Goal: Information Seeking & Learning: Learn about a topic

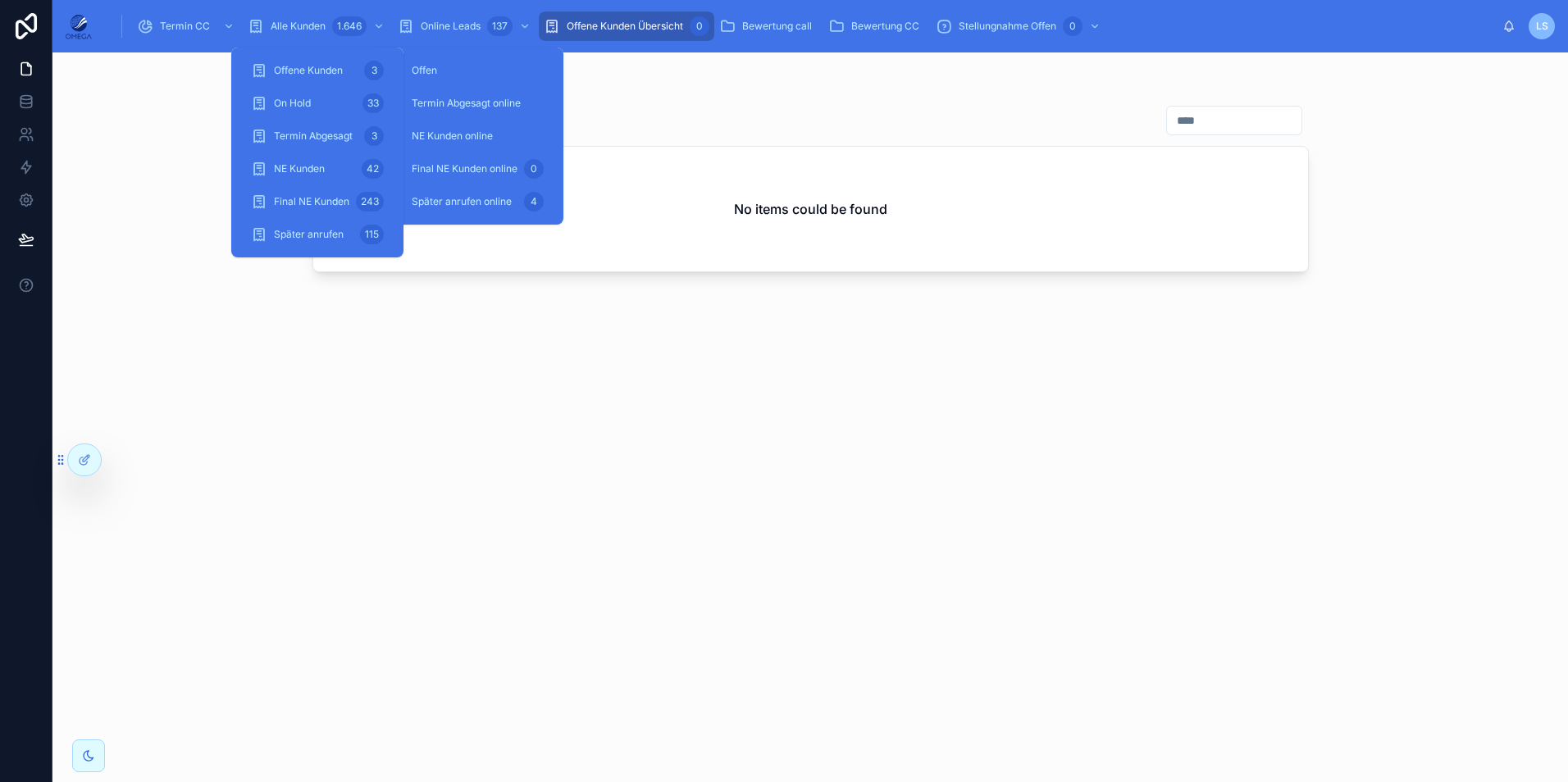
click at [314, 12] on link "Alle Kunden 1.646" at bounding box center [317, 26] width 150 height 29
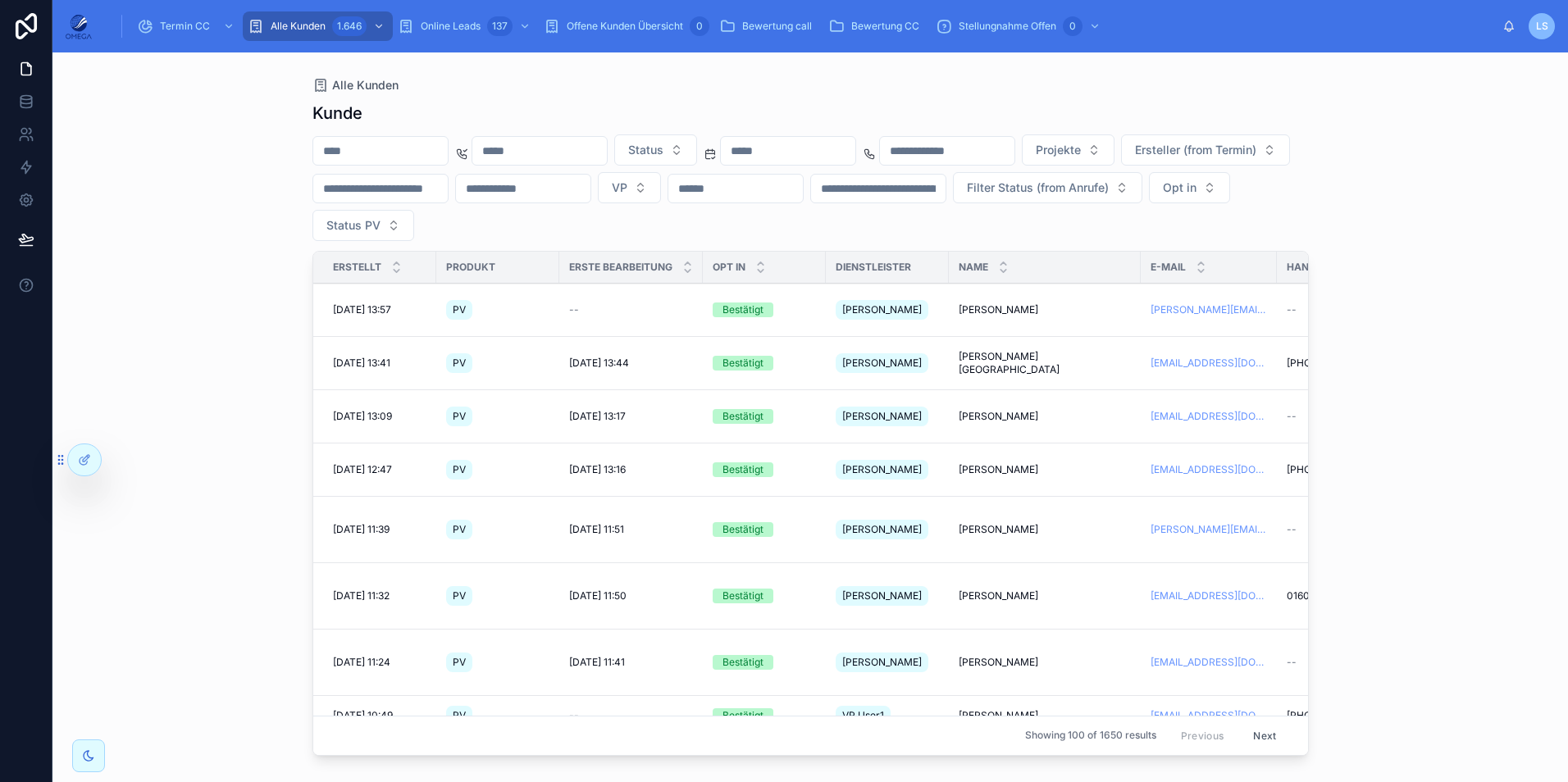
click at [833, 142] on input "text" at bounding box center [788, 151] width 134 height 23
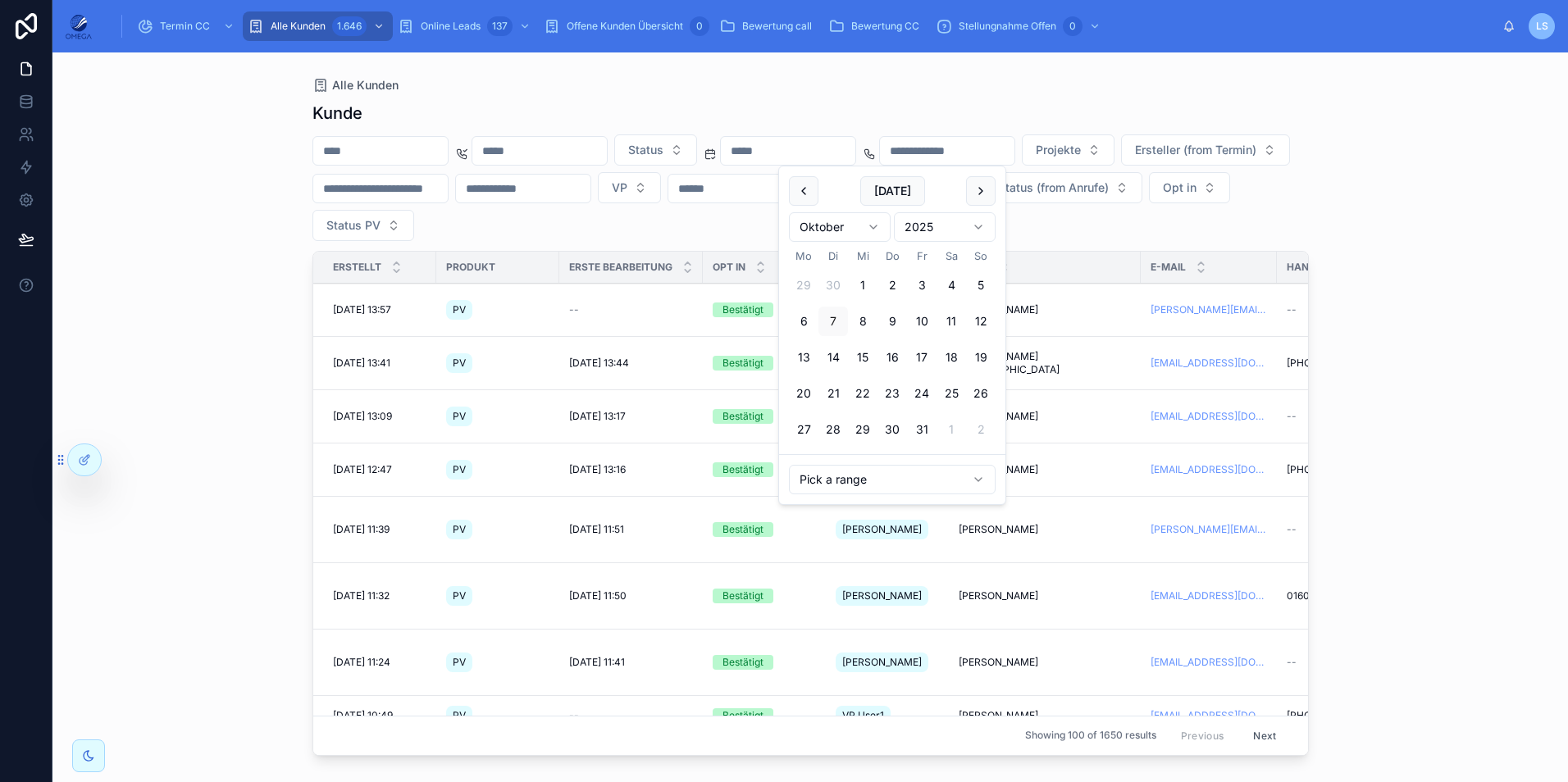
click at [864, 282] on button "1" at bounding box center [863, 285] width 29 height 29
type input "**********"
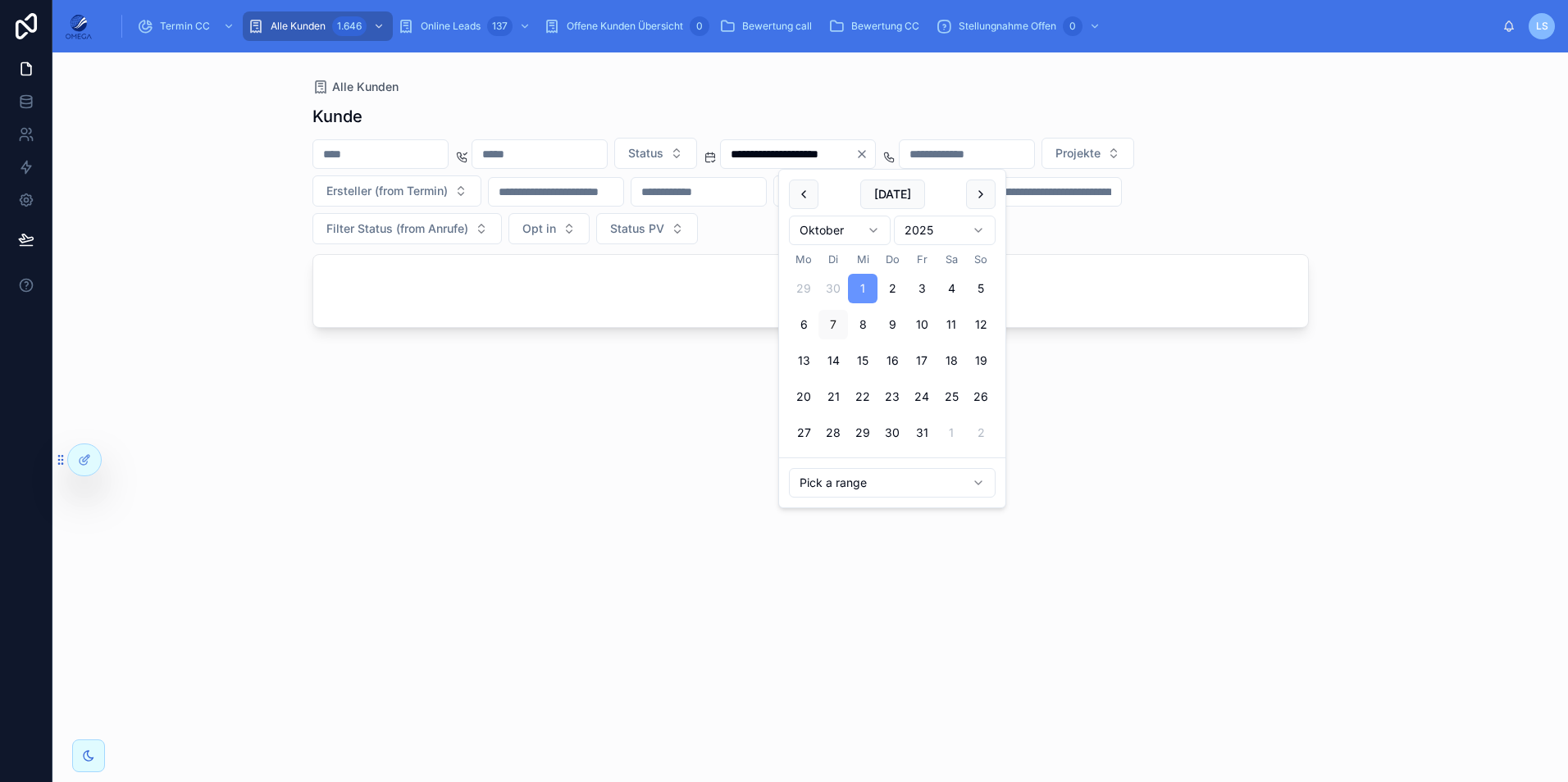
click at [1440, 461] on div "**********" at bounding box center [810, 417] width 1516 height 730
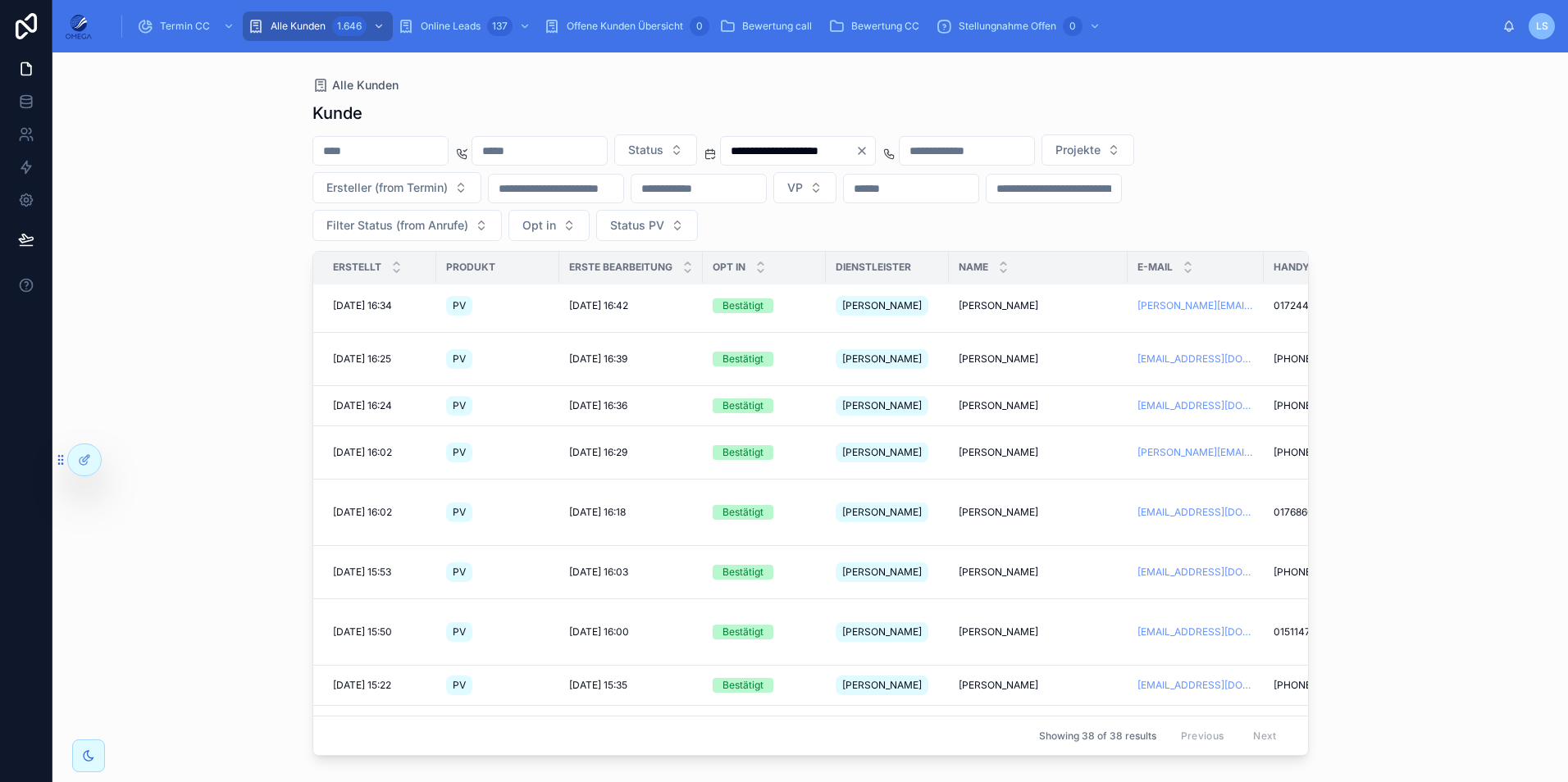
scroll to position [984, 0]
click at [1030, 678] on span "[PERSON_NAME]" at bounding box center [998, 684] width 79 height 13
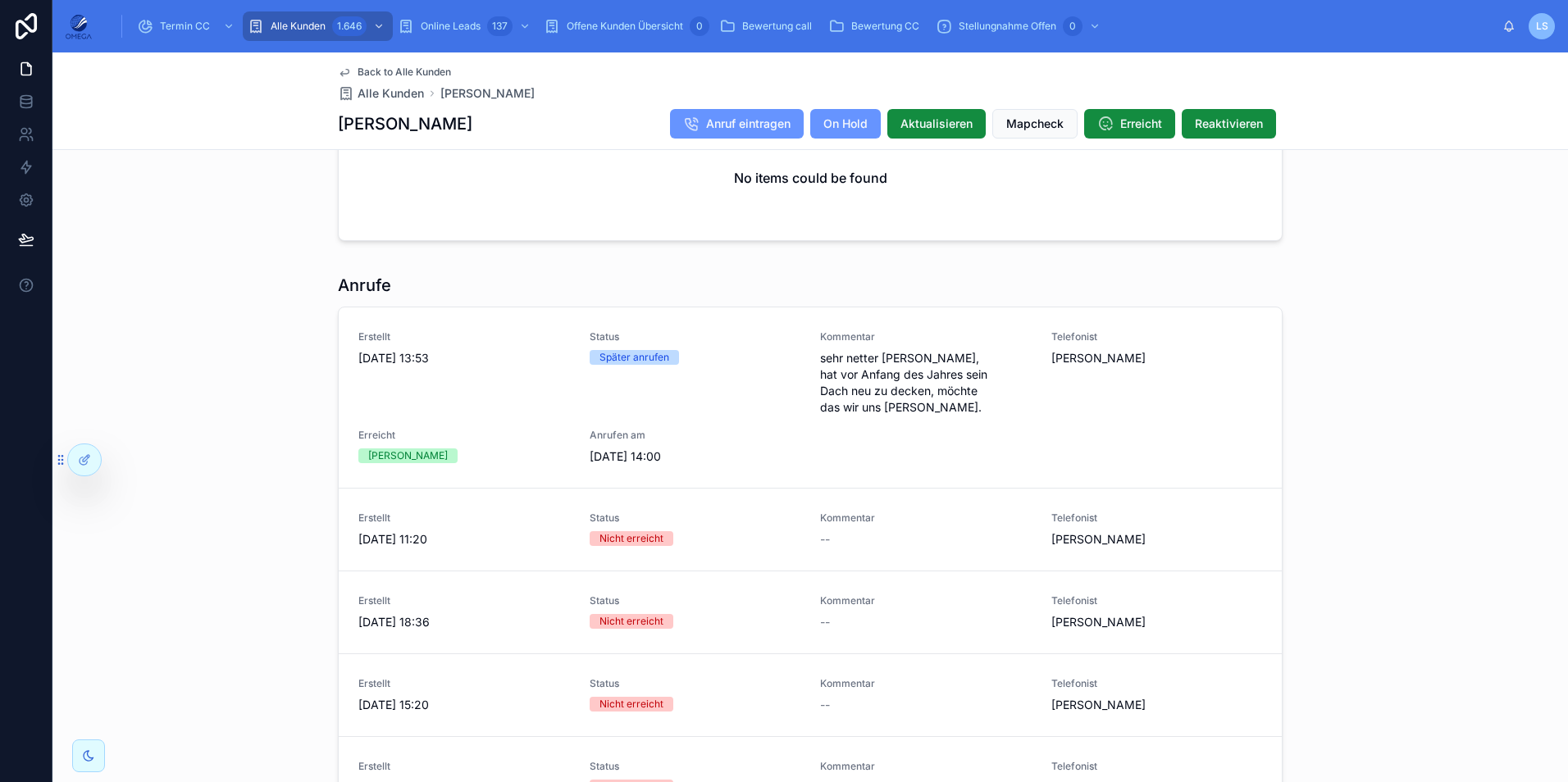
scroll to position [1426, 0]
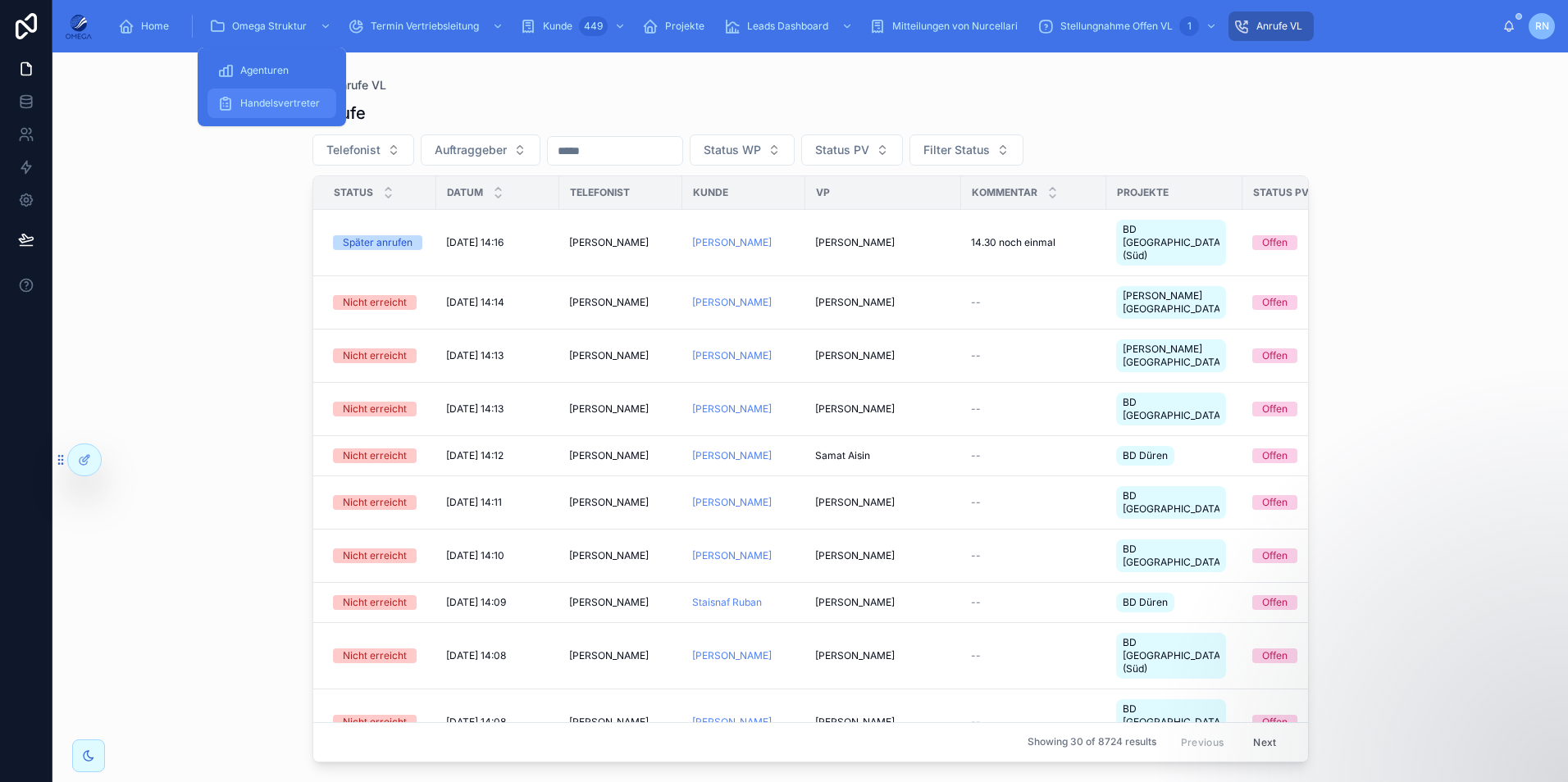
click at [291, 93] on div "Handelsvertreter" at bounding box center [271, 103] width 110 height 27
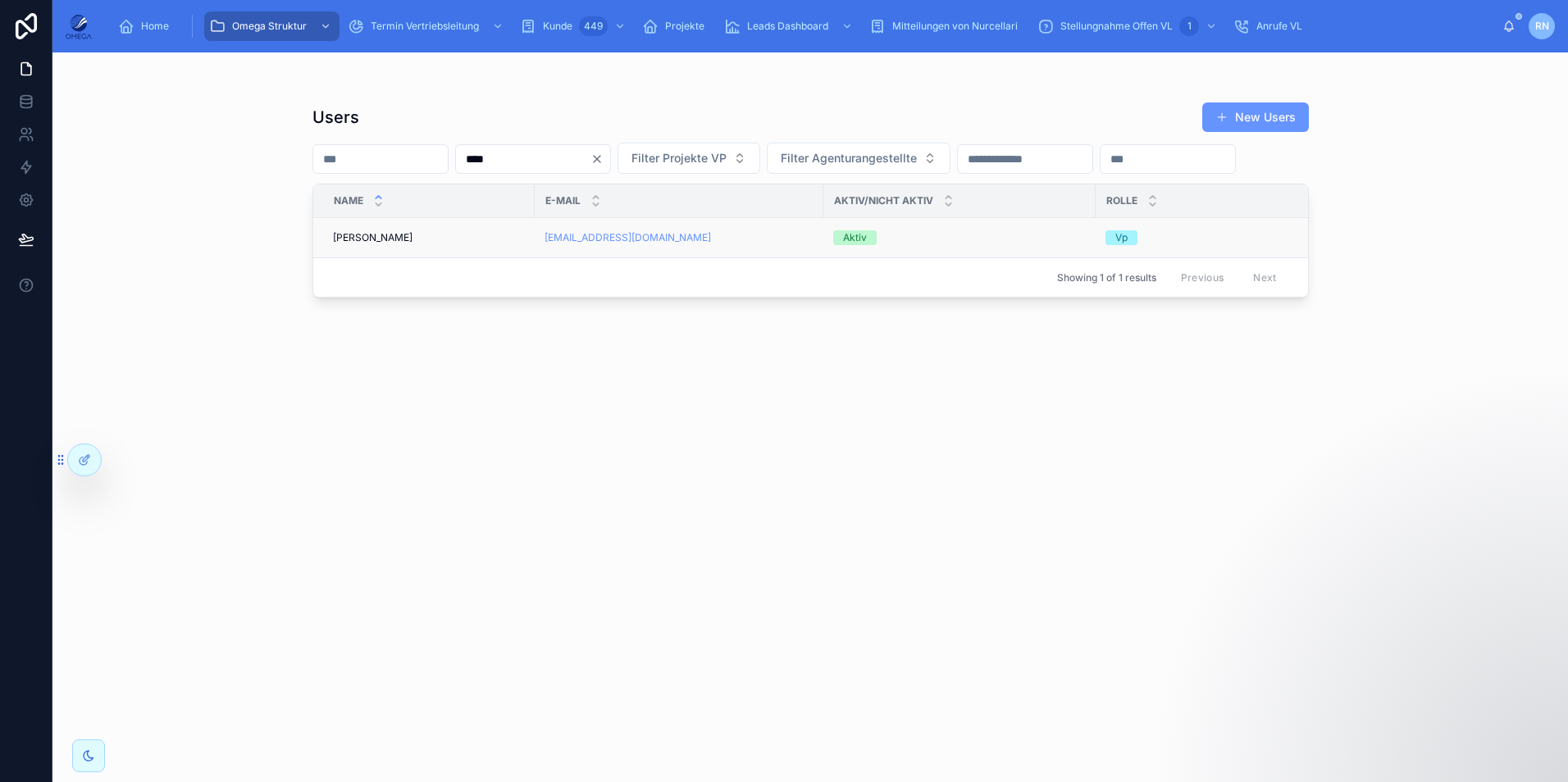
type input "****"
click at [900, 245] on div "Aktiv" at bounding box center [960, 237] width 253 height 15
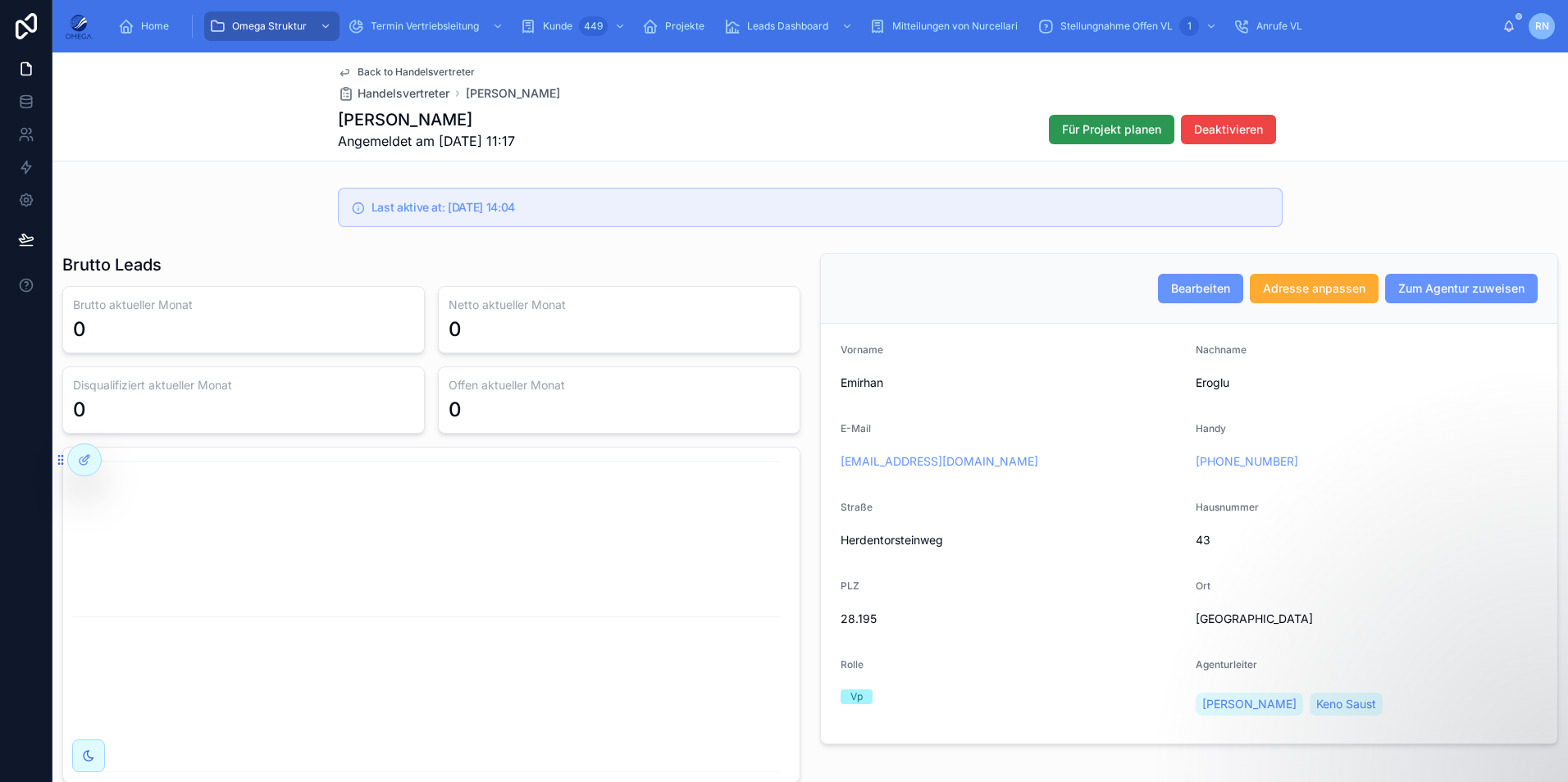
click at [1085, 128] on span "Für Projekt planen" at bounding box center [1112, 130] width 99 height 17
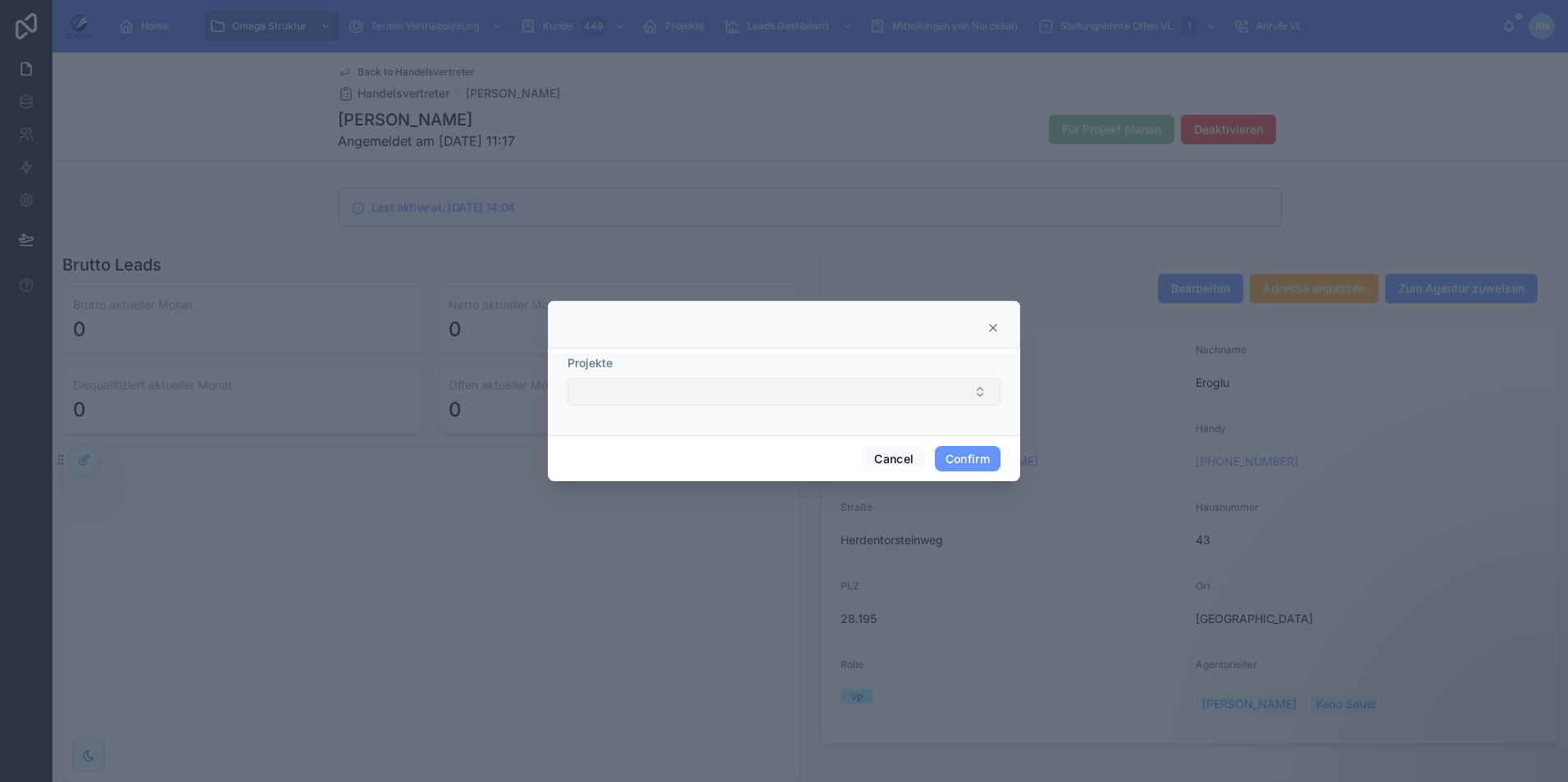
click at [742, 397] on button "Select Button" at bounding box center [784, 392] width 433 height 28
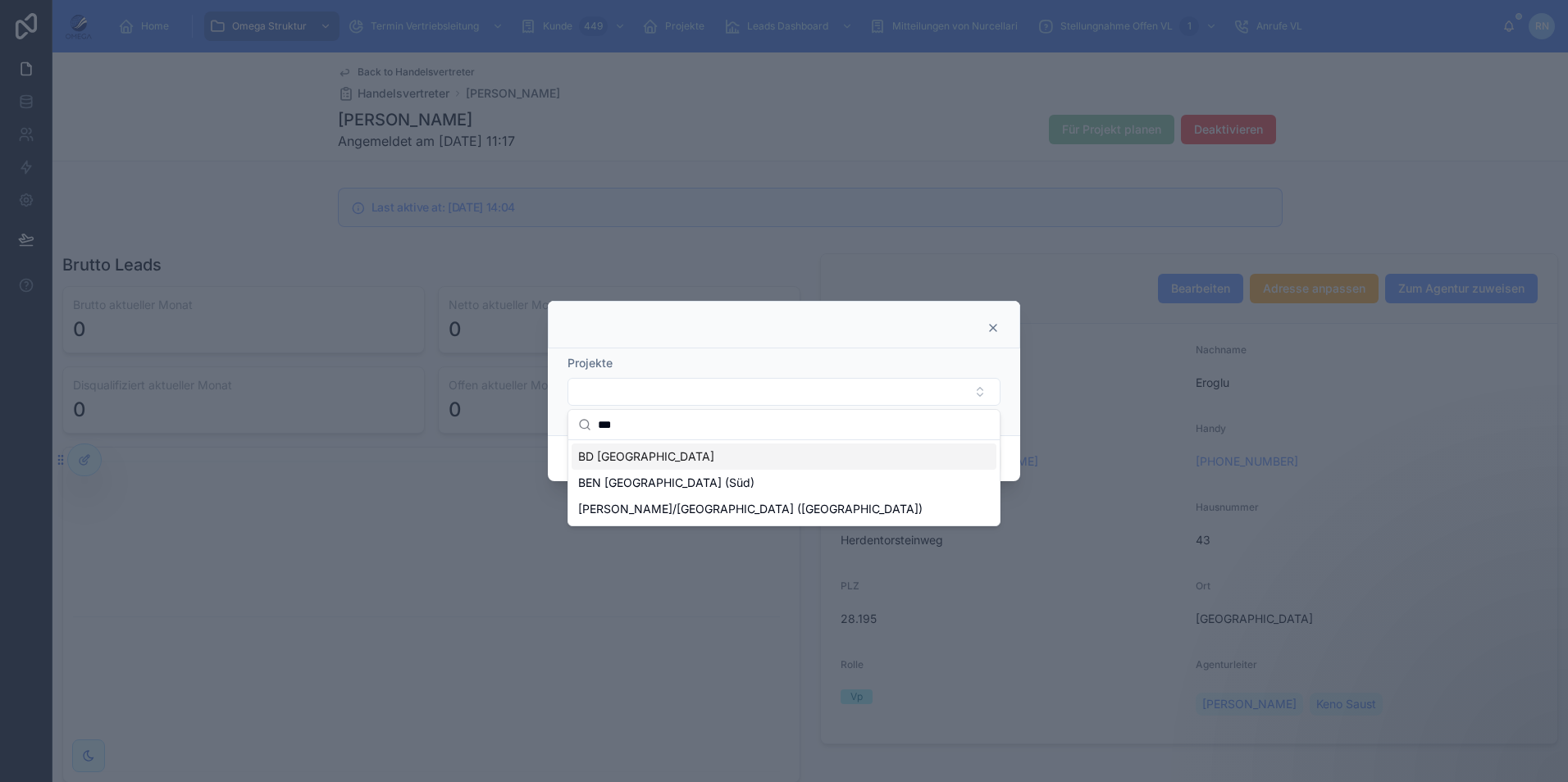
type input "***"
click at [663, 455] on div "BD [GEOGRAPHIC_DATA]" at bounding box center [784, 456] width 425 height 27
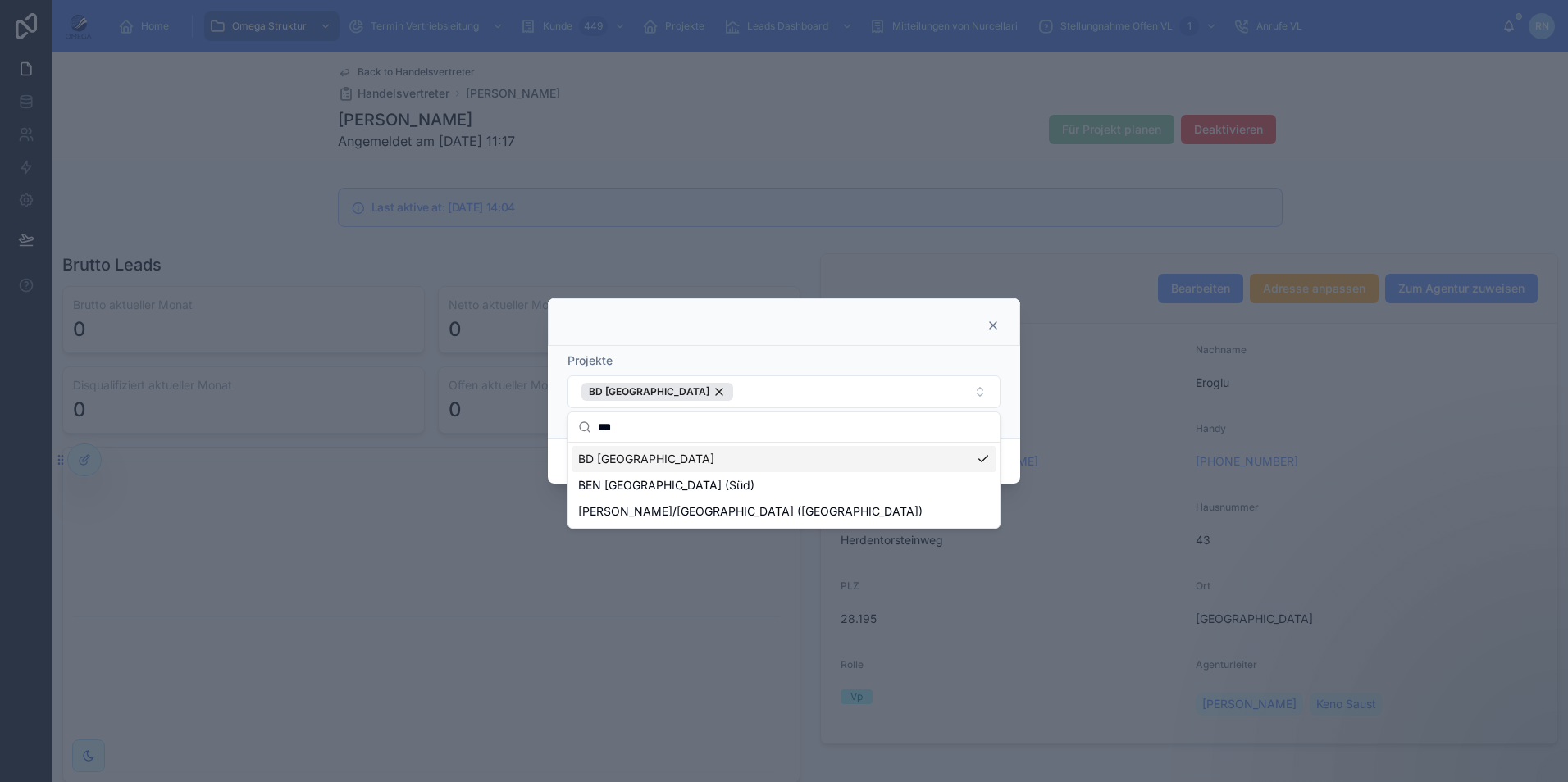
click at [1007, 395] on div "Projekte BD [GEOGRAPHIC_DATA]" at bounding box center [783, 392] width 472 height 92
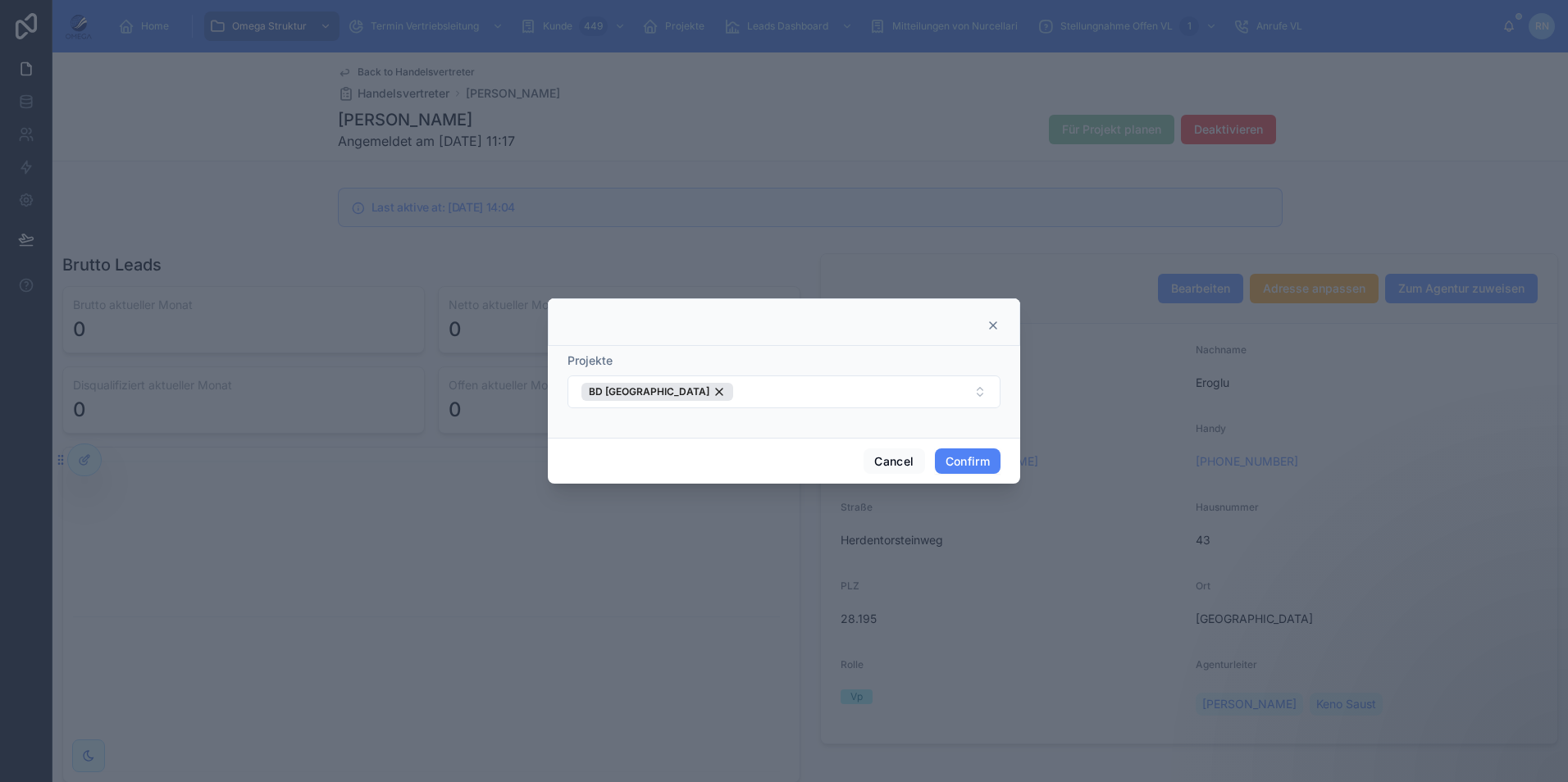
click at [962, 465] on button "Confirm" at bounding box center [967, 462] width 65 height 27
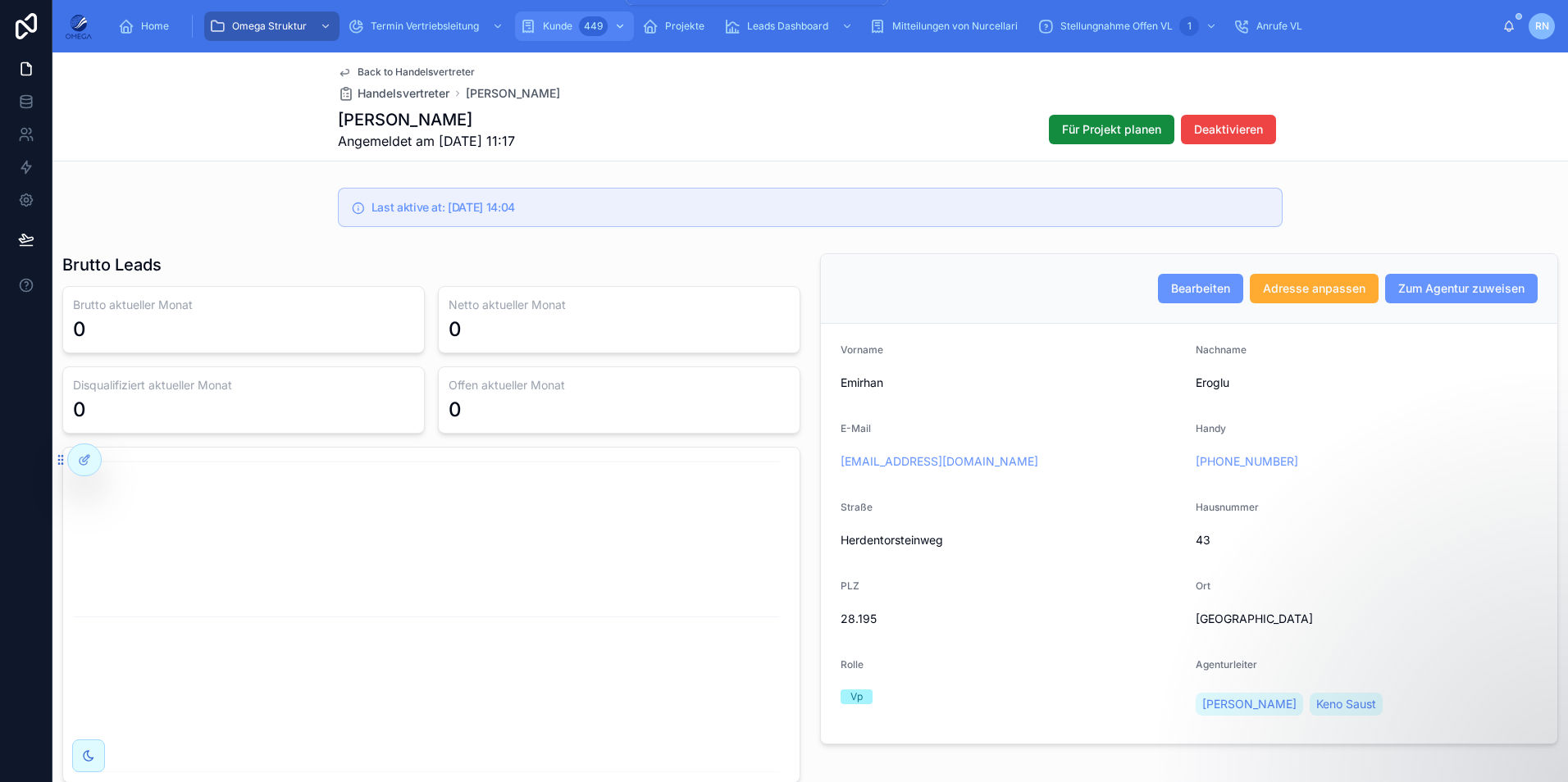
click at [570, 29] on span "Kunde" at bounding box center [558, 26] width 29 height 13
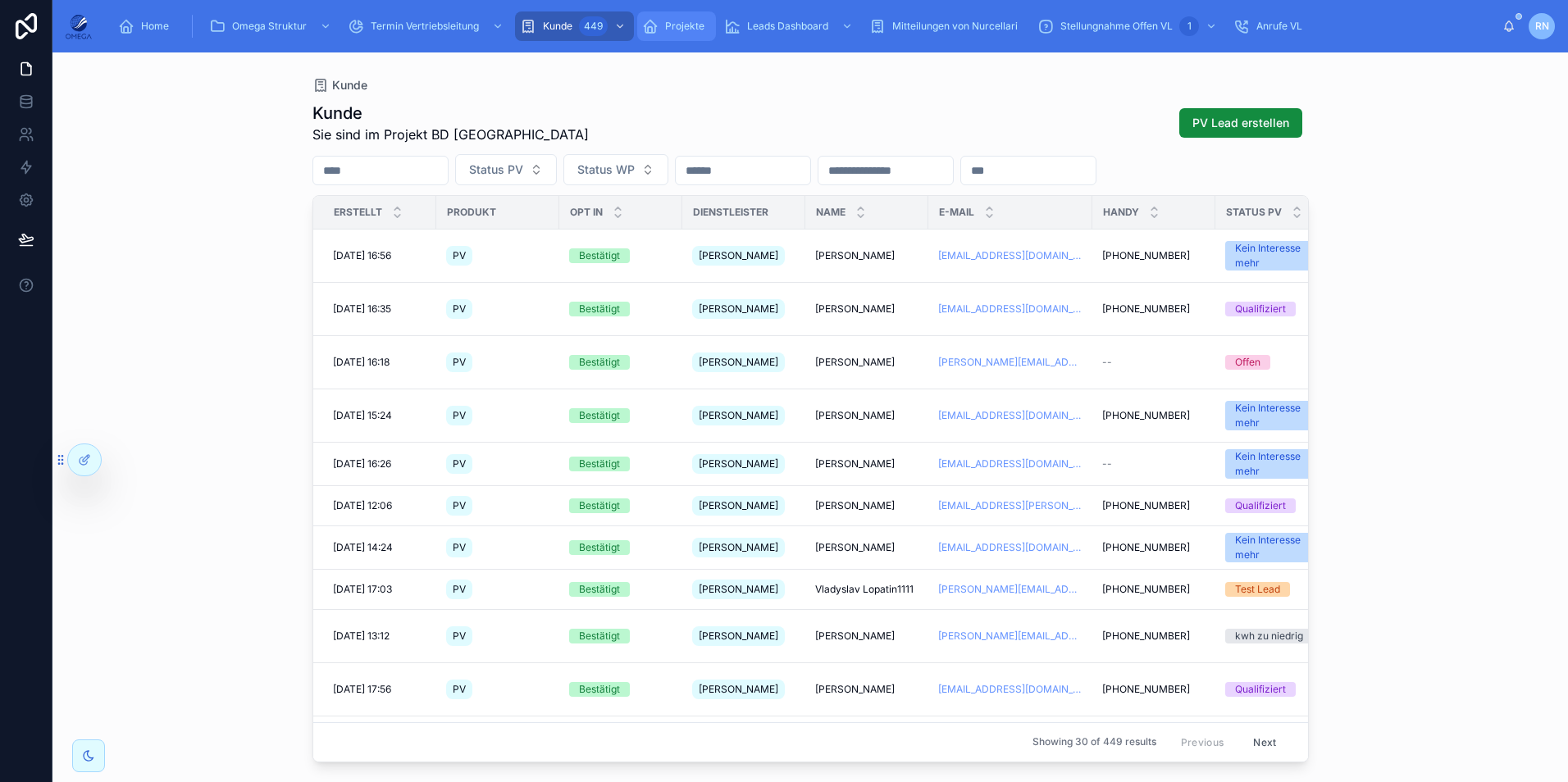
click at [668, 33] on div "Projekte" at bounding box center [676, 26] width 69 height 27
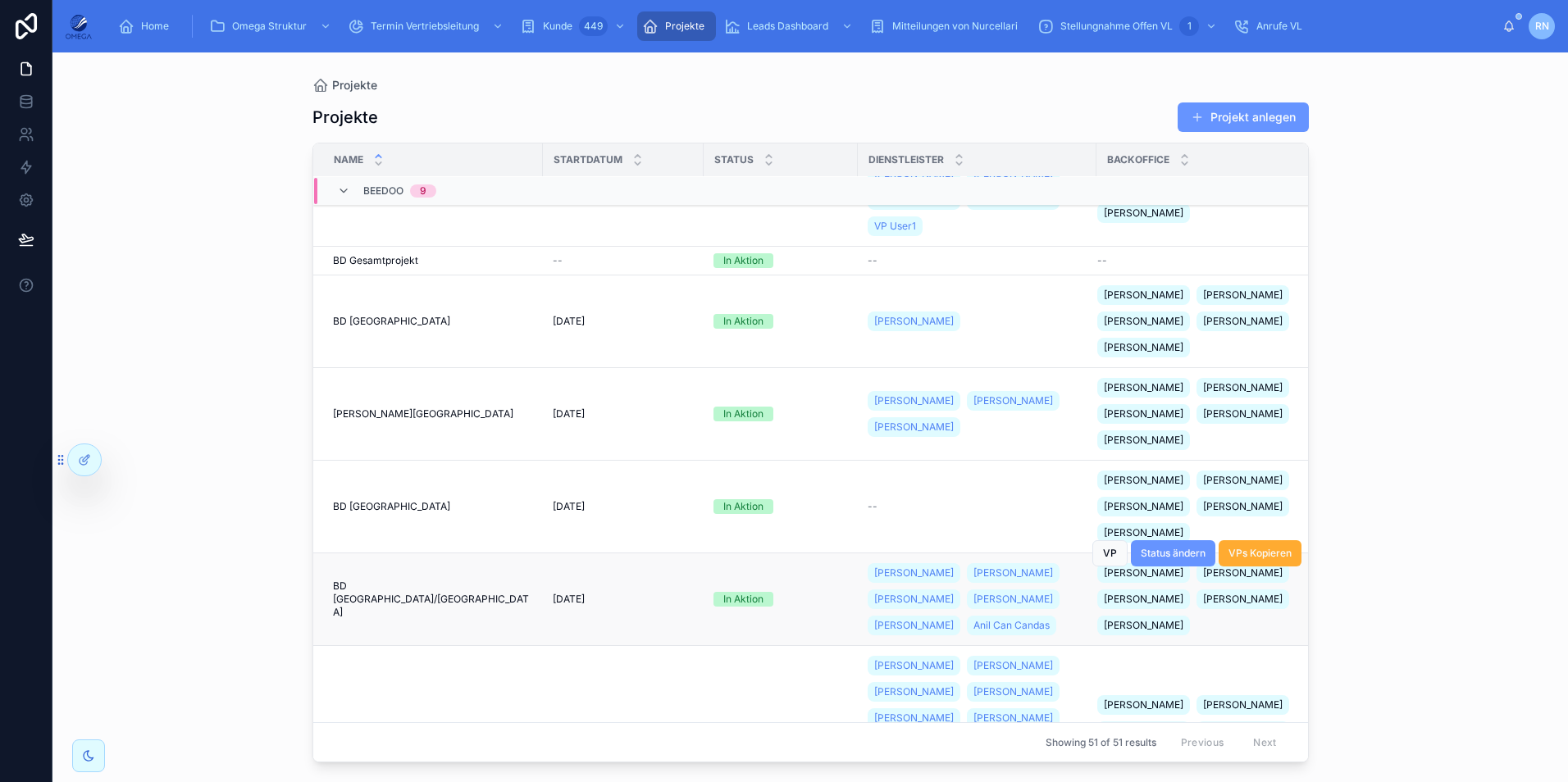
scroll to position [492, 0]
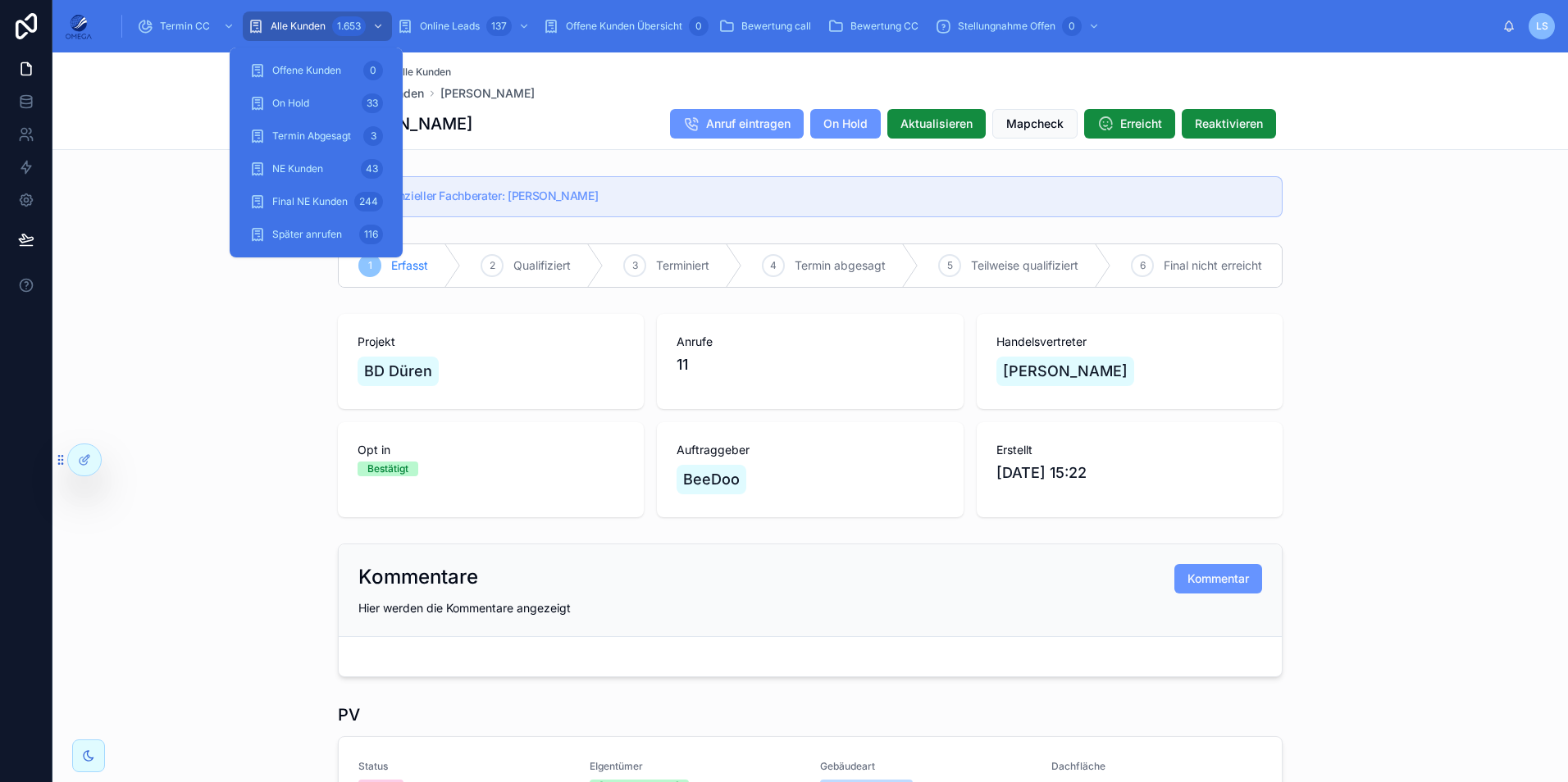
scroll to position [1426, 0]
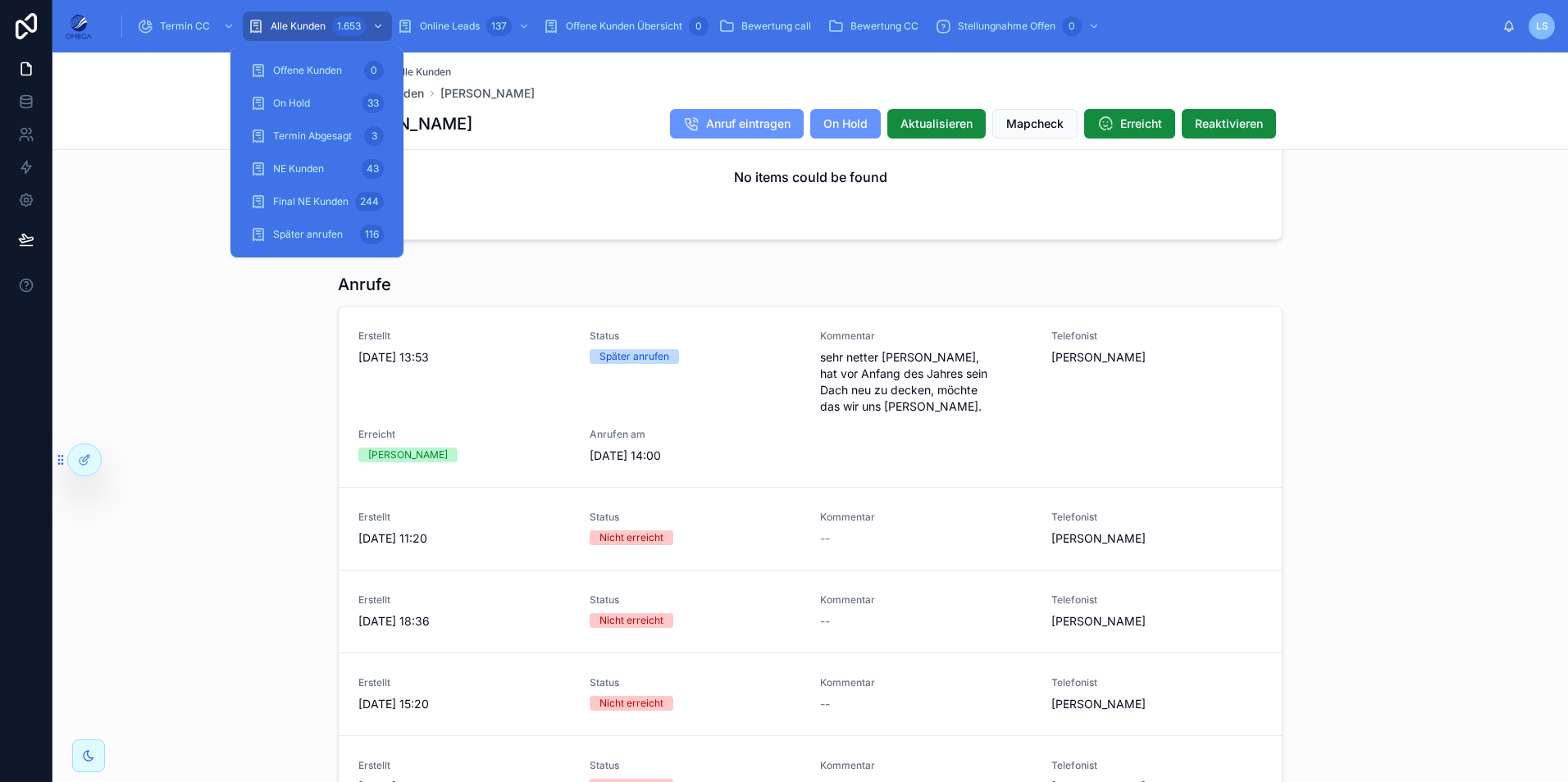
click at [257, 21] on icon "scrollable content" at bounding box center [256, 27] width 17 height 17
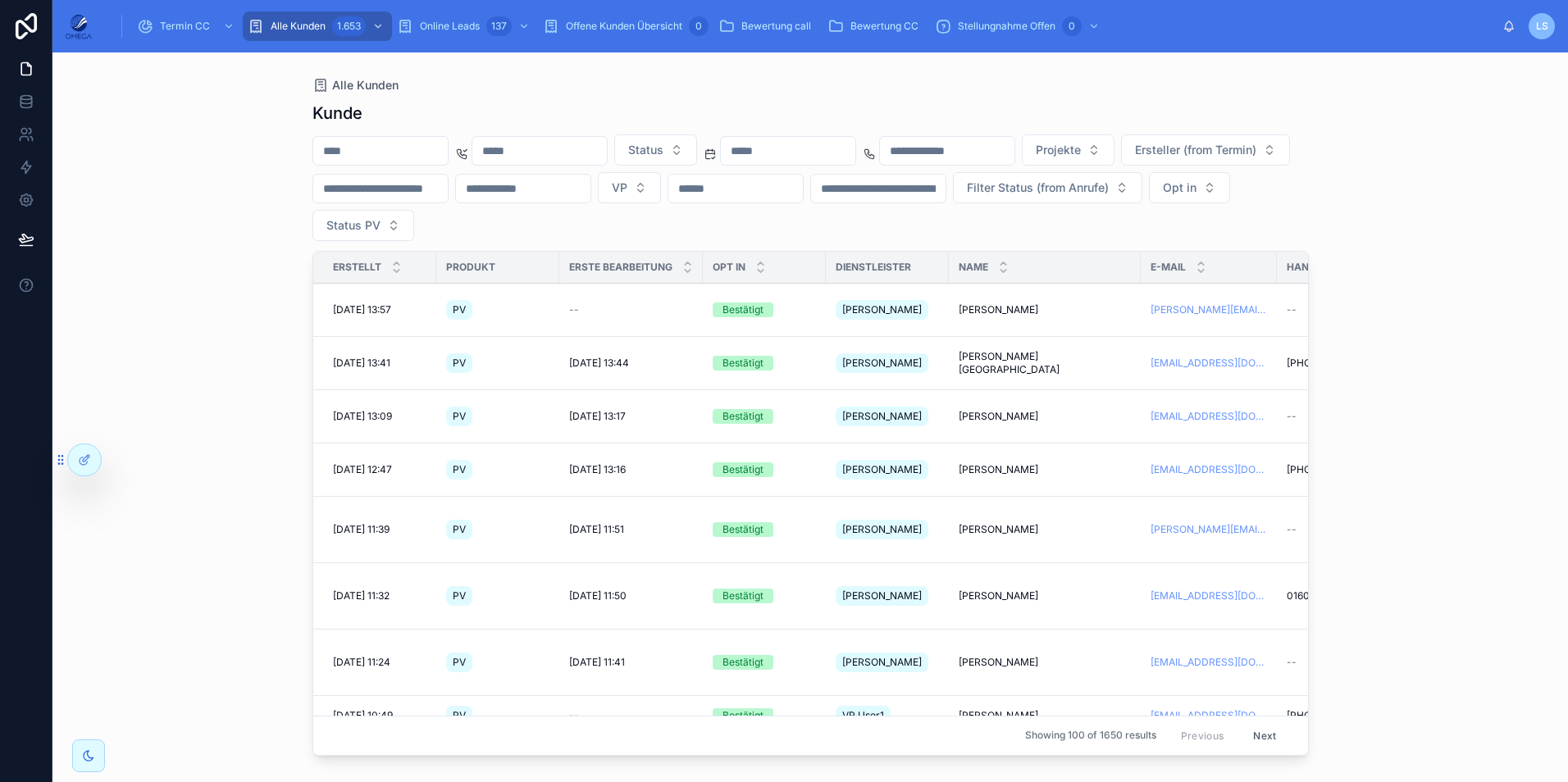
click at [856, 142] on input "text" at bounding box center [788, 151] width 134 height 23
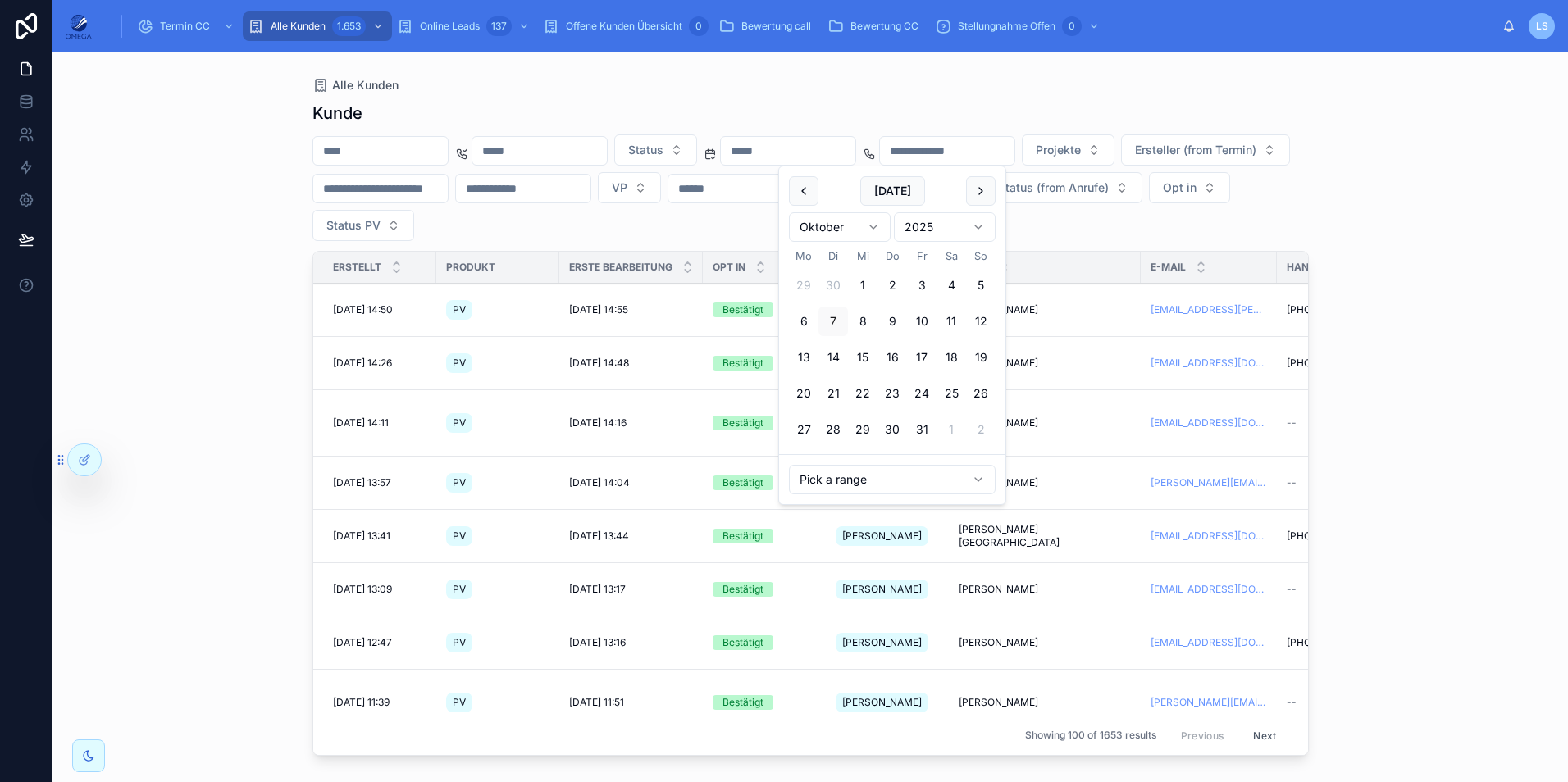
click at [862, 282] on button "1" at bounding box center [863, 285] width 29 height 29
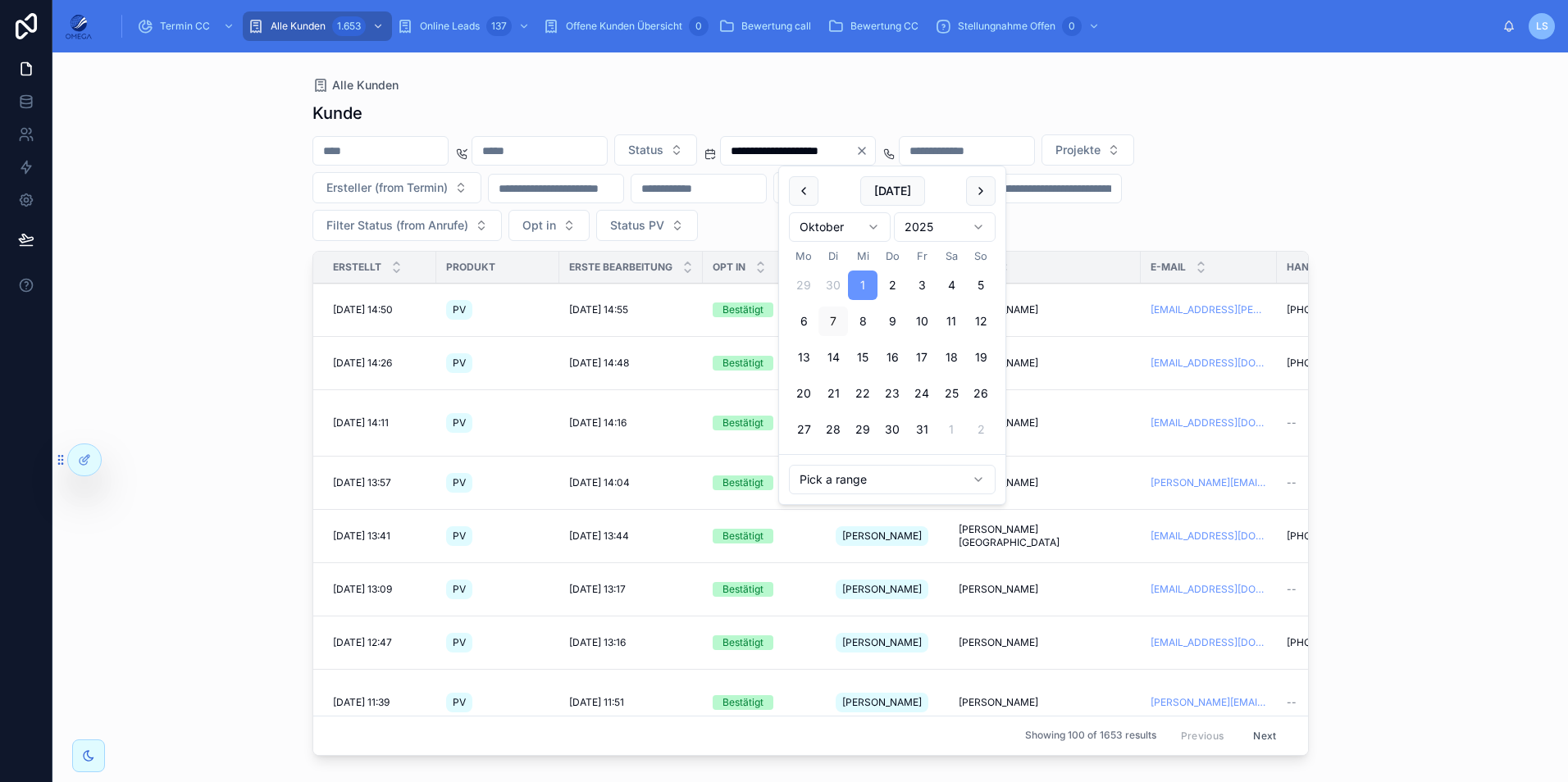
click at [848, 316] on button "8" at bounding box center [863, 321] width 29 height 29
type input "**********"
click at [1401, 328] on div "**********" at bounding box center [810, 417] width 1516 height 730
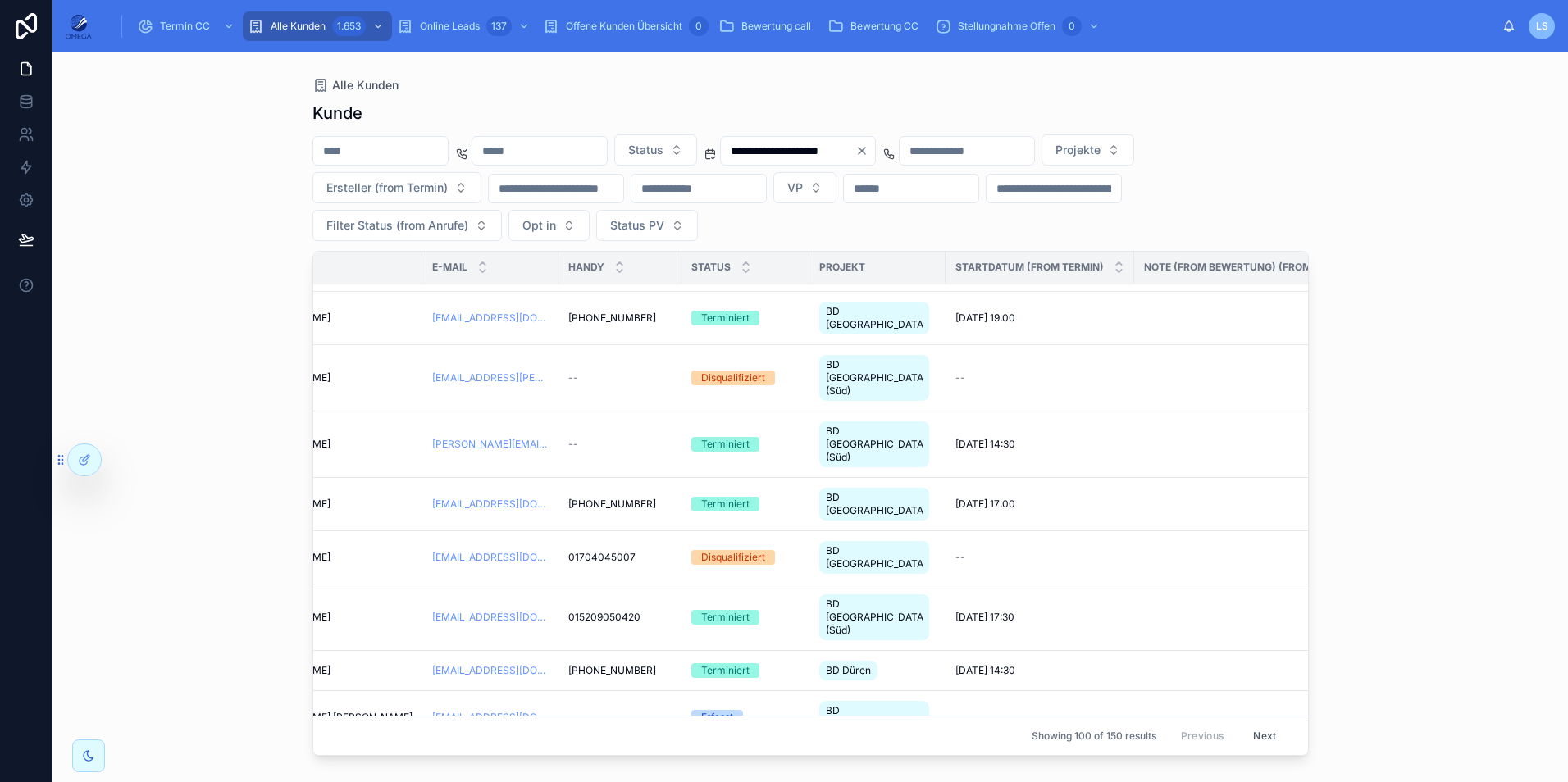
scroll to position [3960, 708]
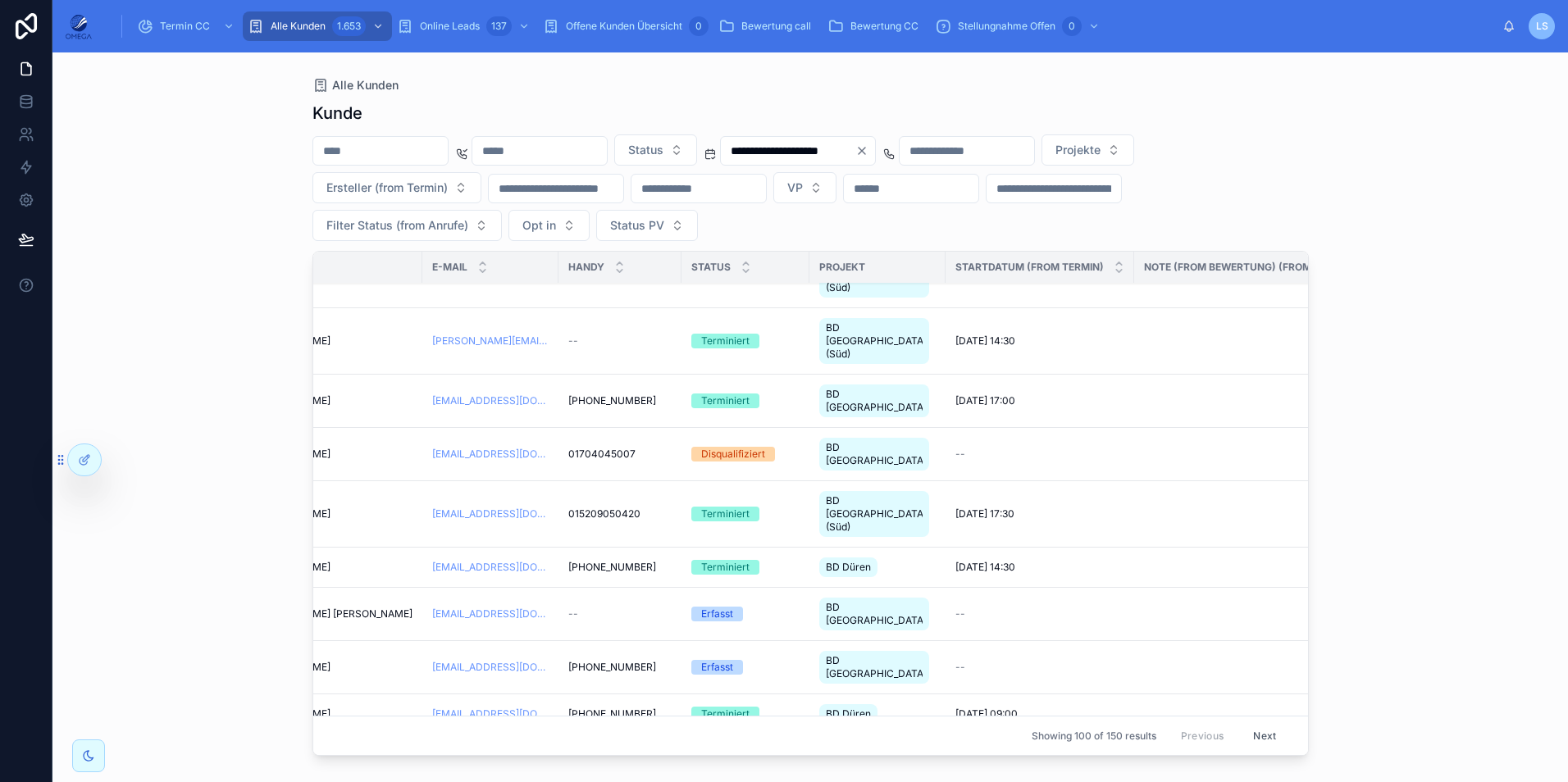
click at [663, 144] on span "Status" at bounding box center [646, 150] width 35 height 17
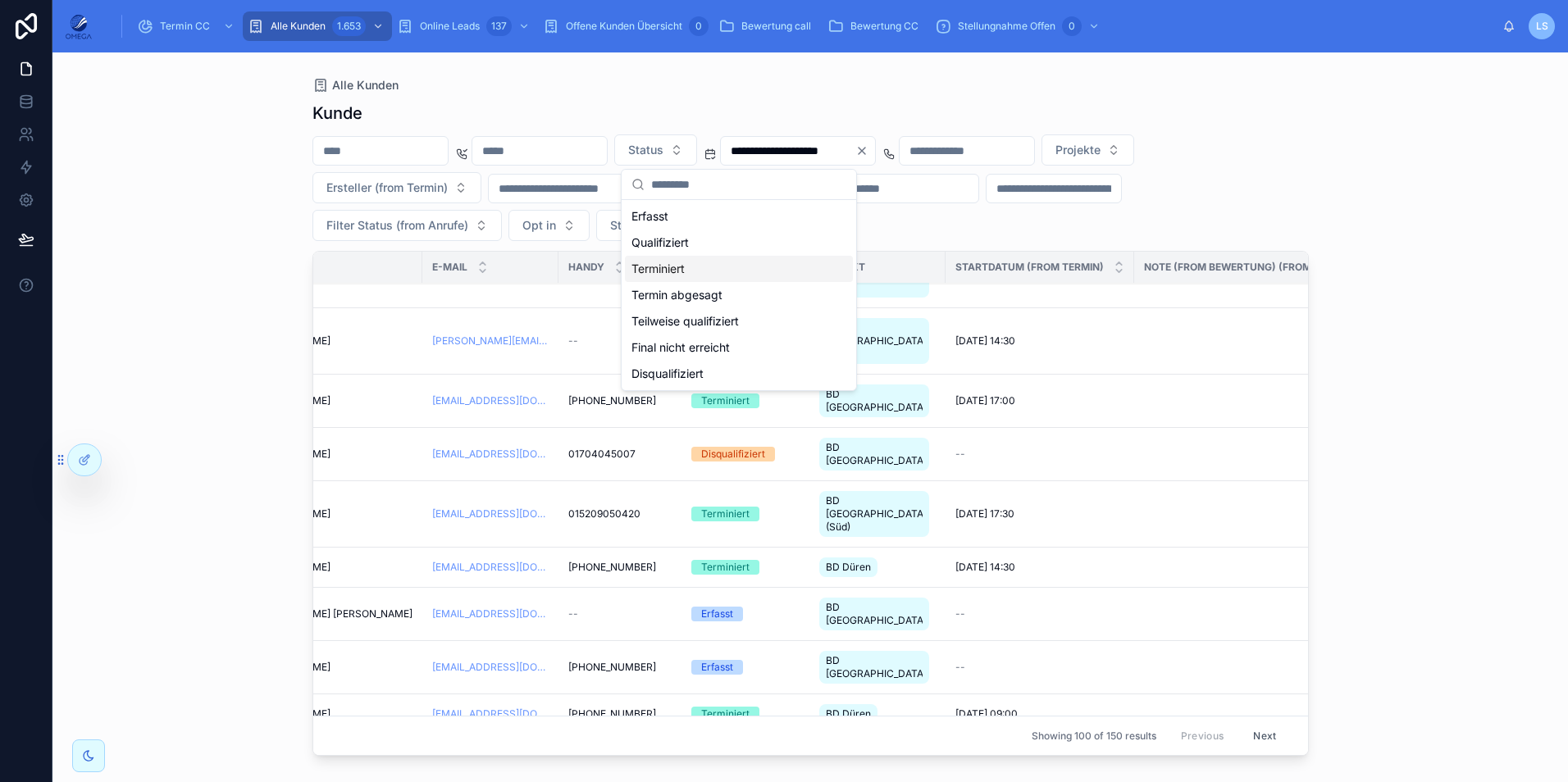
click at [711, 269] on div "Terminiert" at bounding box center [739, 269] width 228 height 27
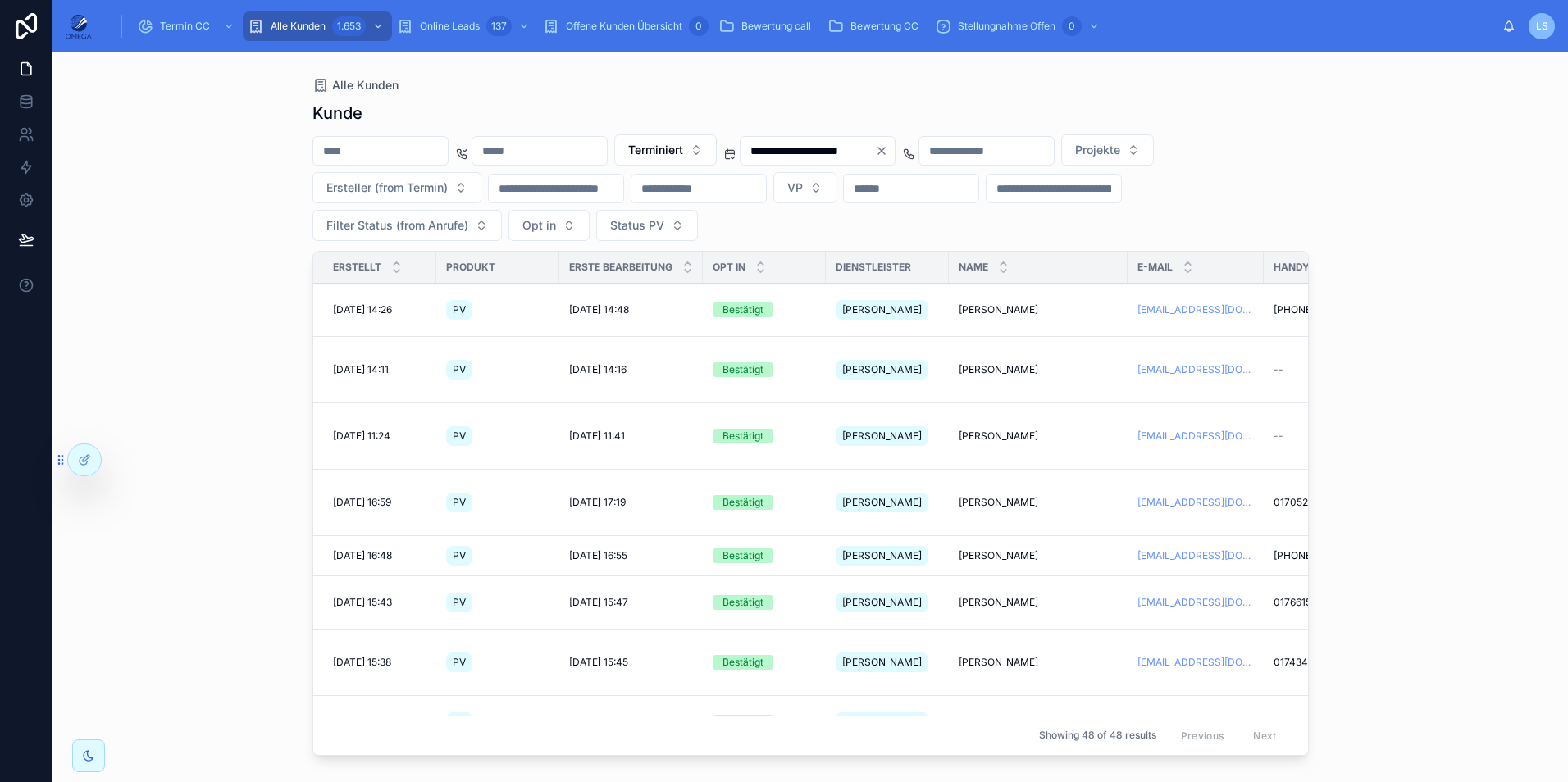
click at [683, 147] on span "Terminiert" at bounding box center [656, 150] width 55 height 17
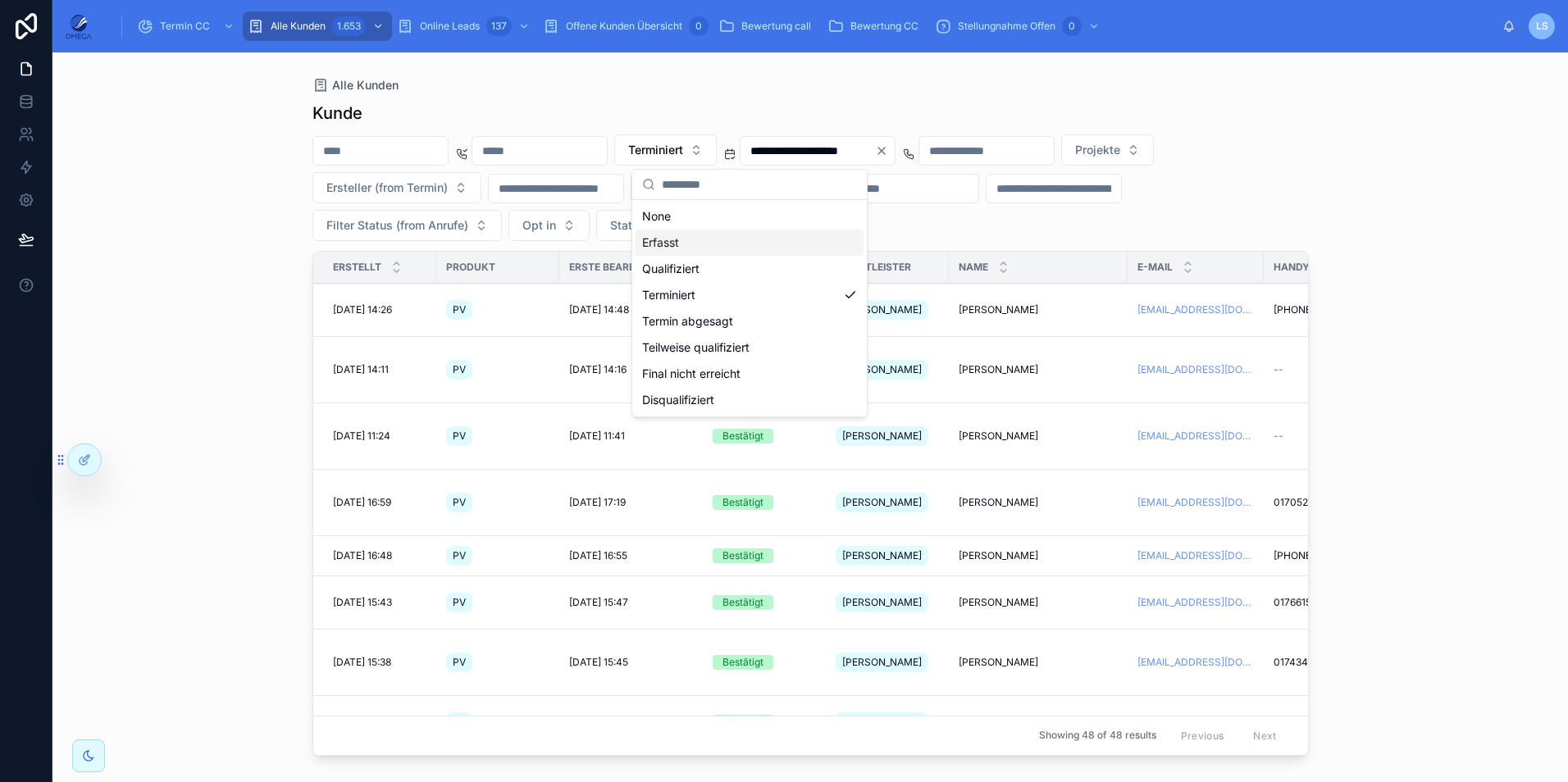
click at [706, 237] on div "Erfasst" at bounding box center [750, 243] width 228 height 27
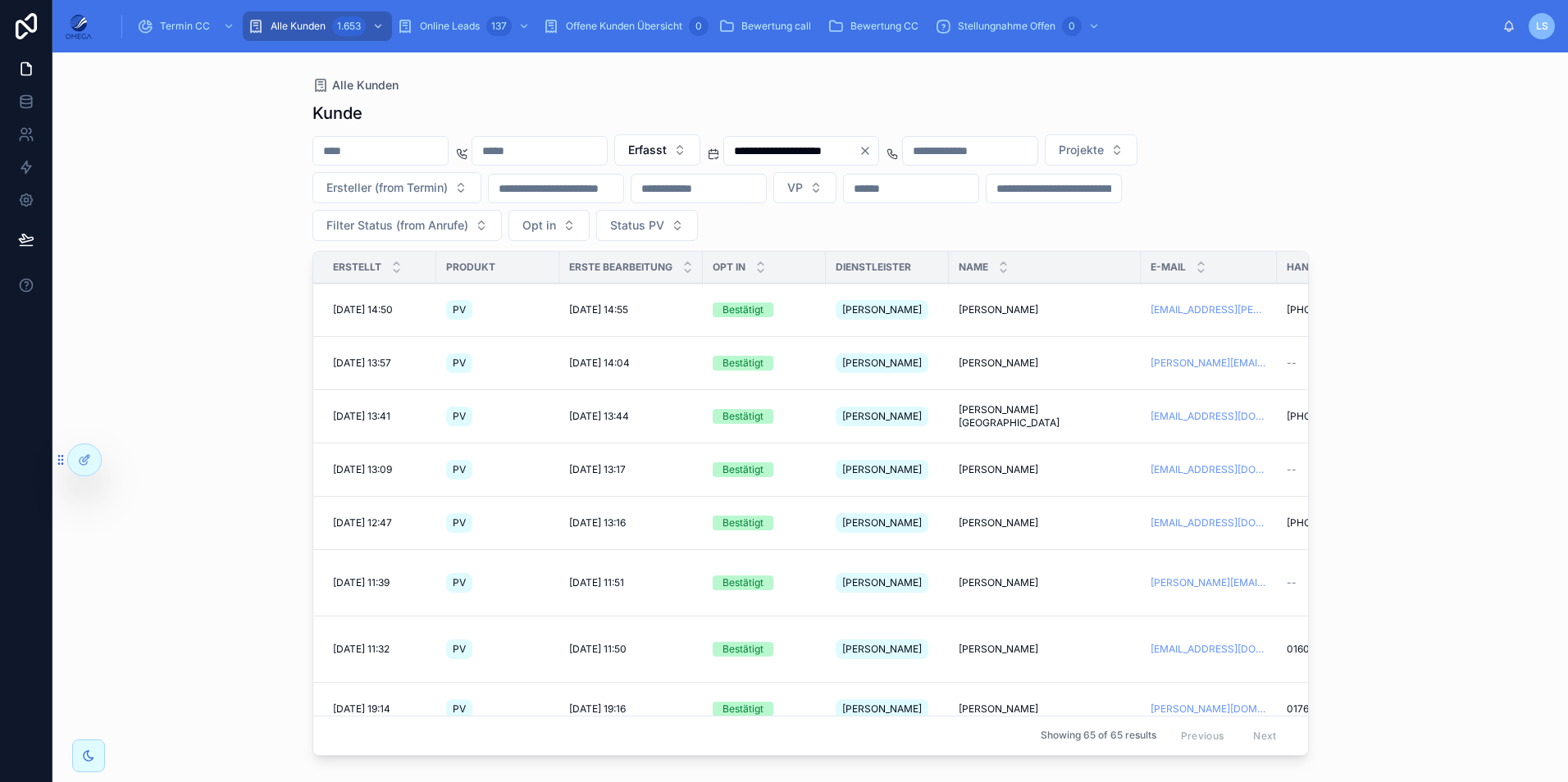
click at [667, 155] on span "Erfasst" at bounding box center [648, 150] width 39 height 17
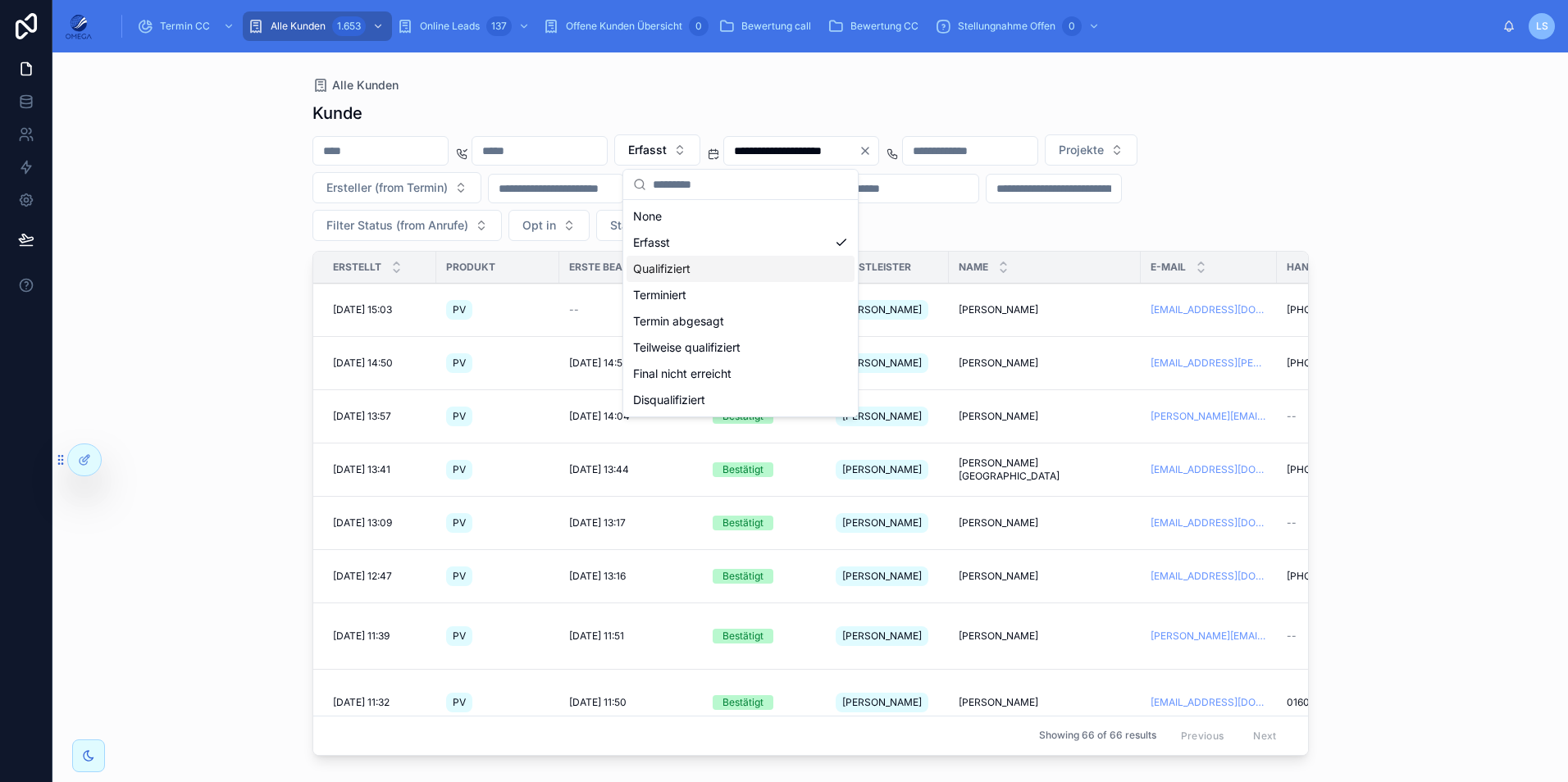
click at [699, 277] on div "Qualifiziert" at bounding box center [741, 269] width 228 height 27
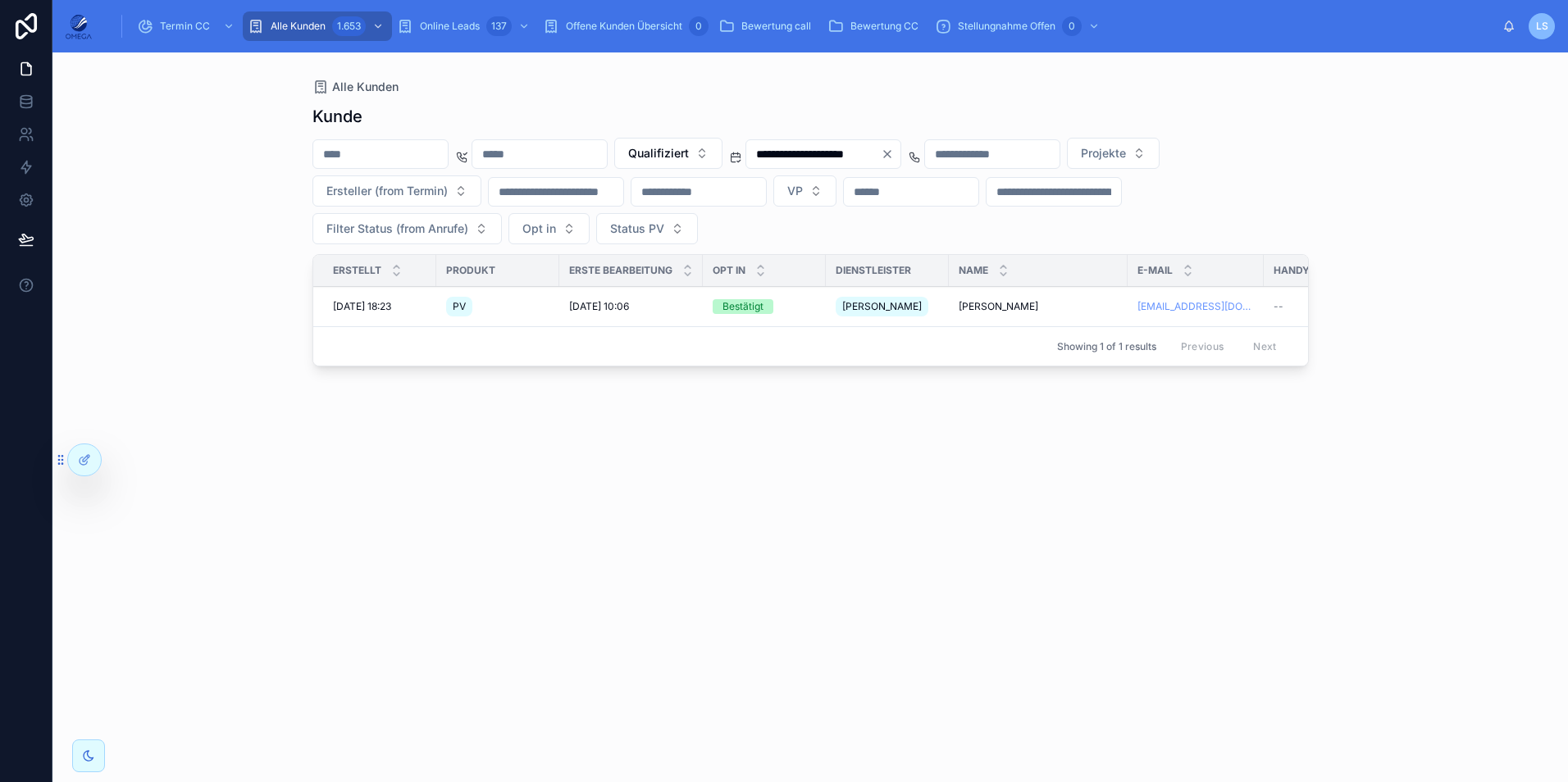
click at [970, 304] on span "Alexander Luft" at bounding box center [998, 306] width 79 height 13
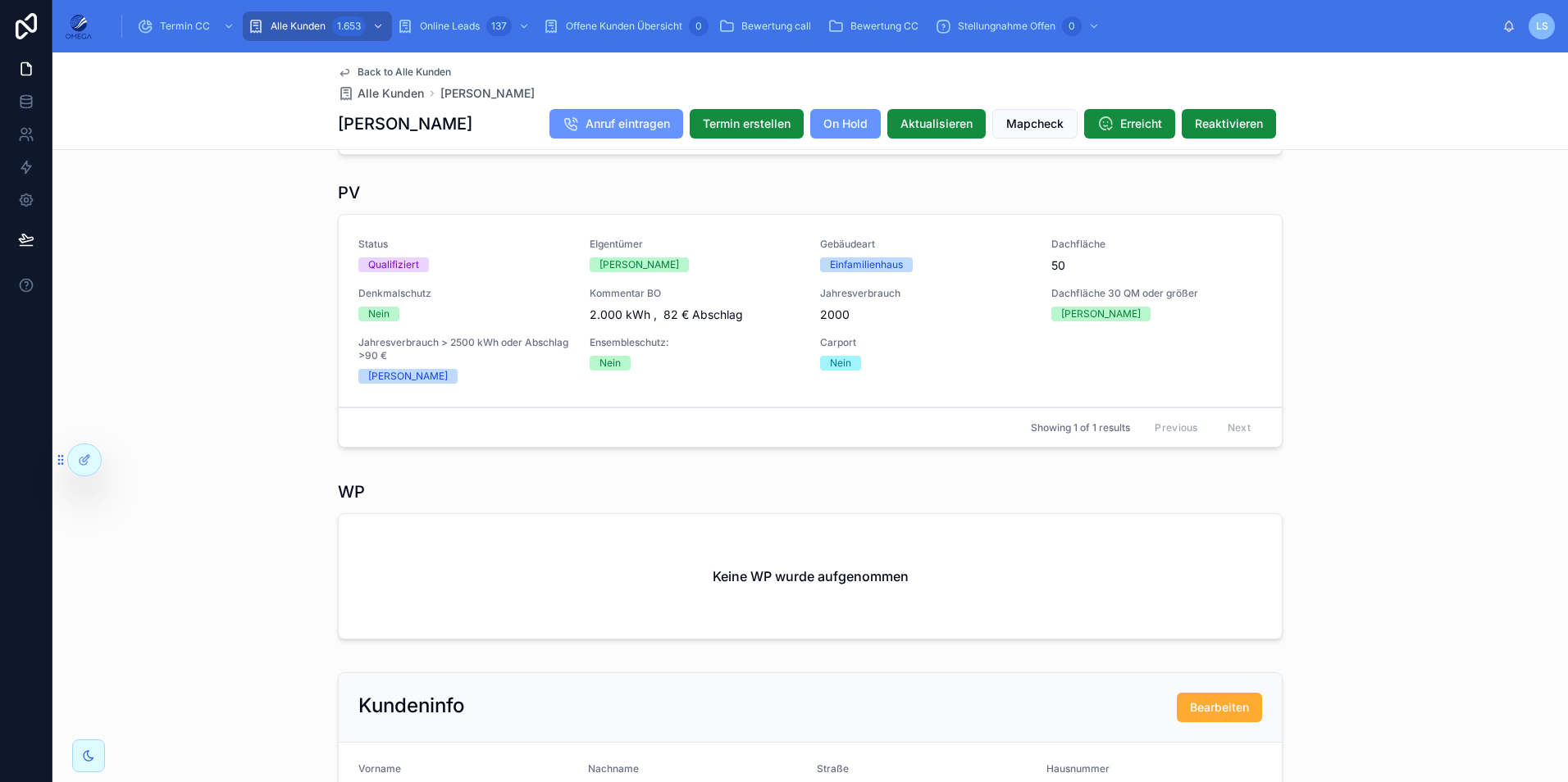
scroll to position [211, 0]
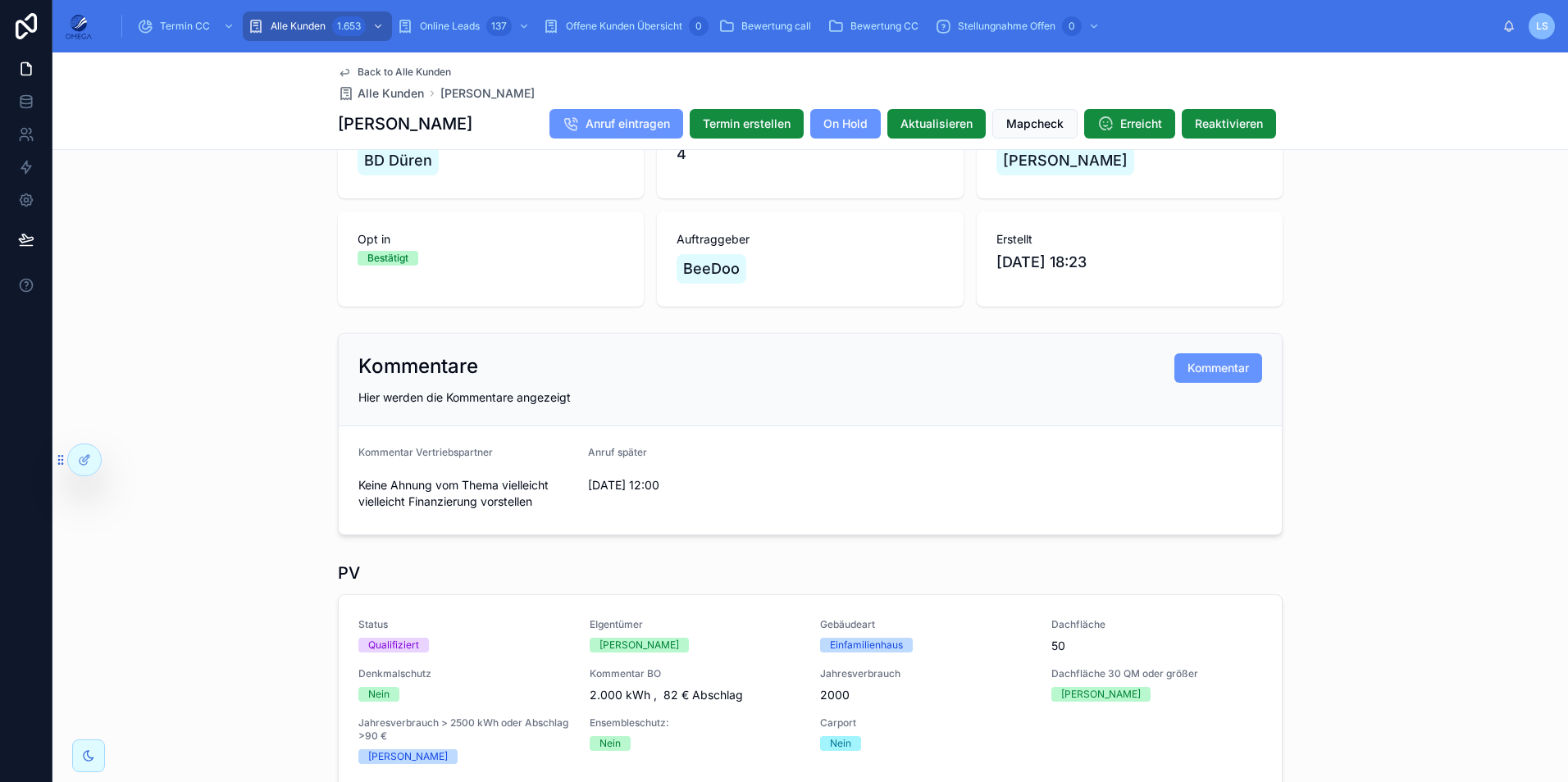
click at [407, 72] on span "Back to Alle Kunden" at bounding box center [405, 72] width 94 height 13
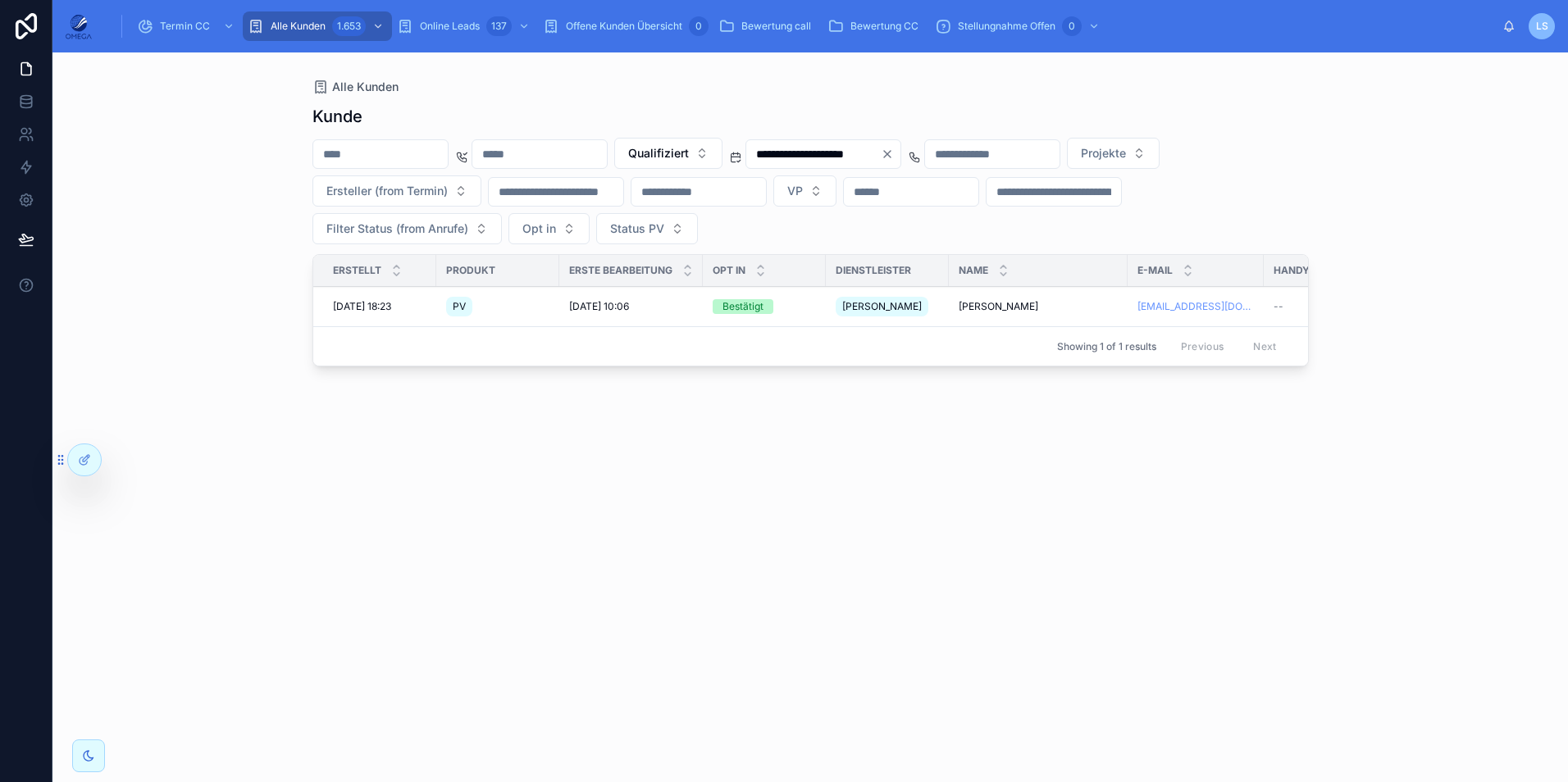
click at [689, 153] on span "Qualifiziert" at bounding box center [659, 154] width 61 height 17
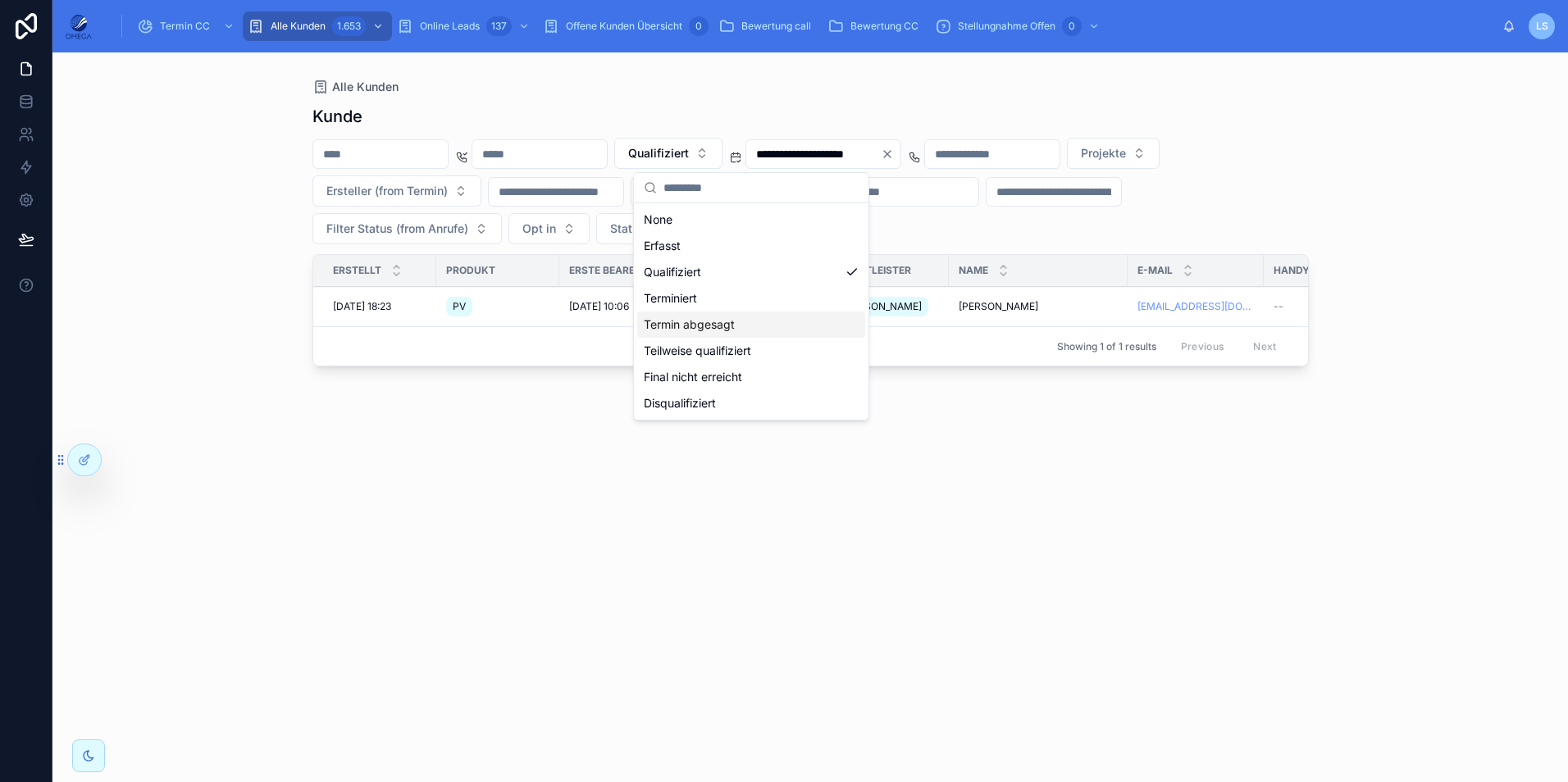
click at [746, 331] on div "Termin abgesagt" at bounding box center [752, 325] width 228 height 27
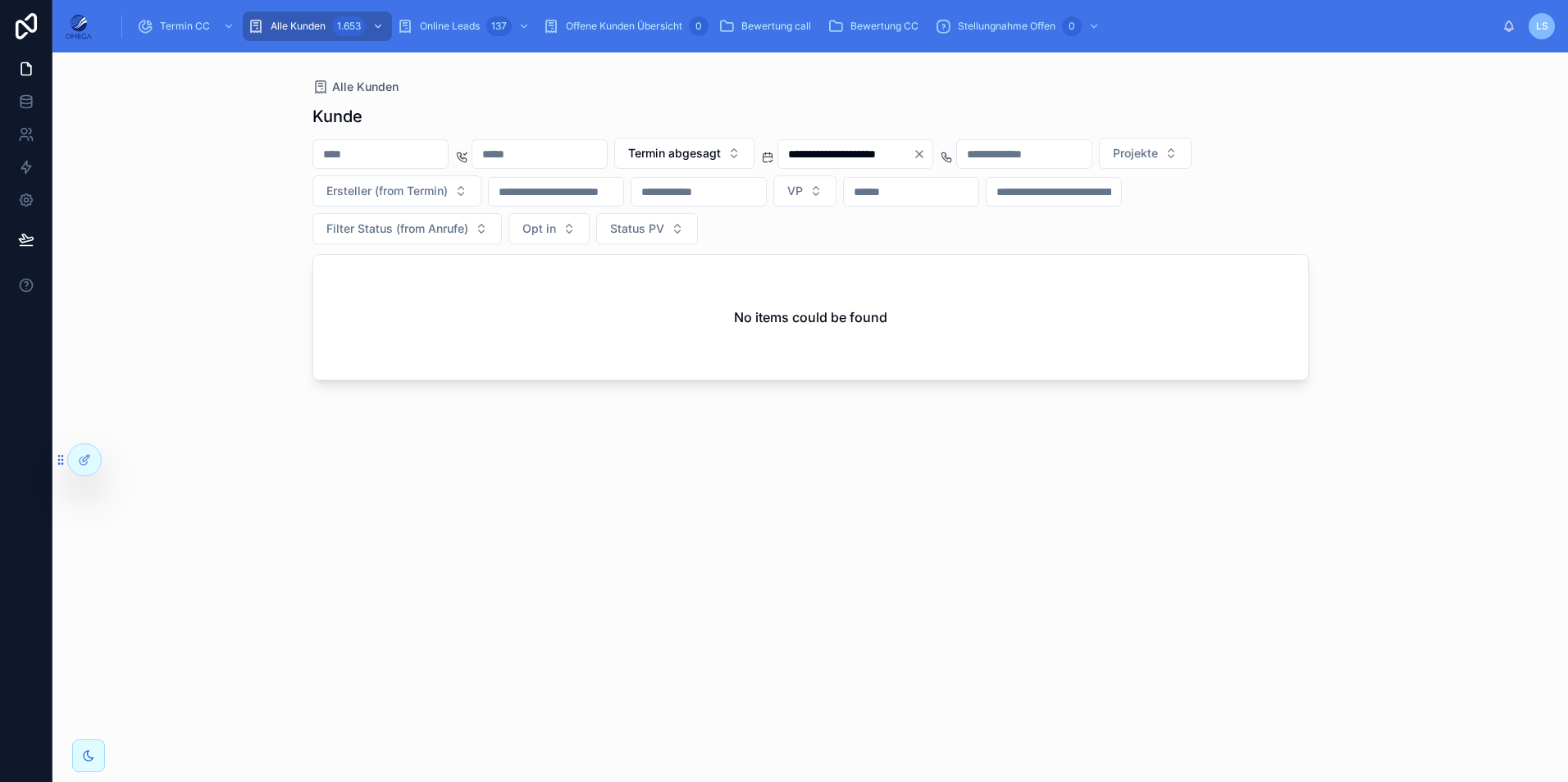
click at [721, 155] on span "Termin abgesagt" at bounding box center [674, 154] width 93 height 17
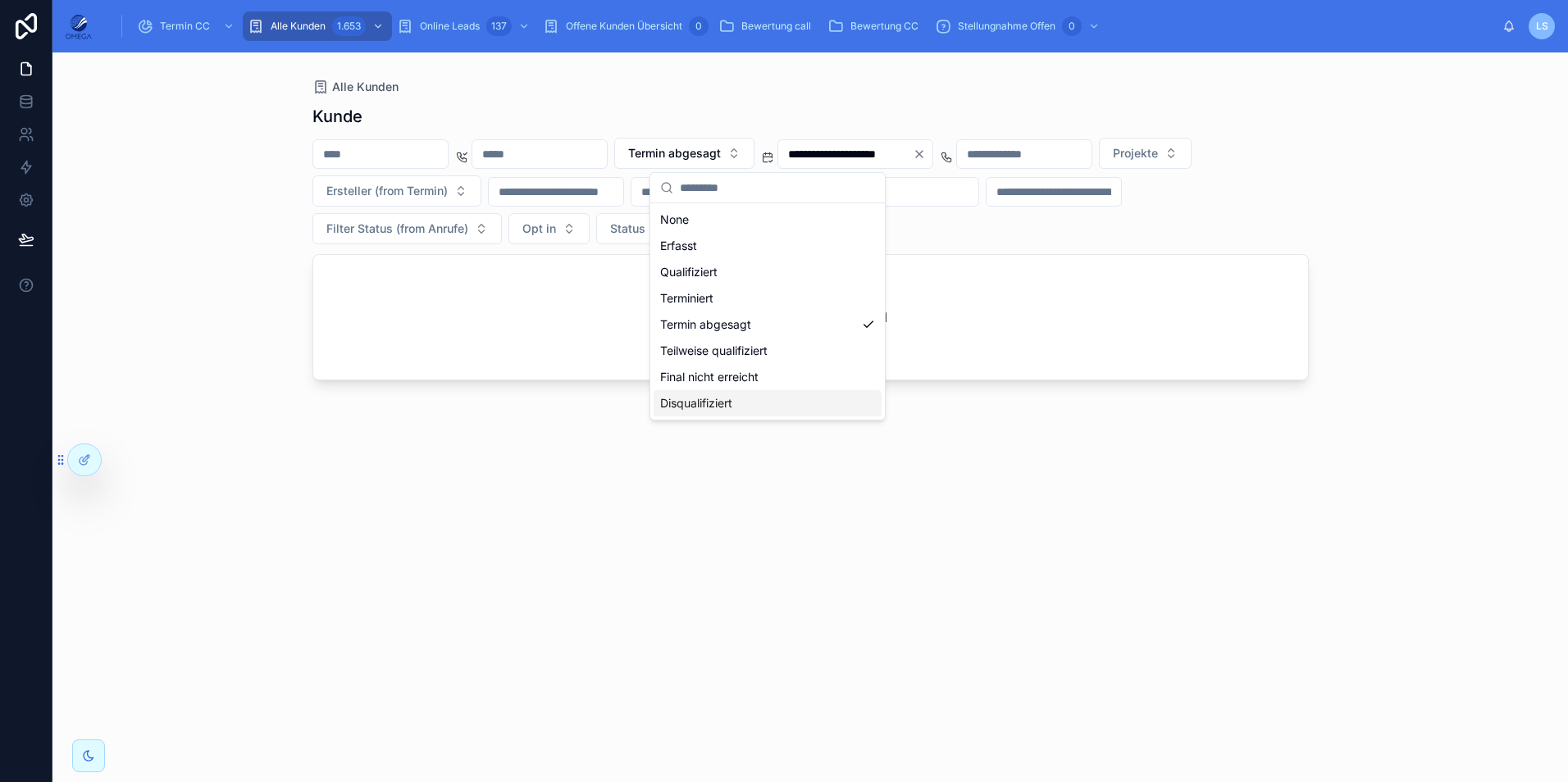
click at [735, 400] on div "Disqualifiziert" at bounding box center [767, 403] width 228 height 27
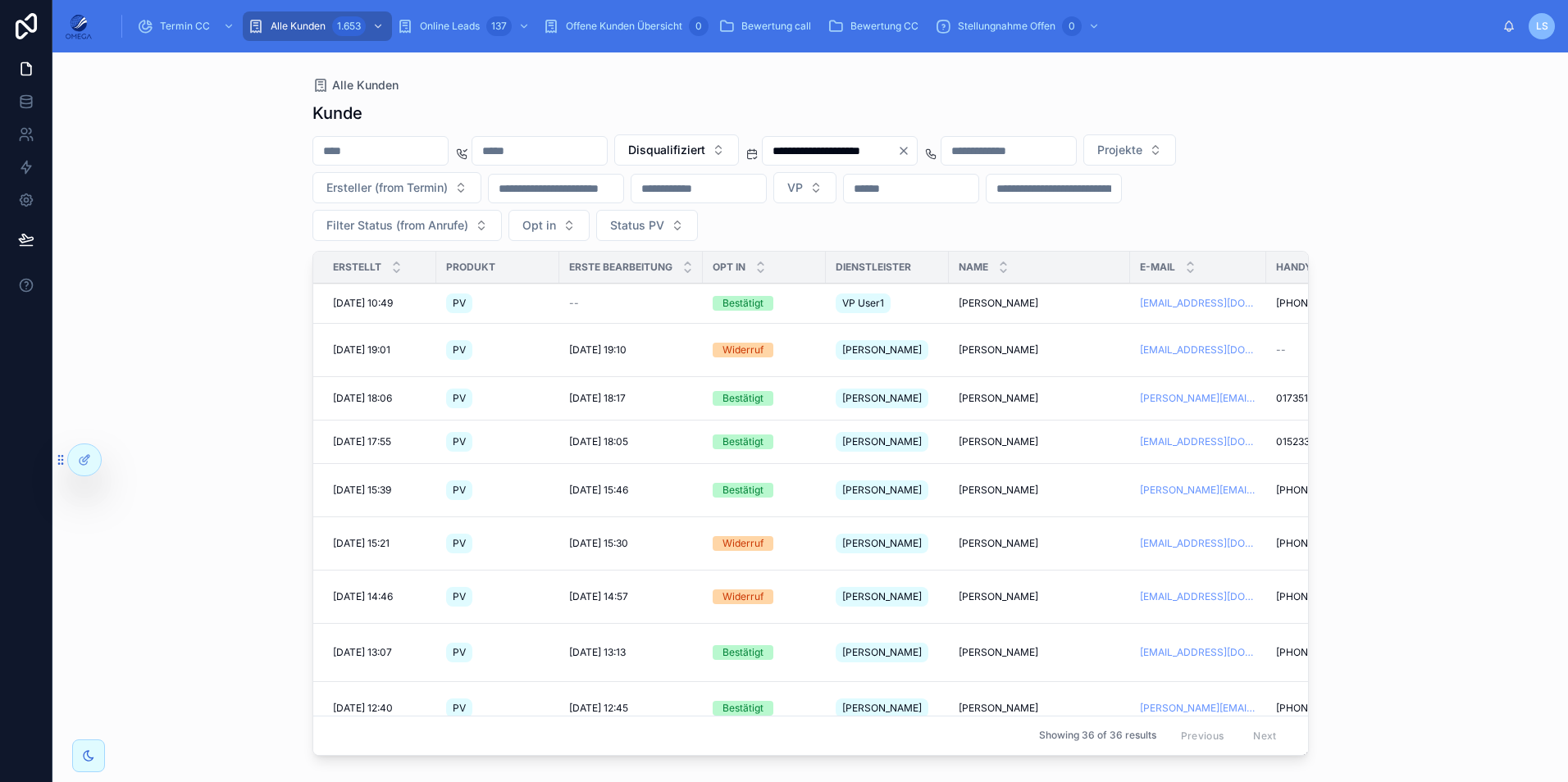
click at [739, 141] on button "Disqualifiziert" at bounding box center [676, 150] width 124 height 31
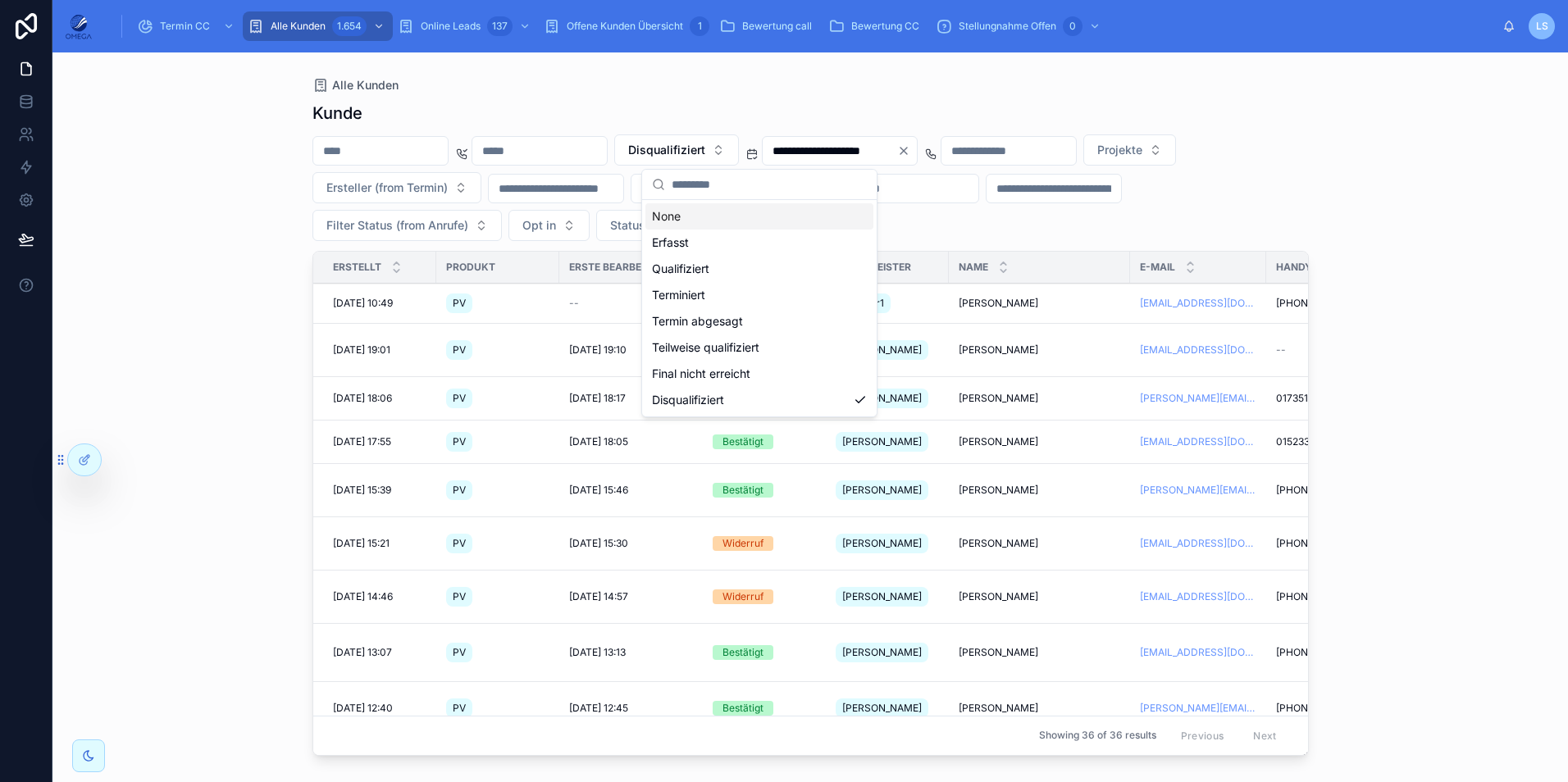
click at [742, 213] on div "None" at bounding box center [759, 216] width 228 height 27
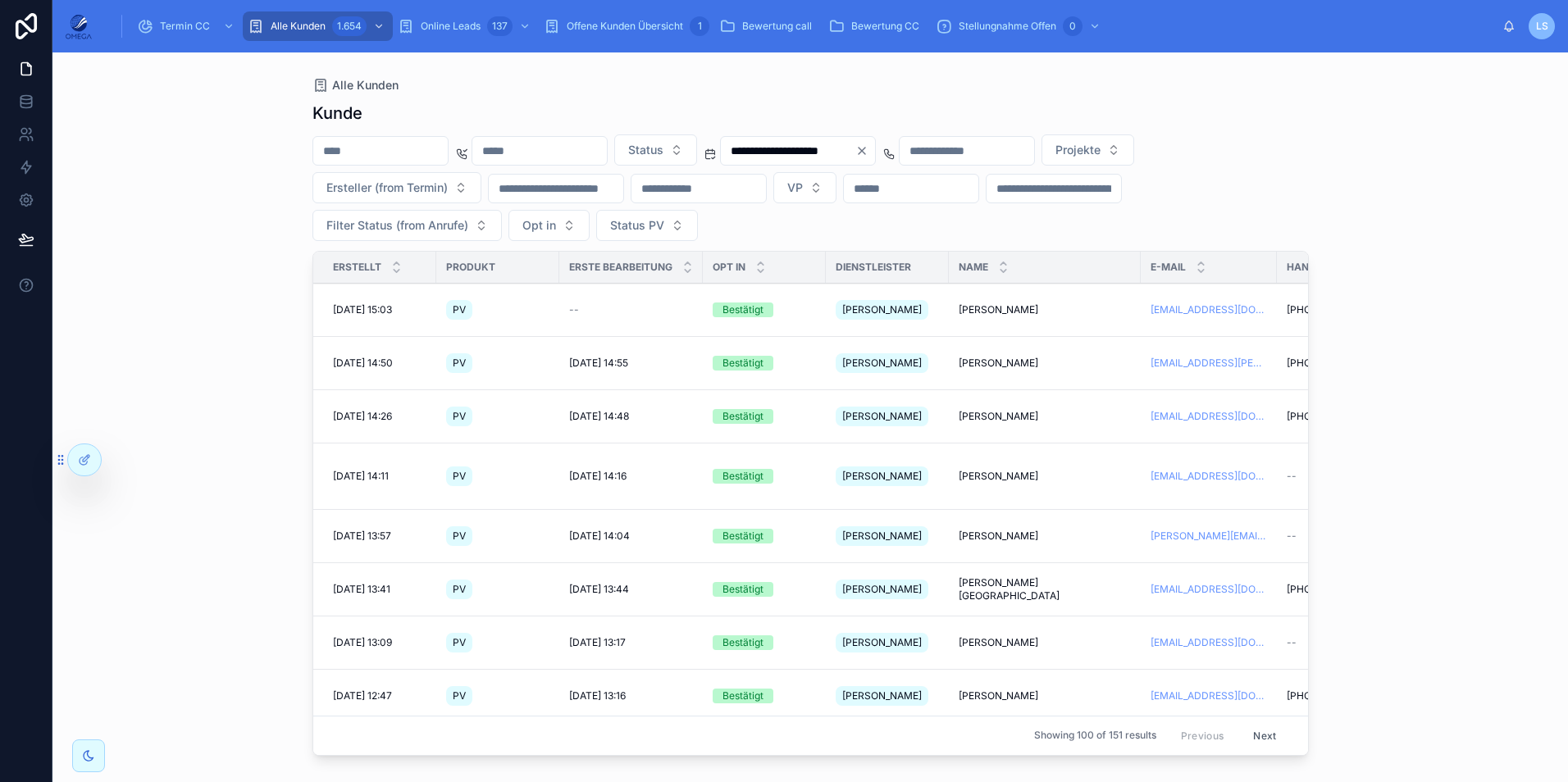
click at [1101, 157] on span "Projekte" at bounding box center [1078, 150] width 45 height 17
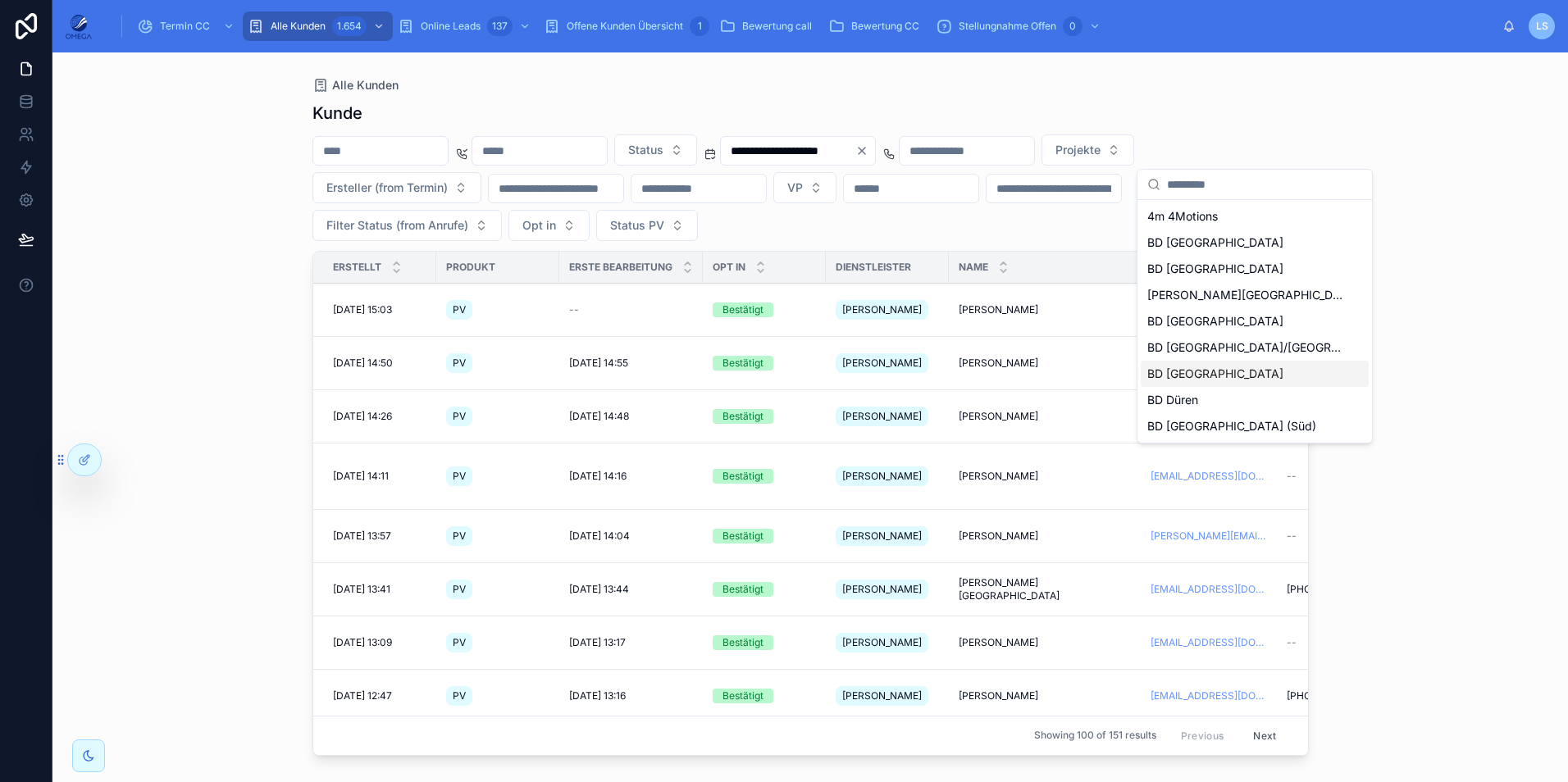
click at [1211, 375] on div "BD [GEOGRAPHIC_DATA]" at bounding box center [1255, 374] width 228 height 27
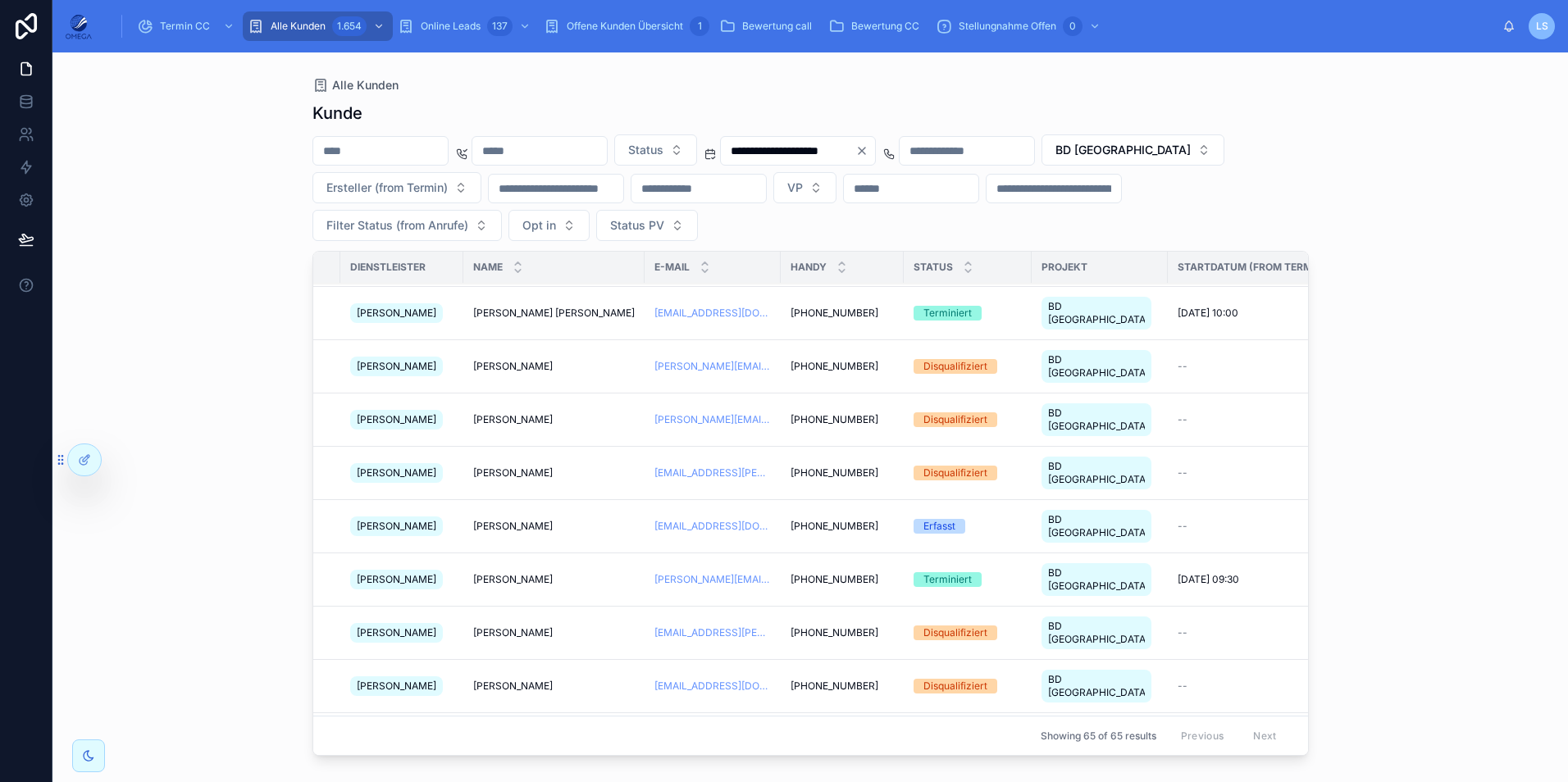
scroll to position [2189, 486]
click at [698, 157] on button "Status" at bounding box center [656, 150] width 83 height 31
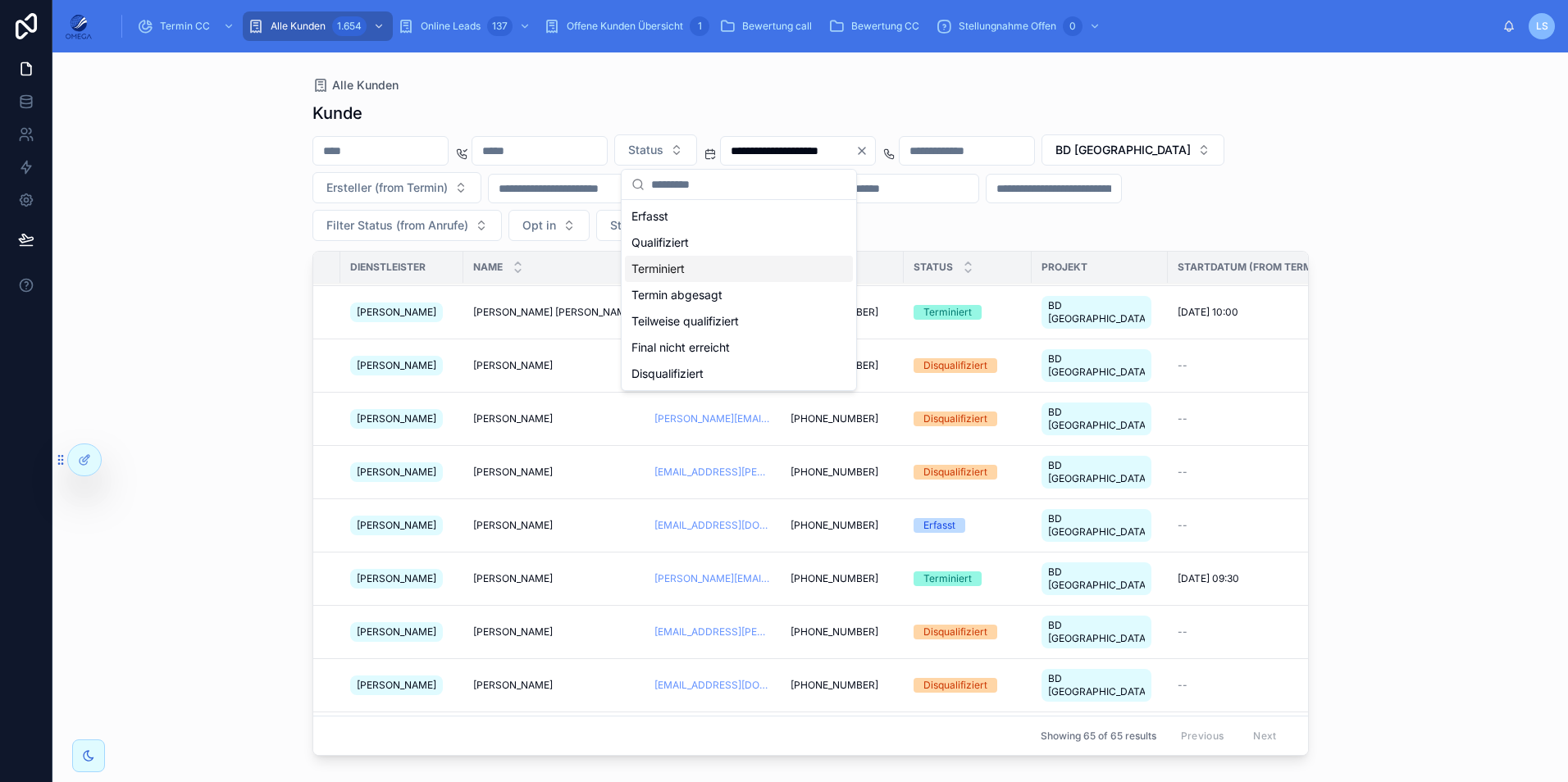
click at [690, 267] on div "Terminiert" at bounding box center [739, 269] width 228 height 27
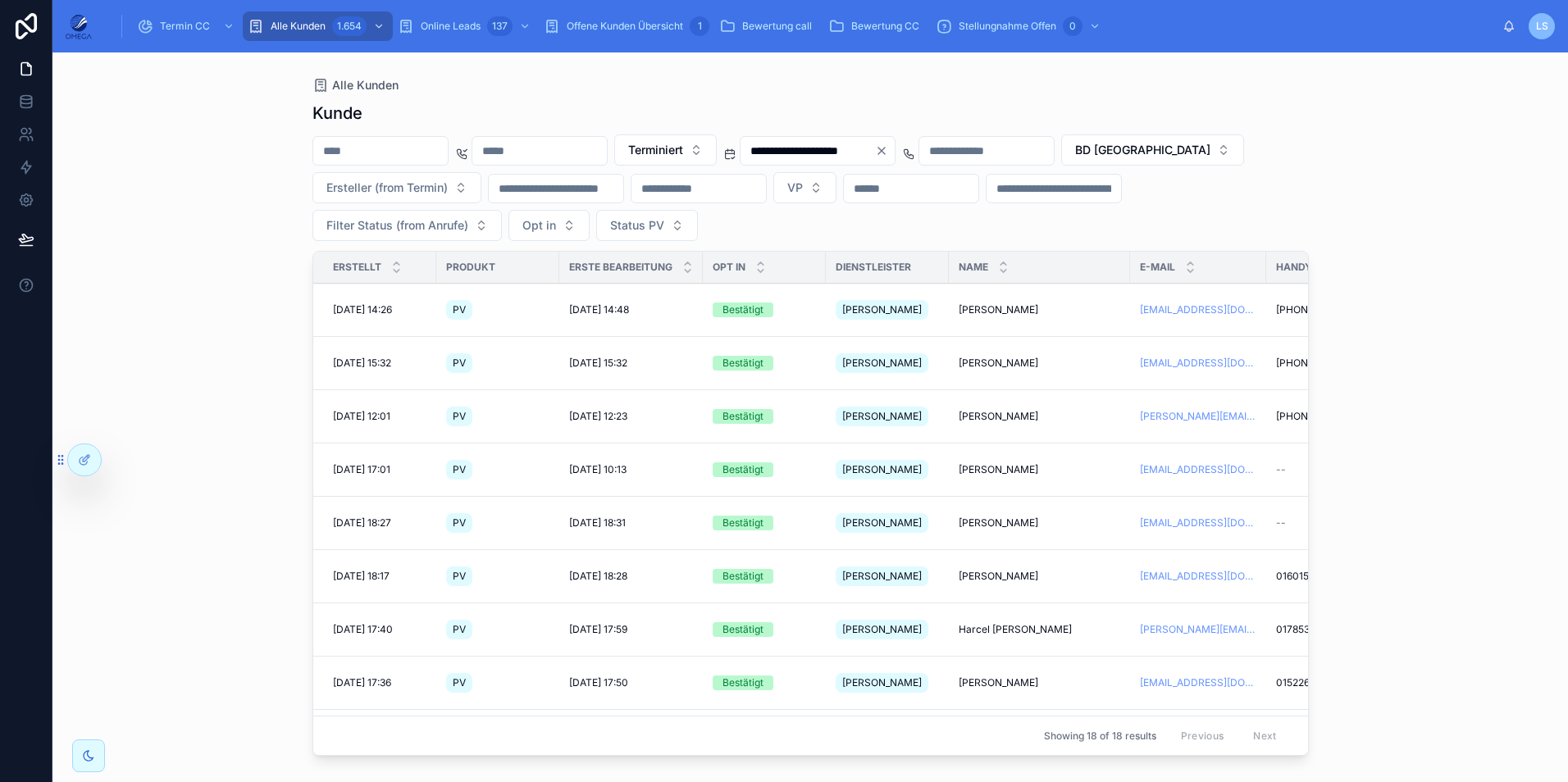
click at [683, 145] on span "Terminiert" at bounding box center [656, 150] width 55 height 17
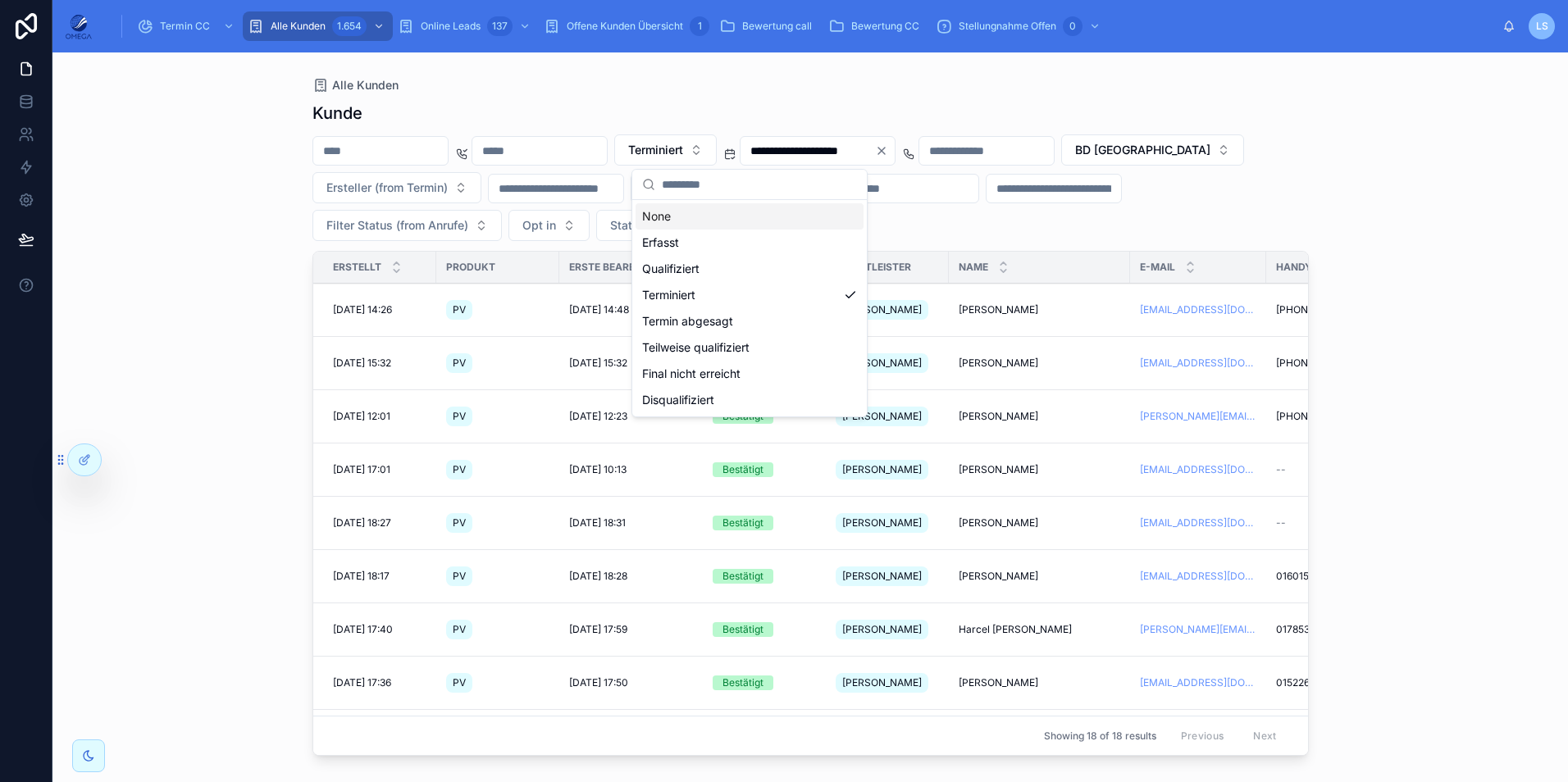
click at [744, 211] on div "None" at bounding box center [750, 216] width 228 height 27
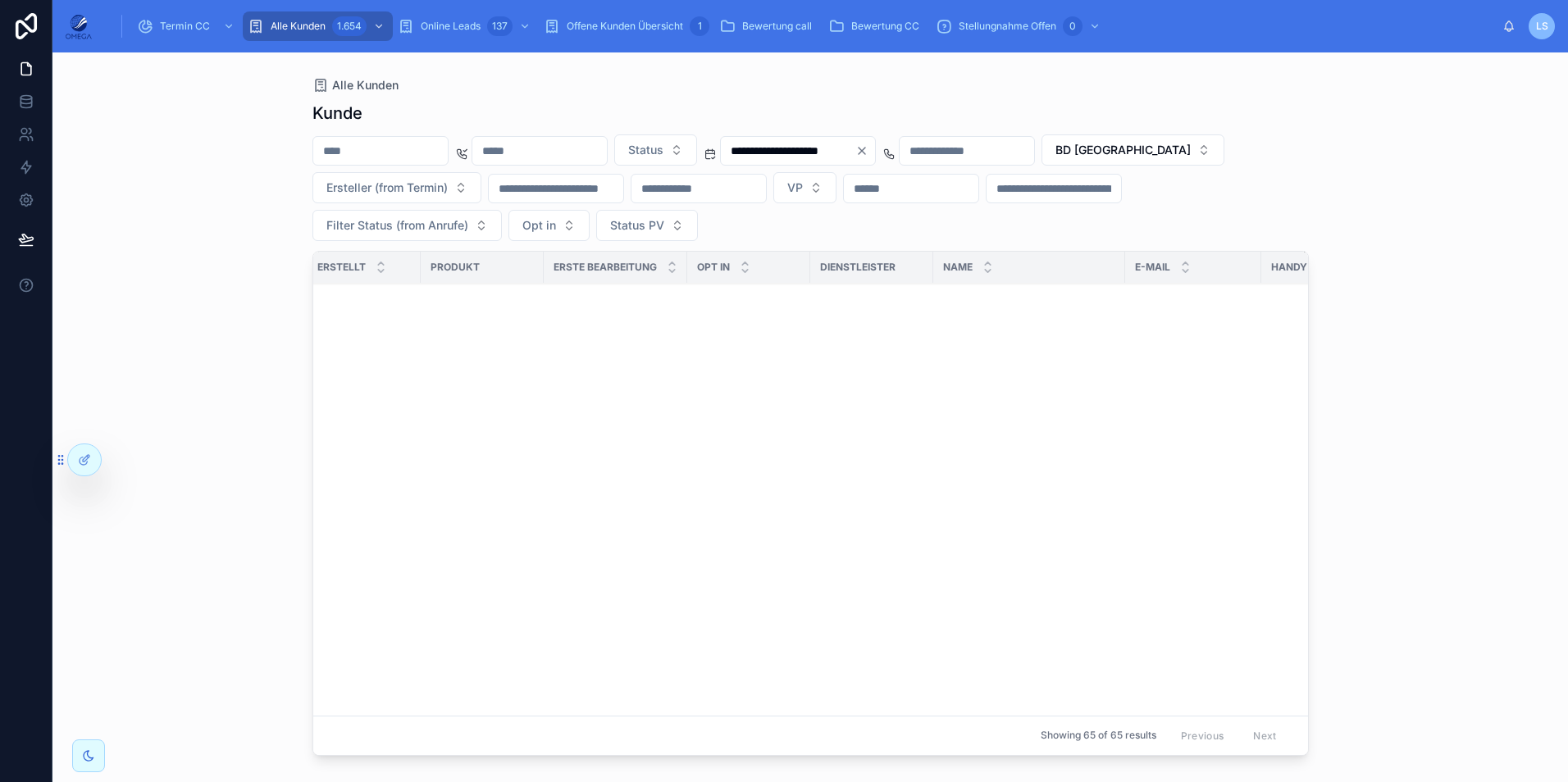
scroll to position [0, 16]
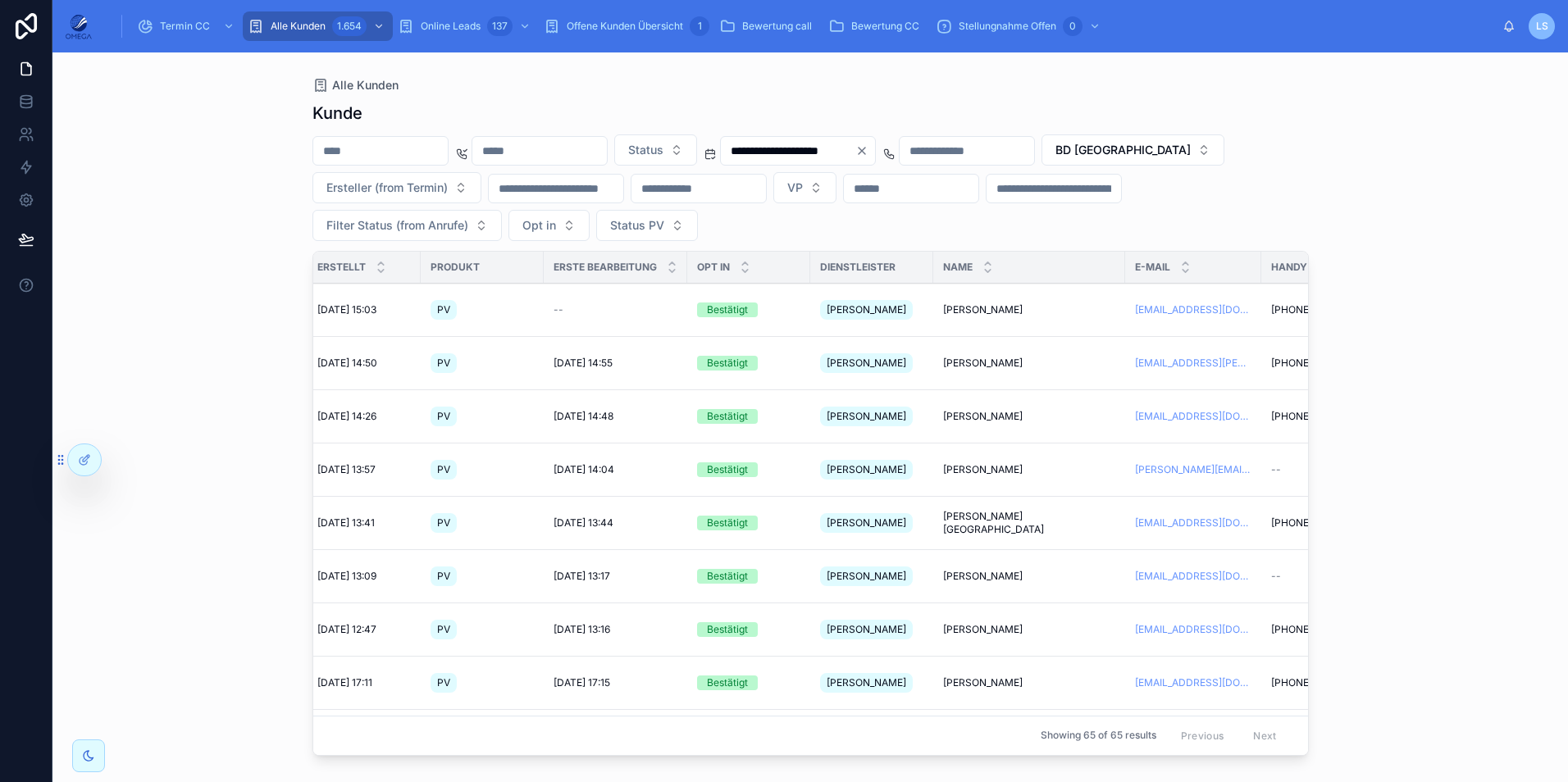
click at [1042, 166] on button "BD [GEOGRAPHIC_DATA]" at bounding box center [1133, 150] width 183 height 31
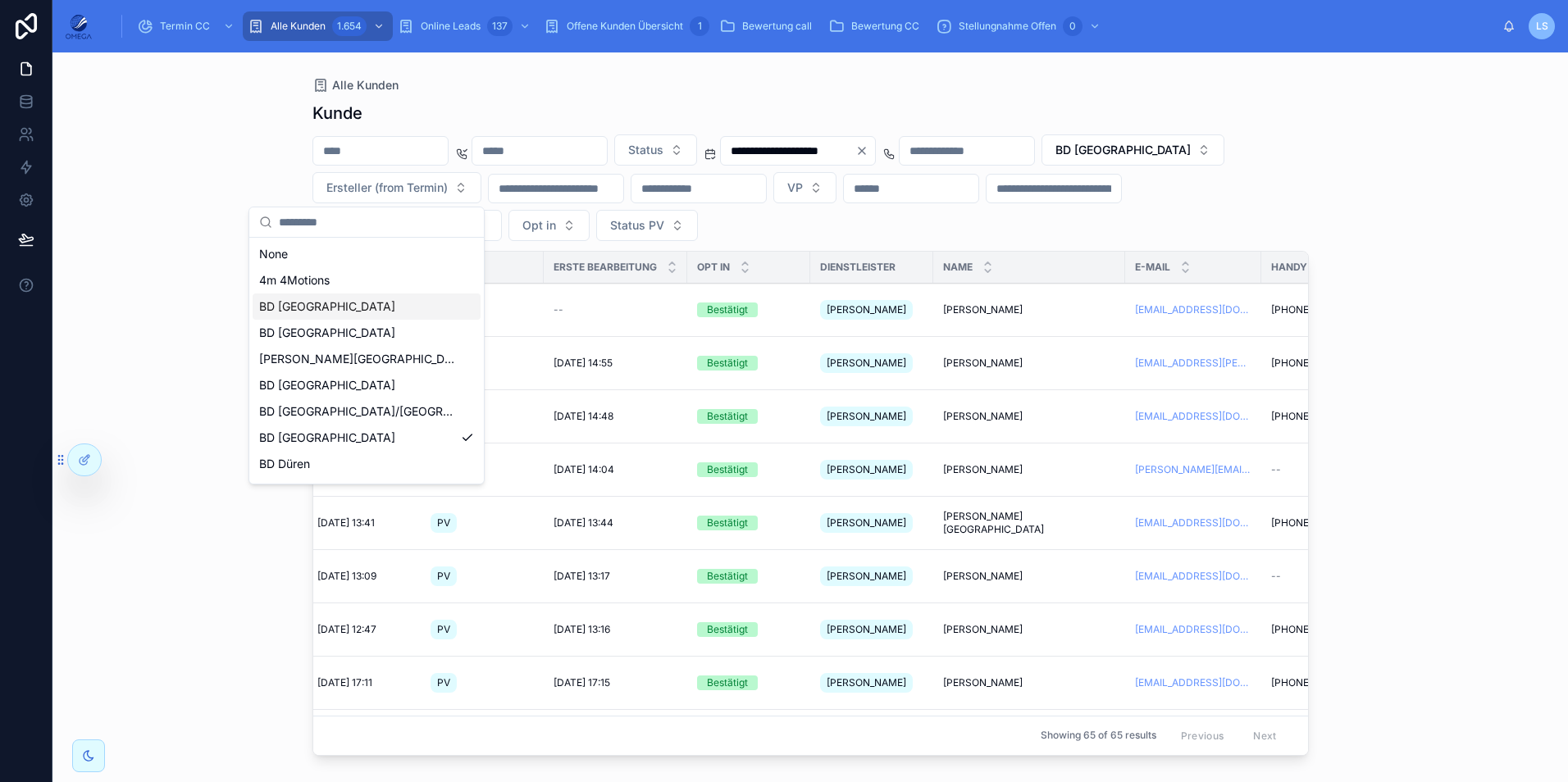
click at [359, 312] on div "BD [GEOGRAPHIC_DATA]" at bounding box center [367, 306] width 228 height 27
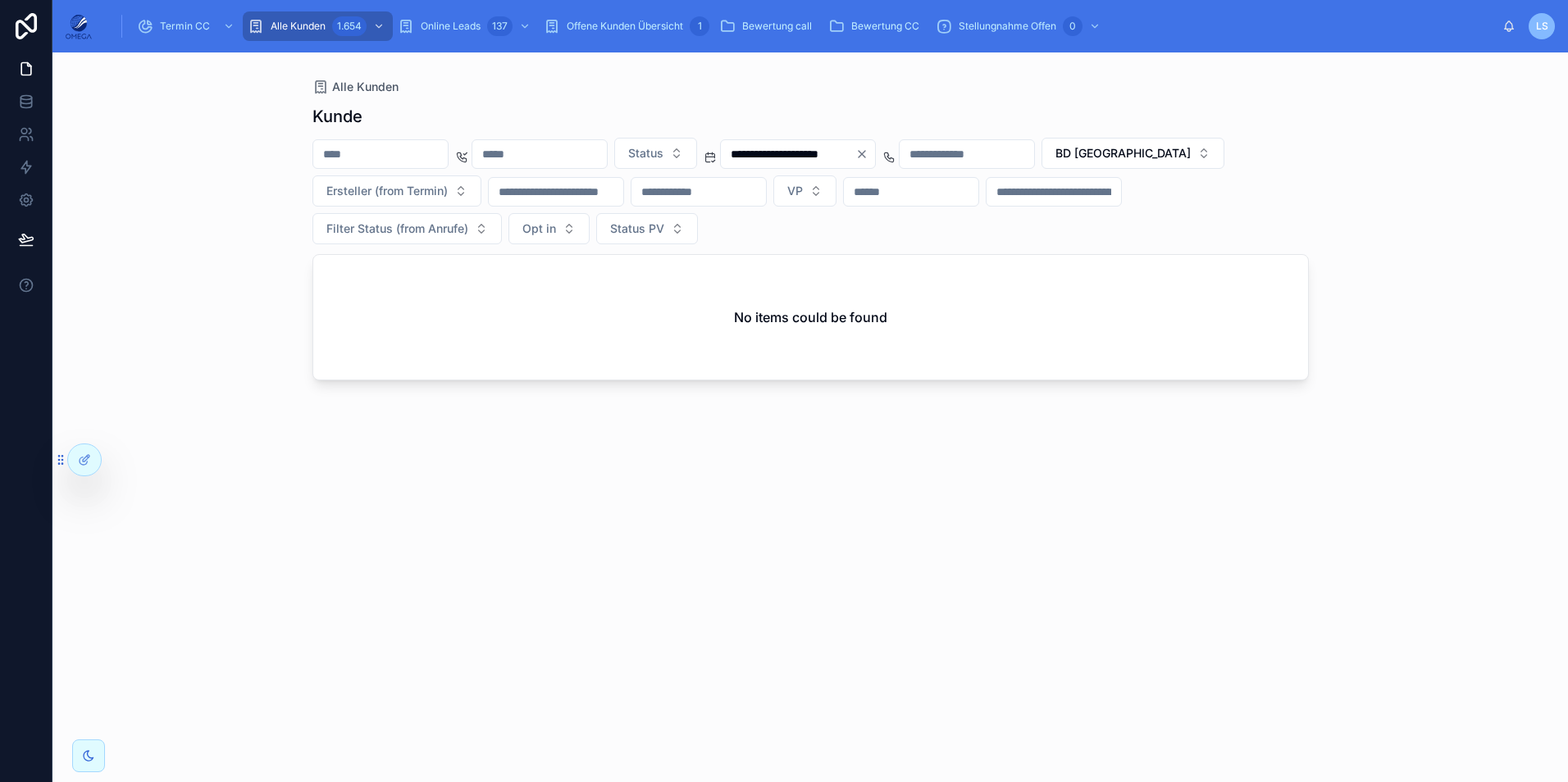
click at [1042, 169] on button "BD [GEOGRAPHIC_DATA]" at bounding box center [1133, 154] width 183 height 31
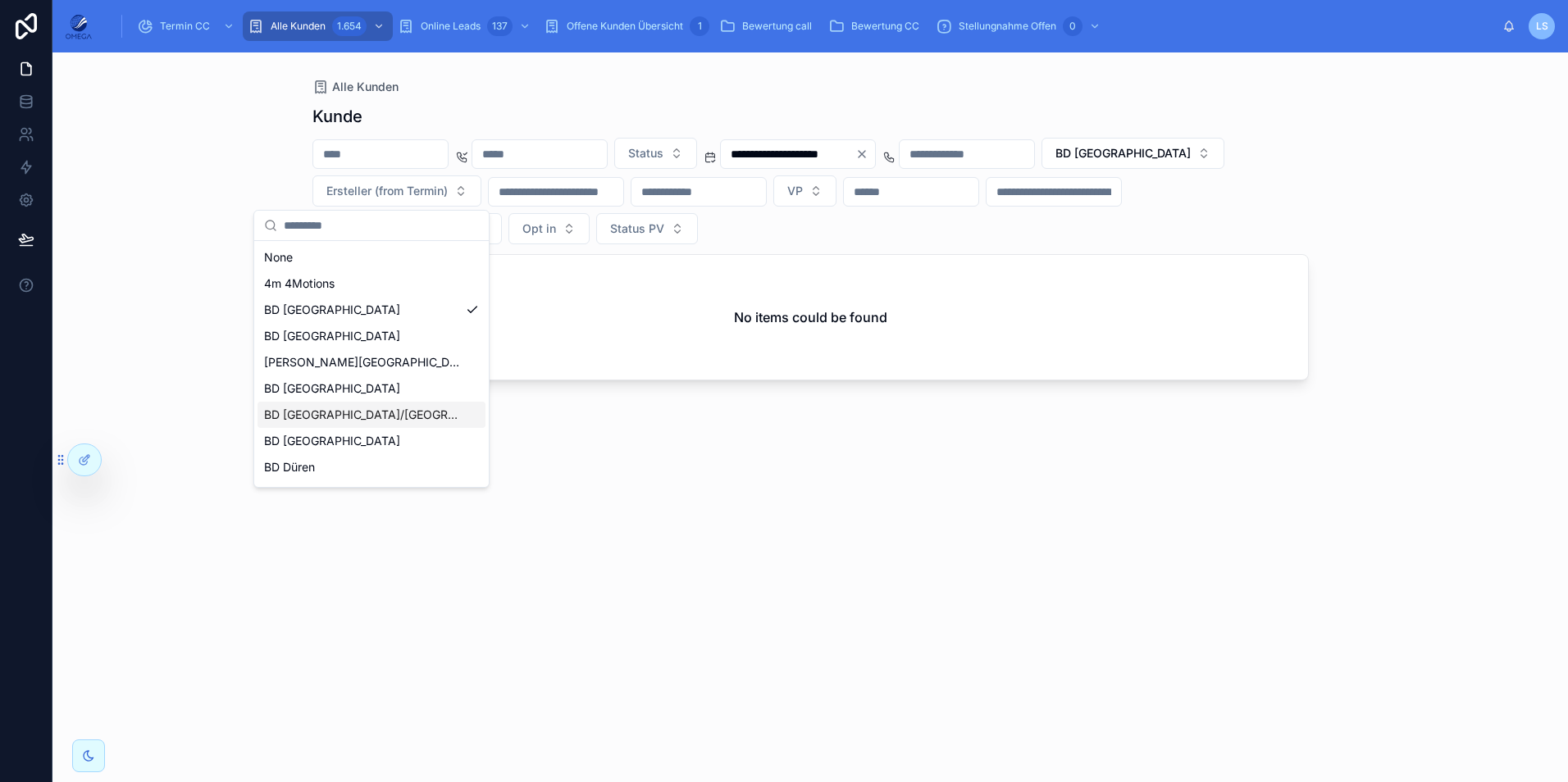
click at [358, 419] on span "BD [GEOGRAPHIC_DATA]/[GEOGRAPHIC_DATA]" at bounding box center [362, 415] width 195 height 17
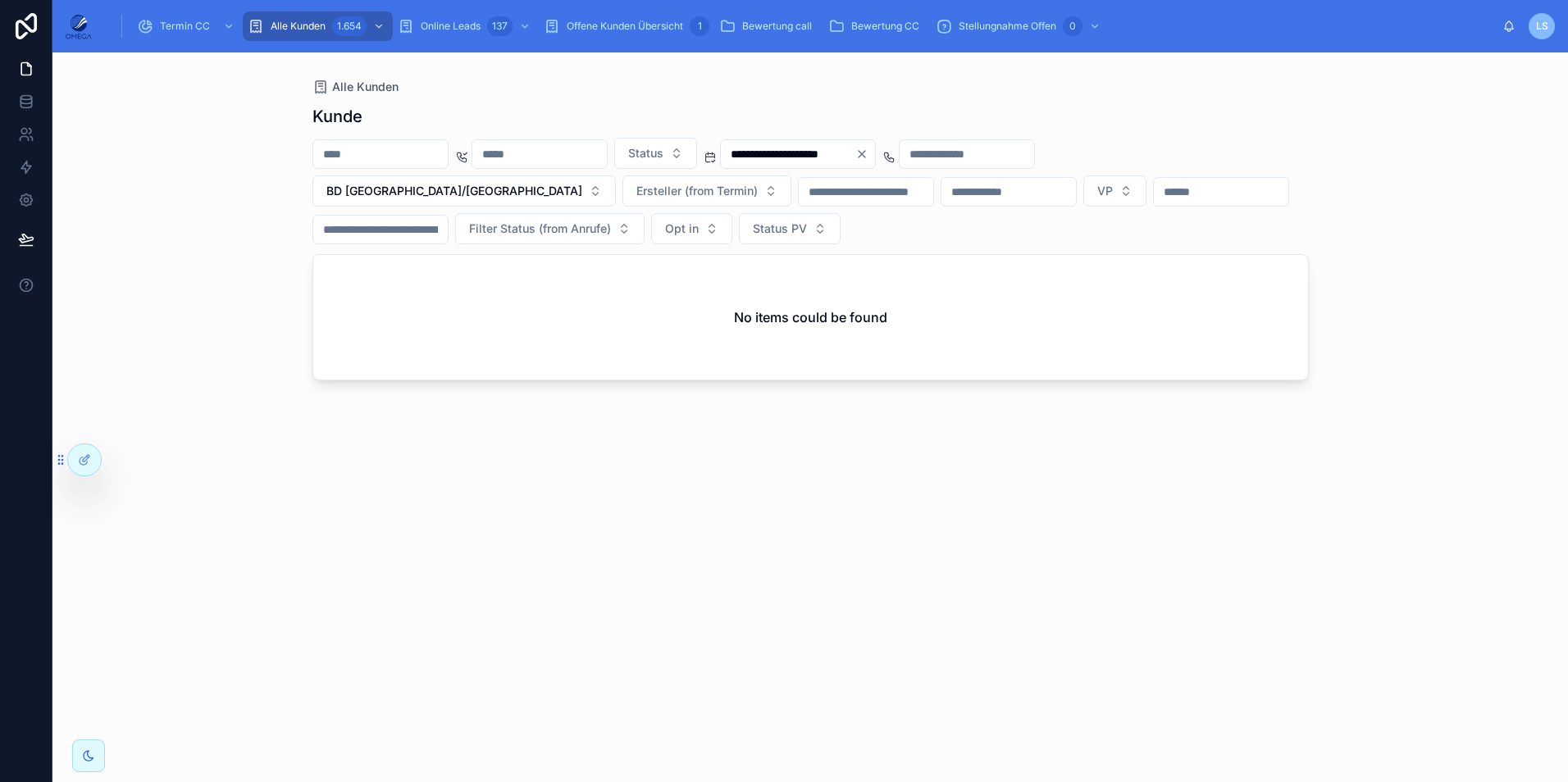
click at [464, 194] on span "BD [GEOGRAPHIC_DATA]/[GEOGRAPHIC_DATA]" at bounding box center [455, 191] width 256 height 17
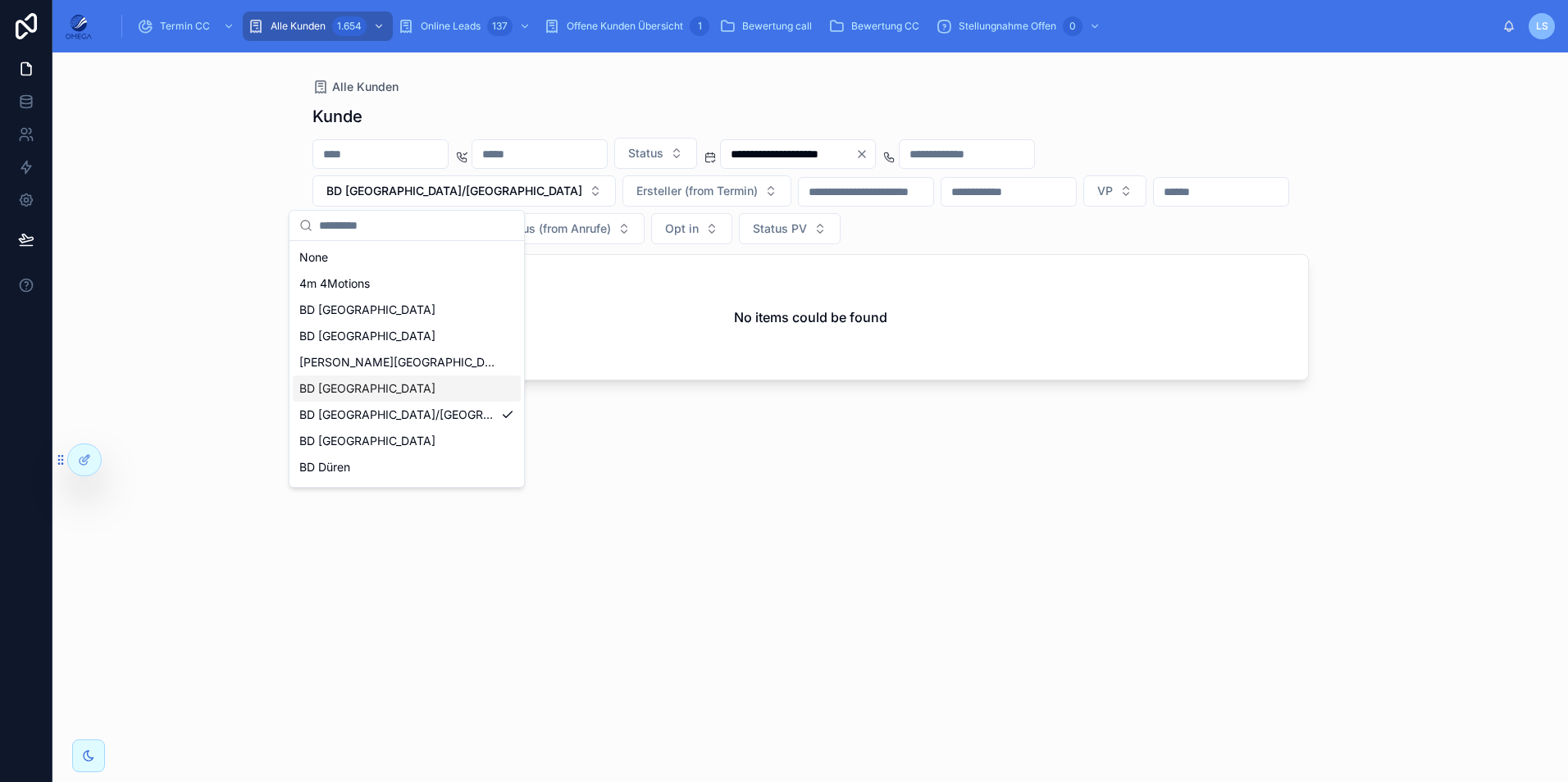
click at [408, 381] on div "BD [GEOGRAPHIC_DATA]" at bounding box center [407, 388] width 228 height 27
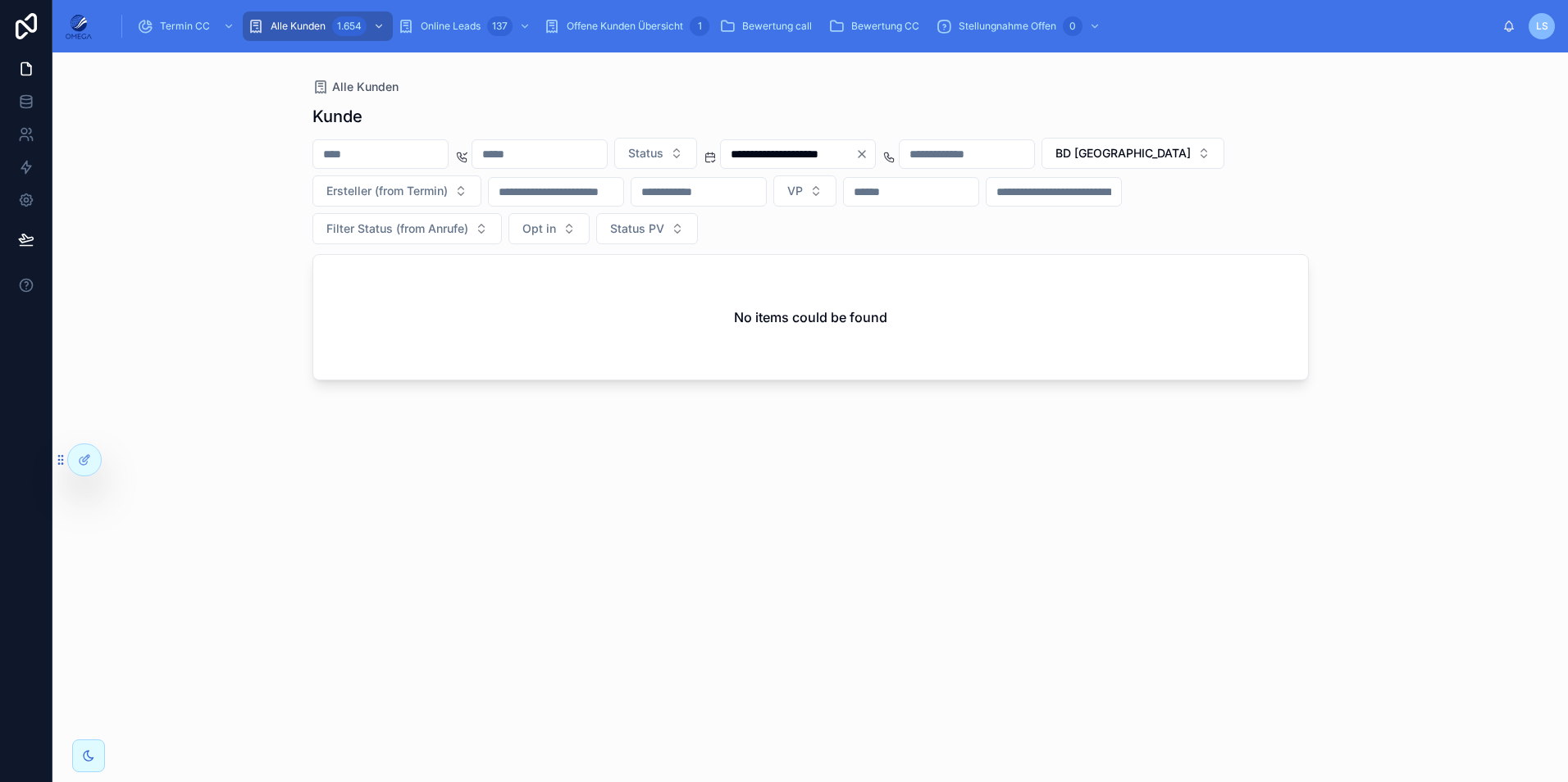
click at [1042, 169] on button "BD [GEOGRAPHIC_DATA]" at bounding box center [1133, 154] width 183 height 31
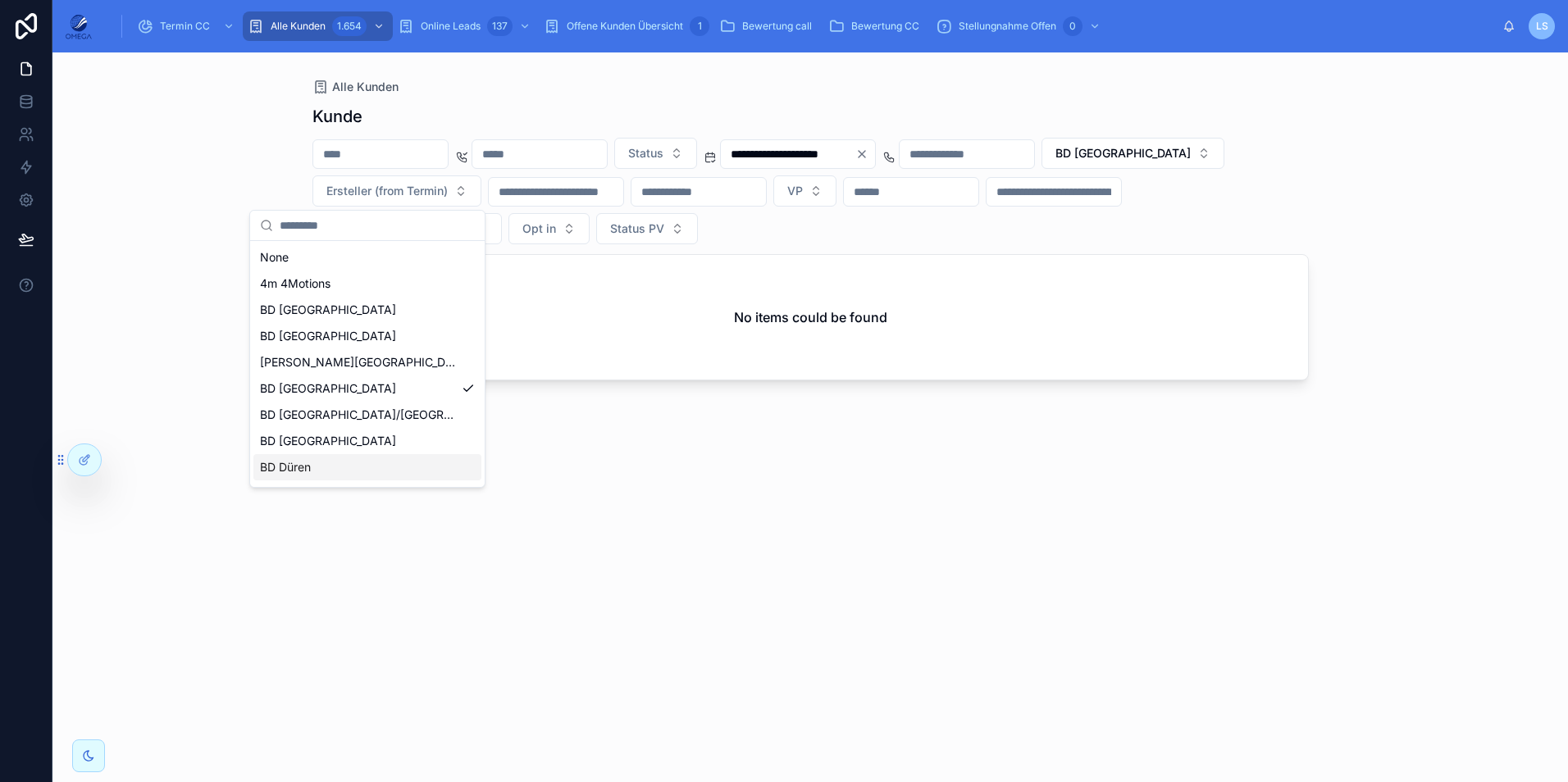
click at [340, 464] on div "BD Düren" at bounding box center [367, 467] width 228 height 27
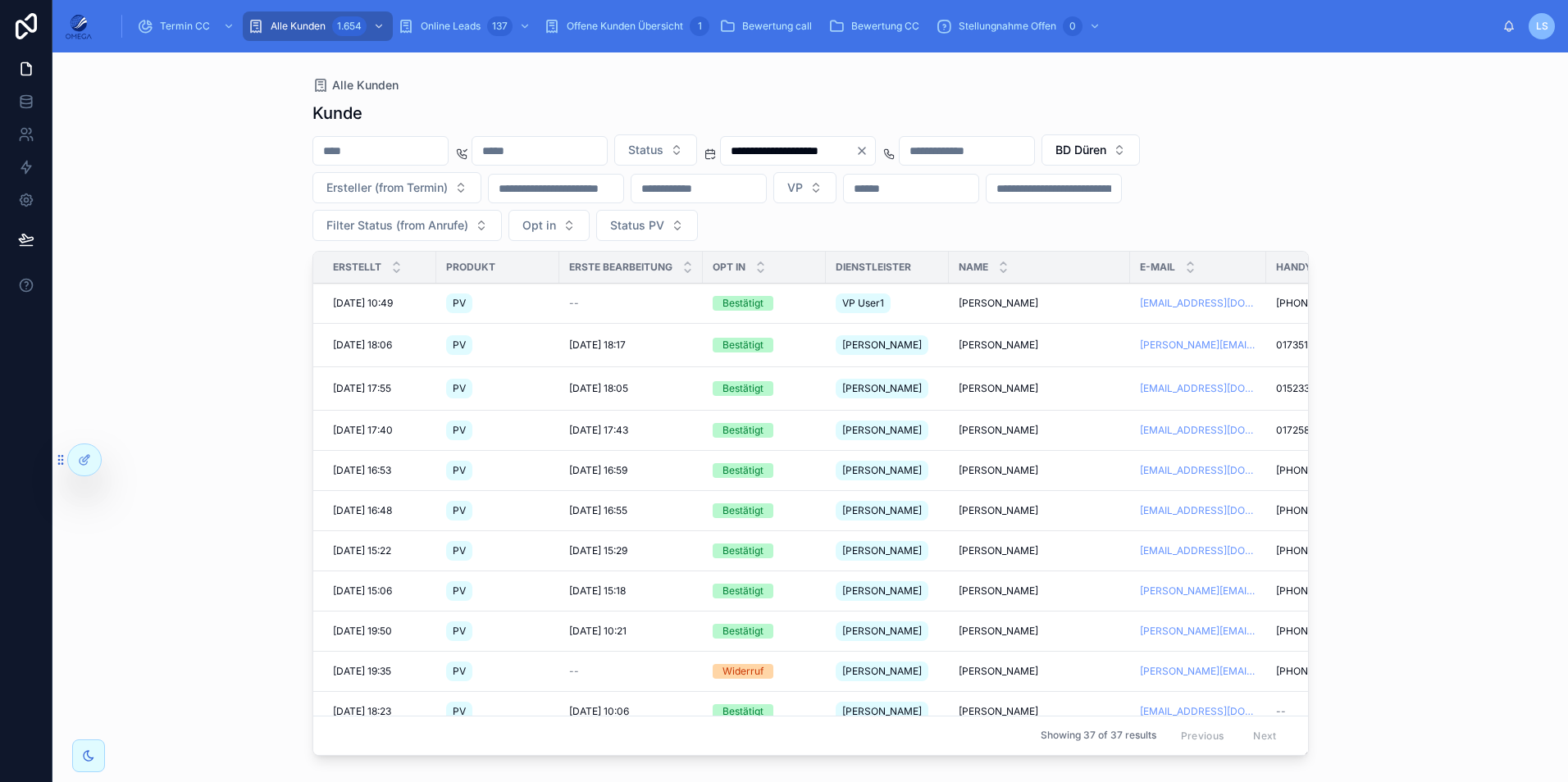
click at [1140, 162] on button "BD Düren" at bounding box center [1090, 150] width 98 height 31
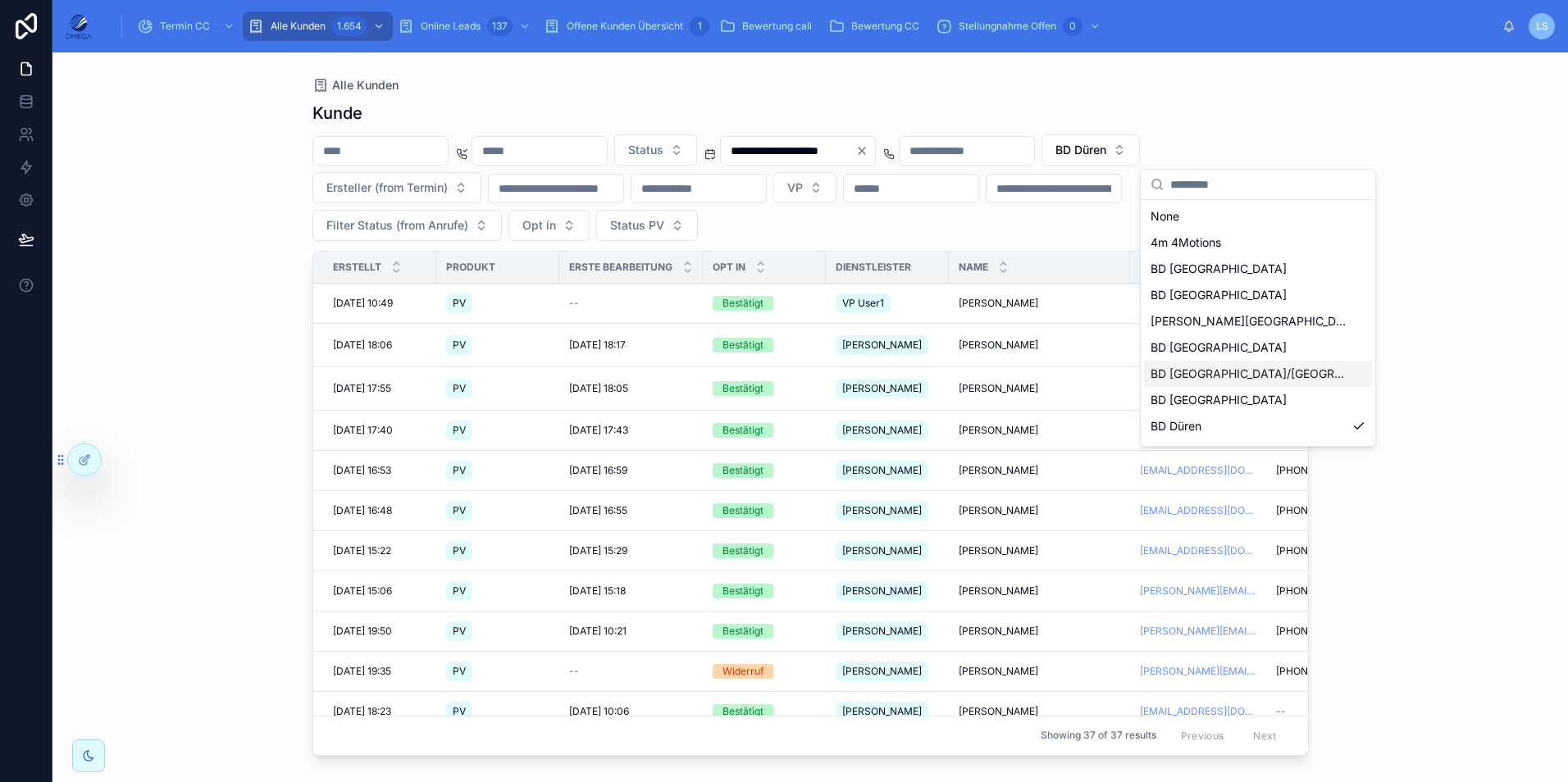
click at [1224, 372] on span "BD [GEOGRAPHIC_DATA]/[GEOGRAPHIC_DATA]" at bounding box center [1248, 374] width 195 height 17
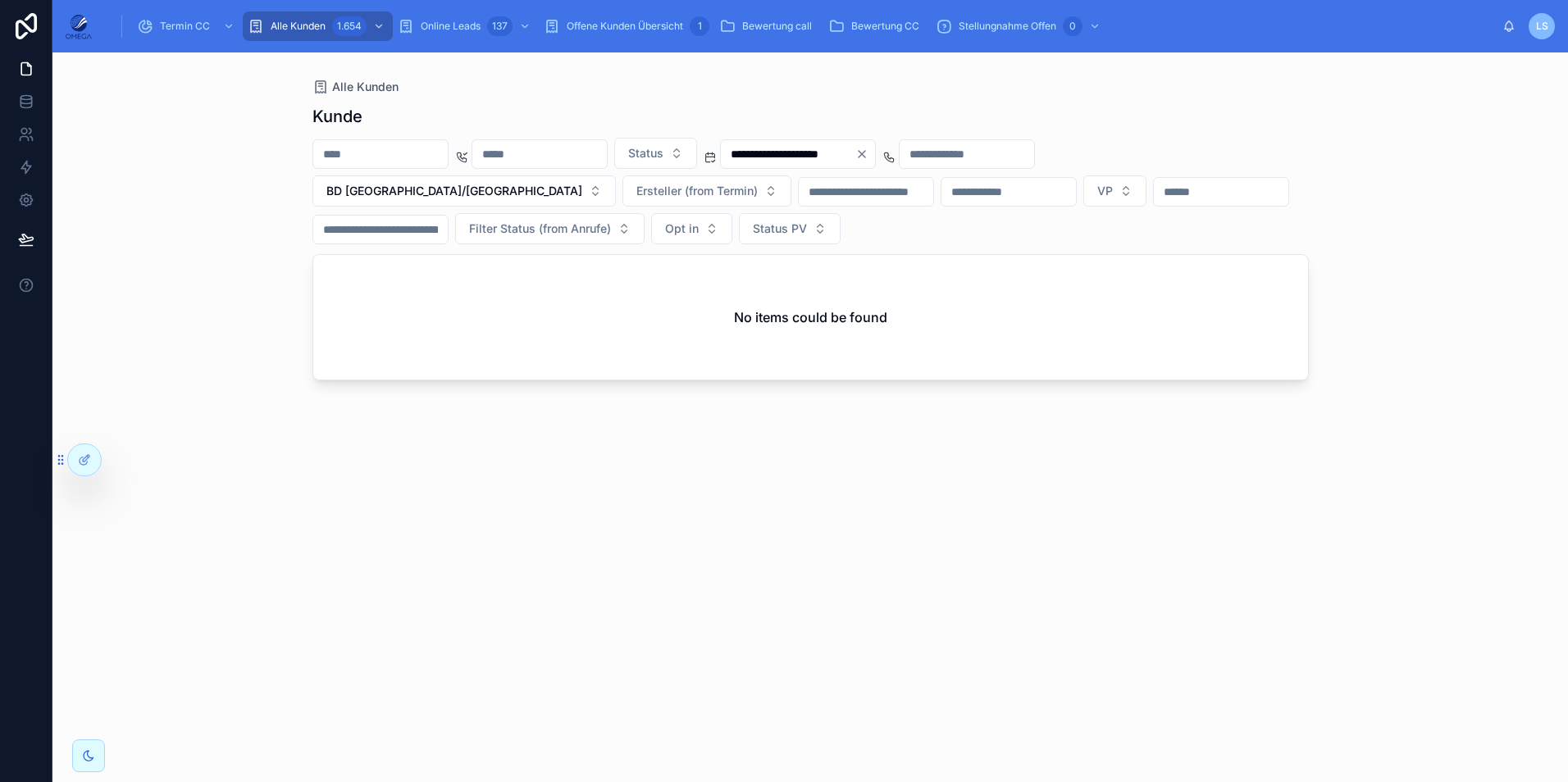
click at [426, 195] on span "BD [GEOGRAPHIC_DATA]/[GEOGRAPHIC_DATA]" at bounding box center [455, 191] width 256 height 17
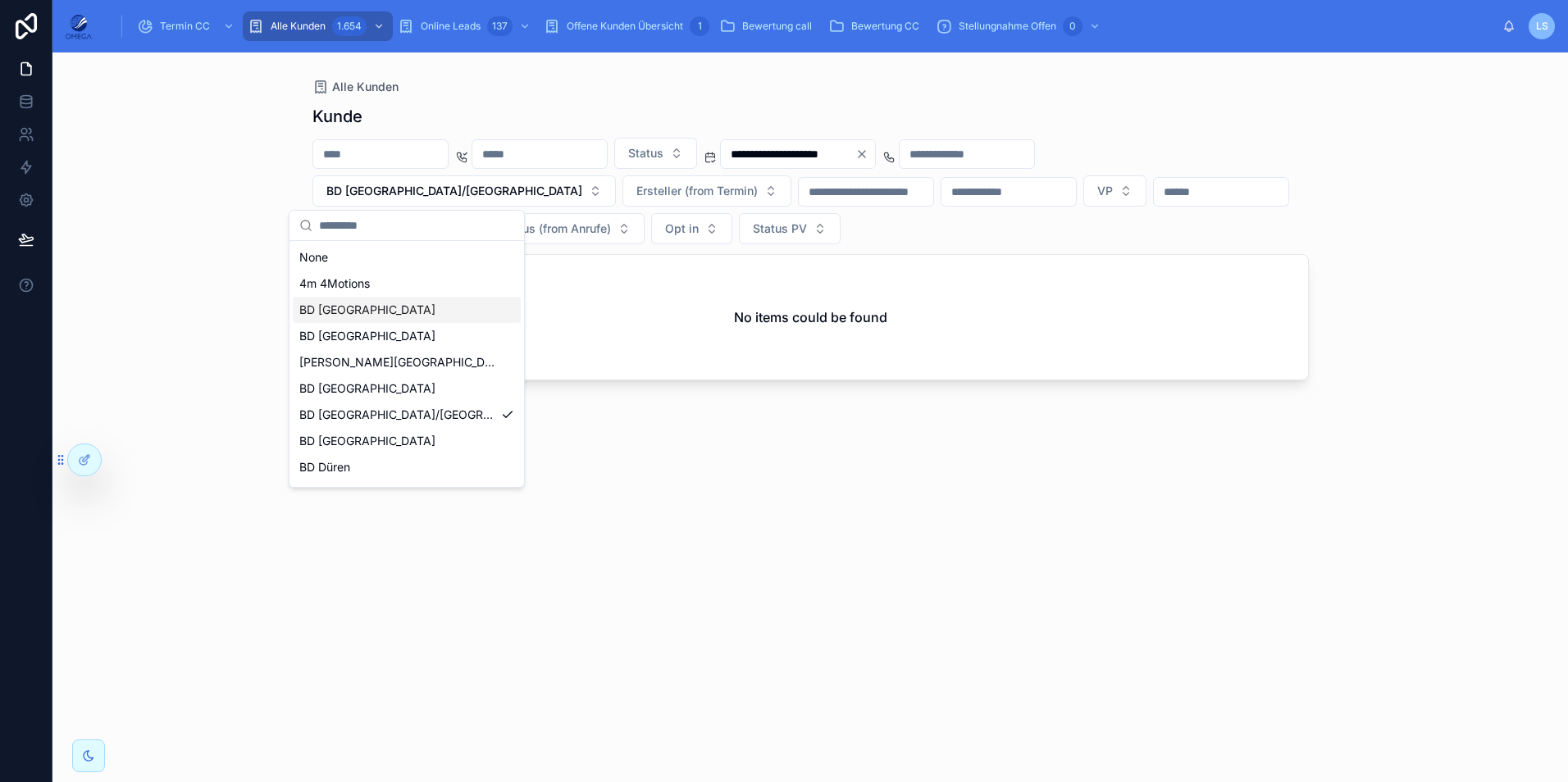
click at [397, 315] on div "BD [GEOGRAPHIC_DATA]" at bounding box center [407, 310] width 228 height 27
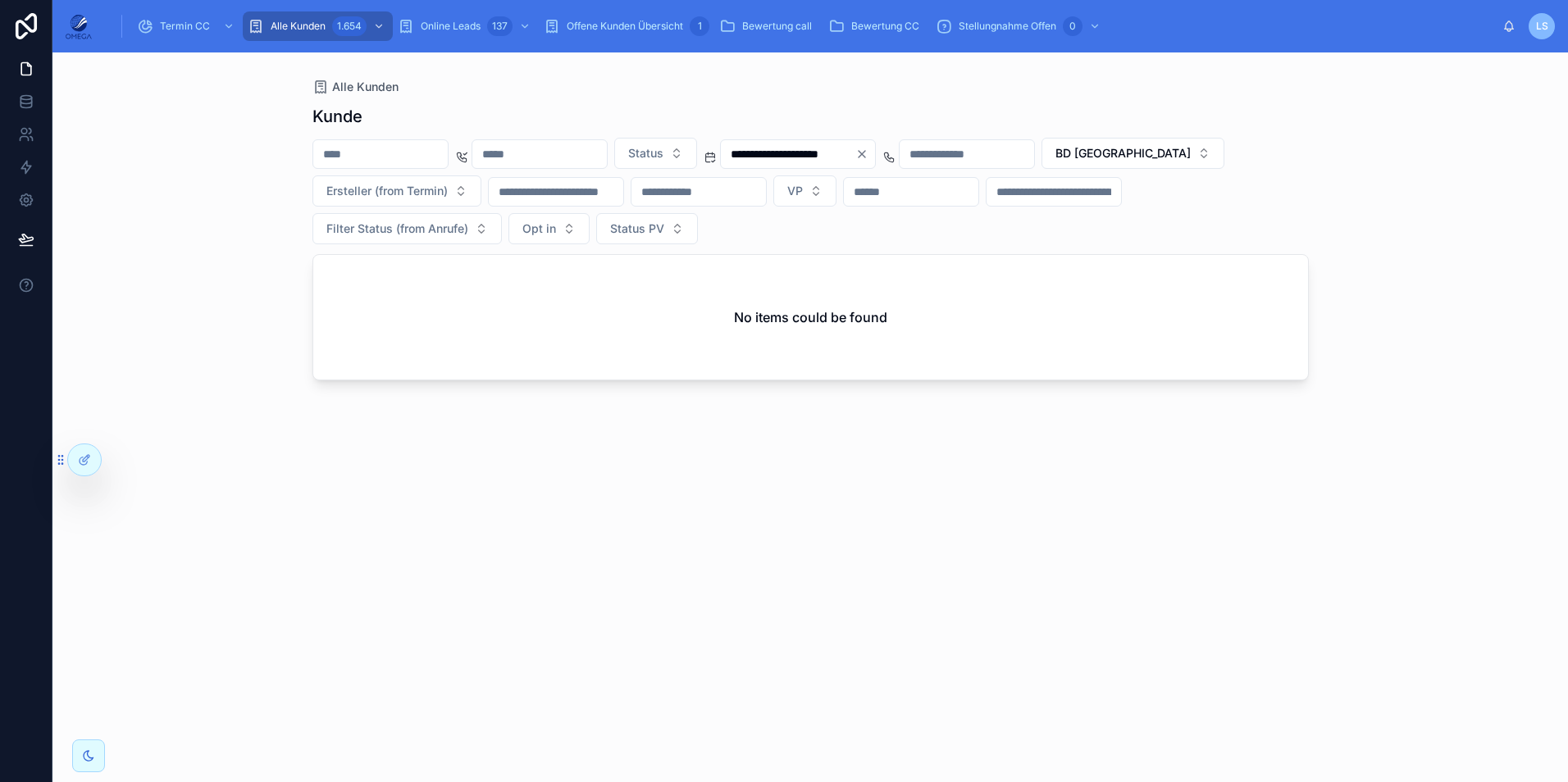
click at [1042, 169] on button "BD [GEOGRAPHIC_DATA]" at bounding box center [1133, 154] width 183 height 31
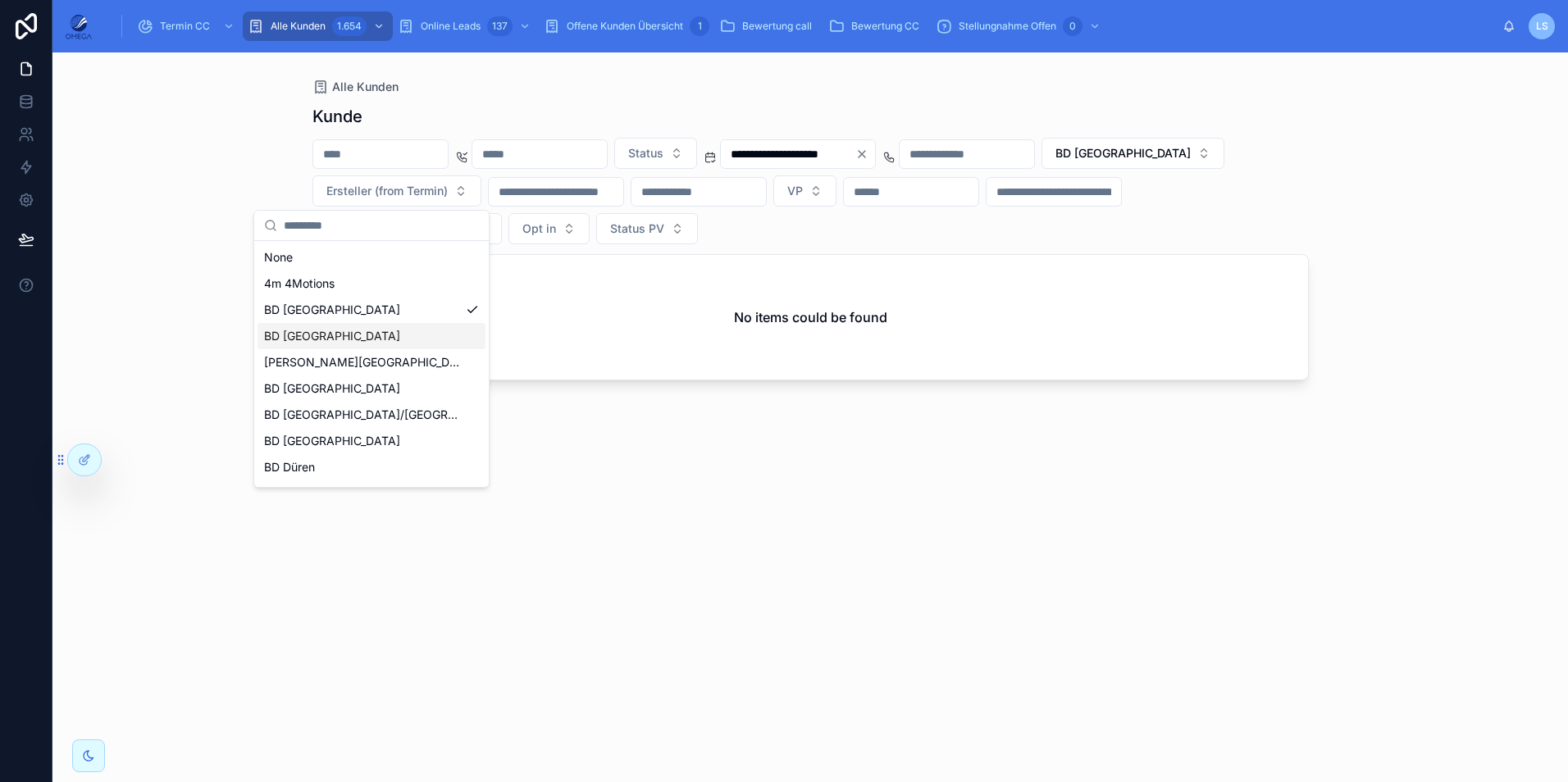
click at [352, 327] on div "BD [GEOGRAPHIC_DATA]" at bounding box center [372, 336] width 228 height 27
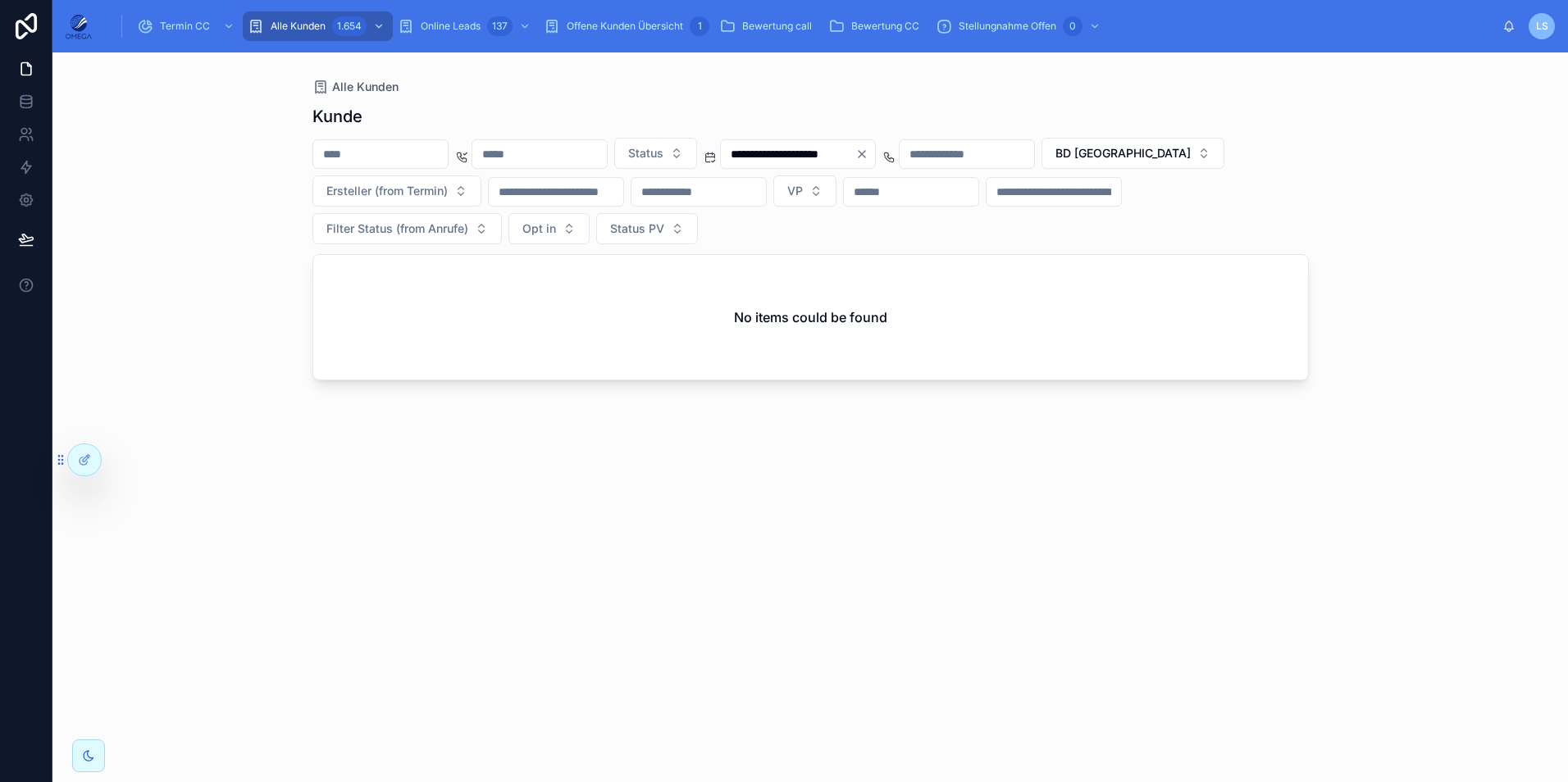
click at [1225, 144] on button "BD [GEOGRAPHIC_DATA]" at bounding box center [1133, 154] width 183 height 31
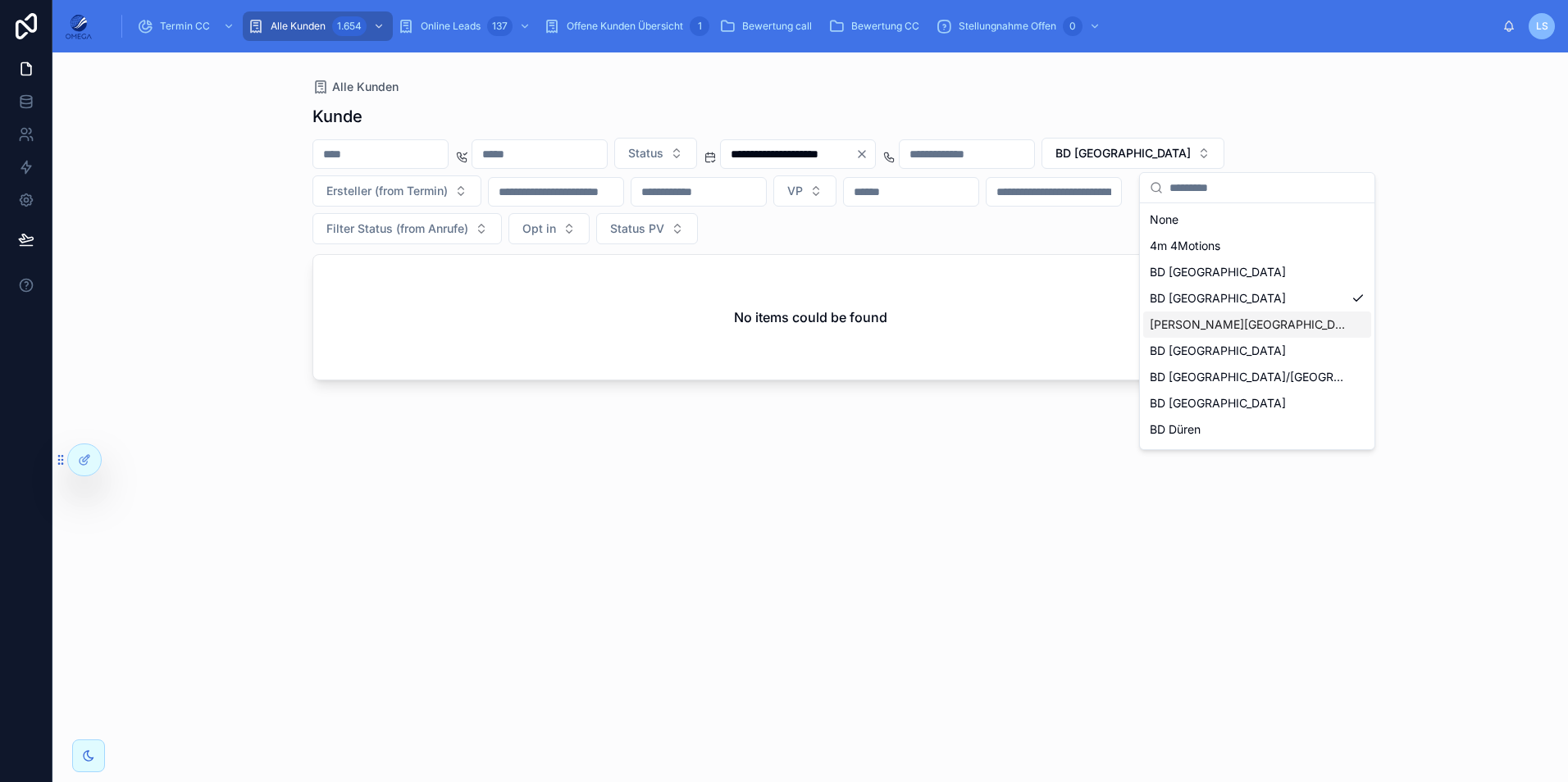
click at [1216, 328] on div "[PERSON_NAME][GEOGRAPHIC_DATA]" at bounding box center [1257, 325] width 228 height 27
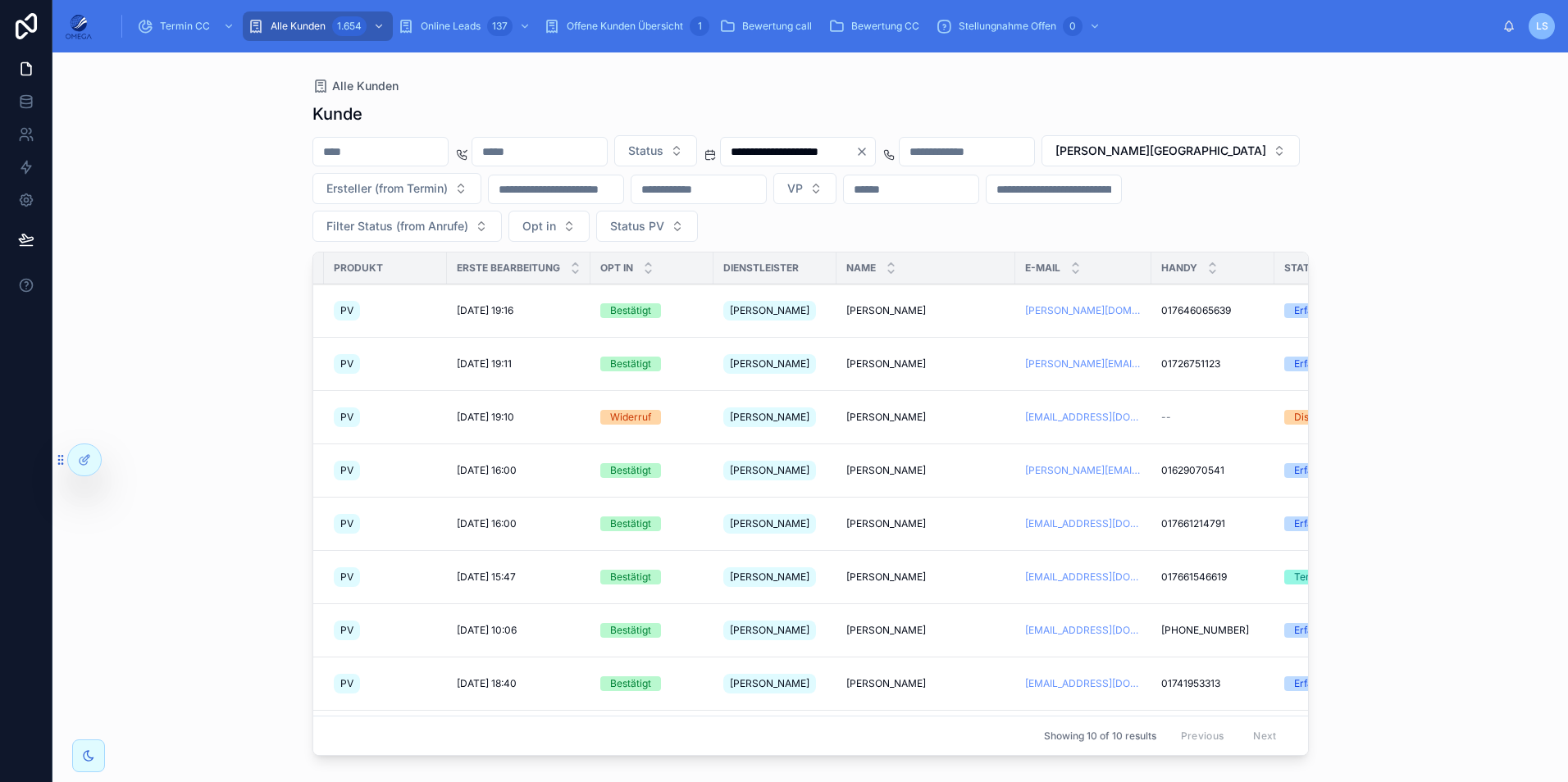
scroll to position [0, 110]
click at [1257, 157] on span "[PERSON_NAME][GEOGRAPHIC_DATA]" at bounding box center [1160, 151] width 211 height 17
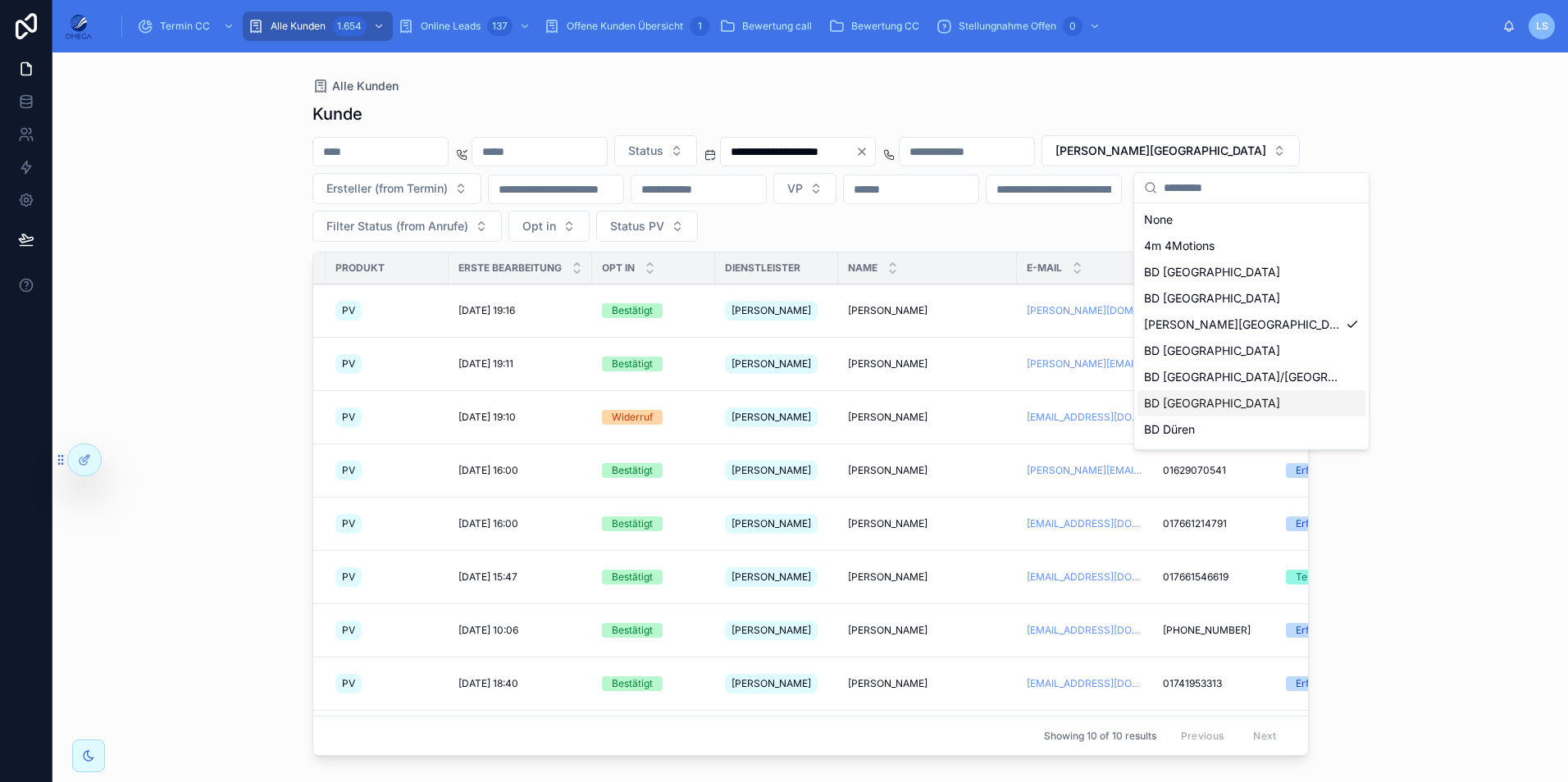
scroll to position [23, 0]
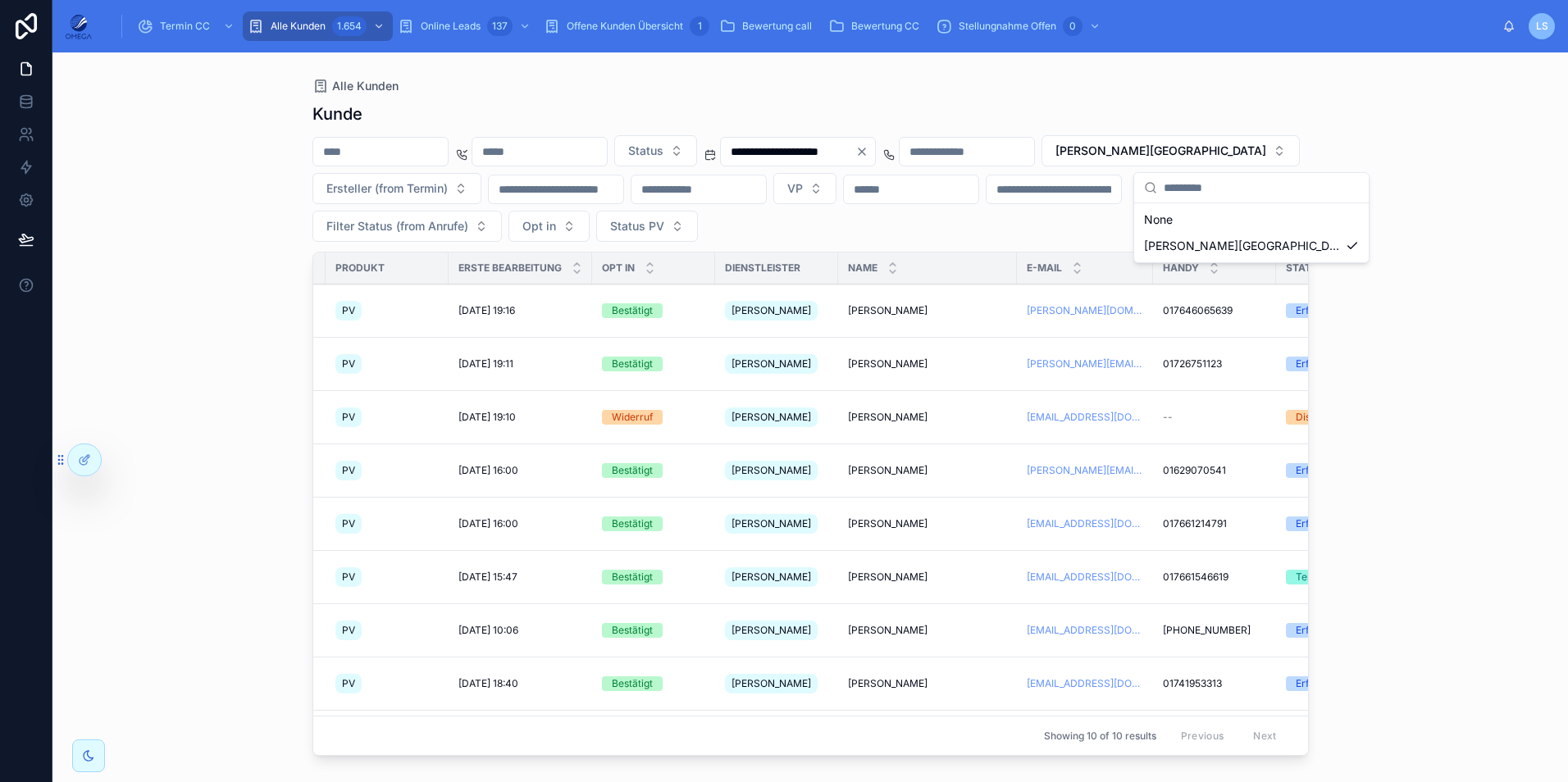
click at [1441, 312] on div "**********" at bounding box center [810, 417] width 1516 height 730
click at [1280, 147] on button "[PERSON_NAME][GEOGRAPHIC_DATA]" at bounding box center [1170, 151] width 259 height 31
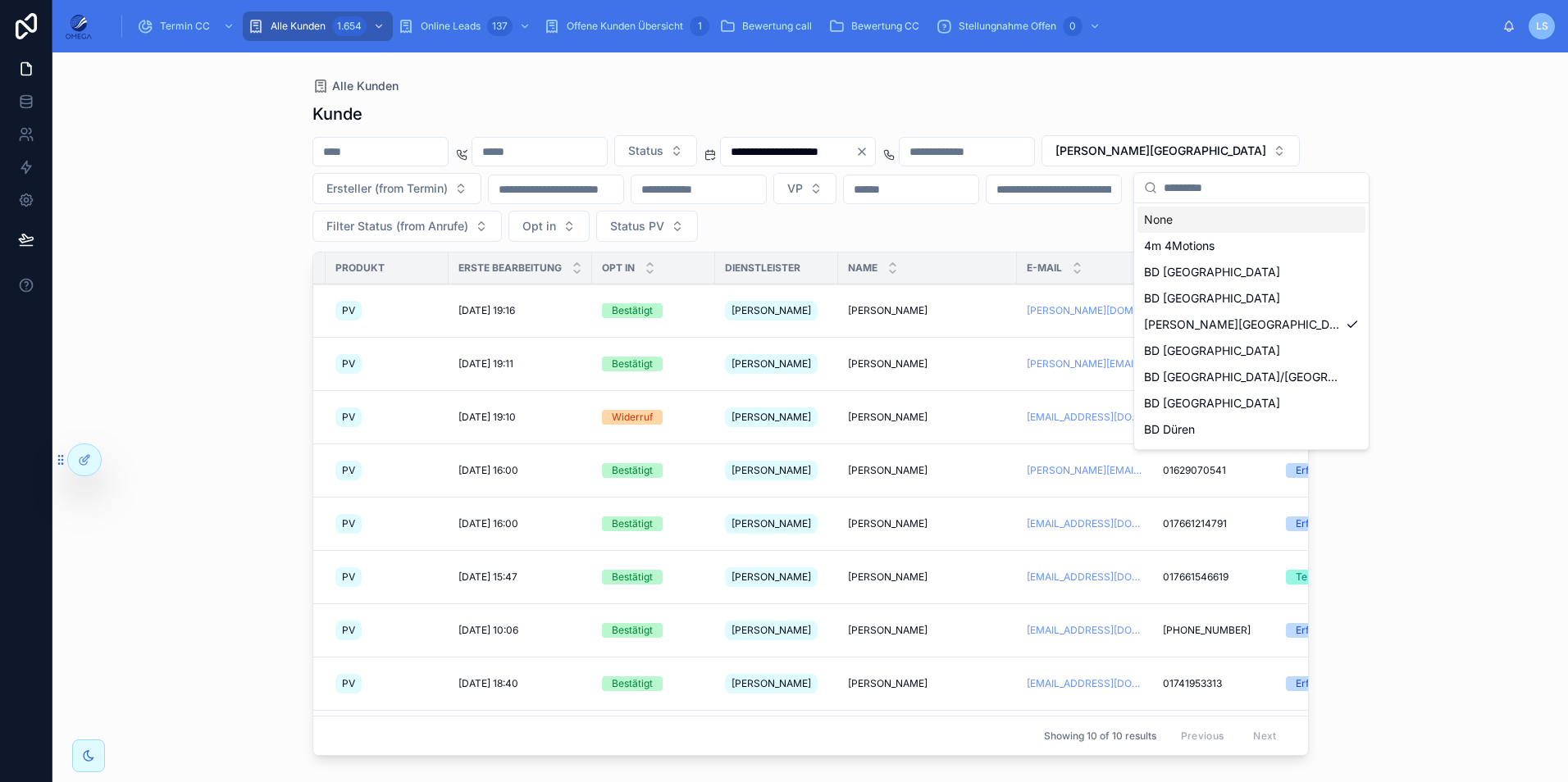
click at [1216, 220] on div "None" at bounding box center [1251, 220] width 228 height 27
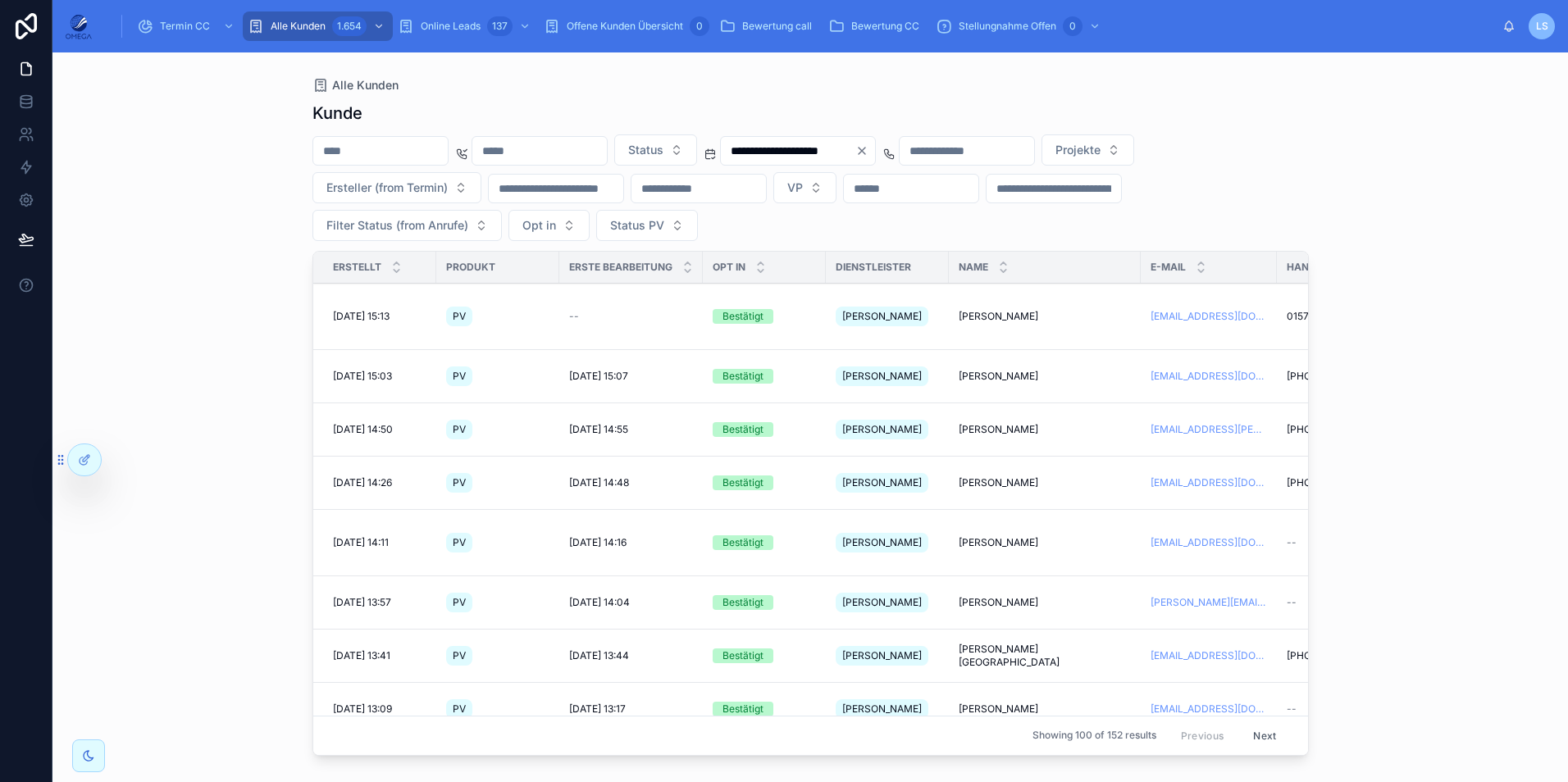
click at [1135, 144] on button "Projekte" at bounding box center [1088, 150] width 93 height 31
click at [1457, 178] on div "**********" at bounding box center [810, 417] width 1516 height 730
